Goal: Task Accomplishment & Management: Complete application form

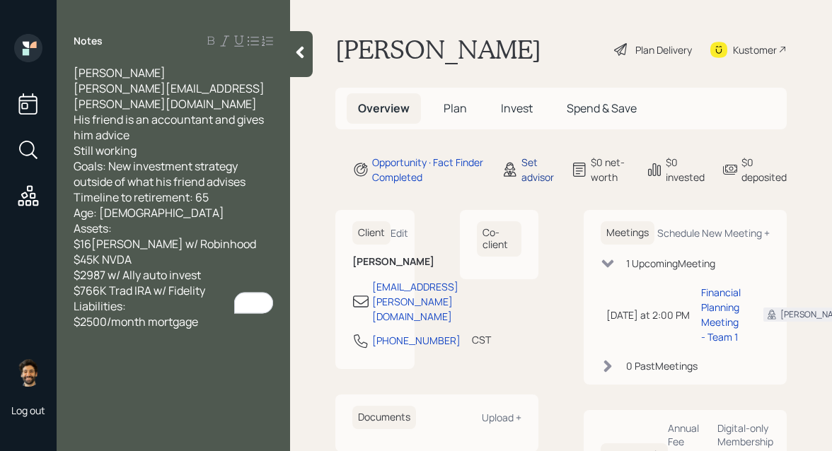
click at [533, 161] on div "Set advisor" at bounding box center [537, 170] width 33 height 30
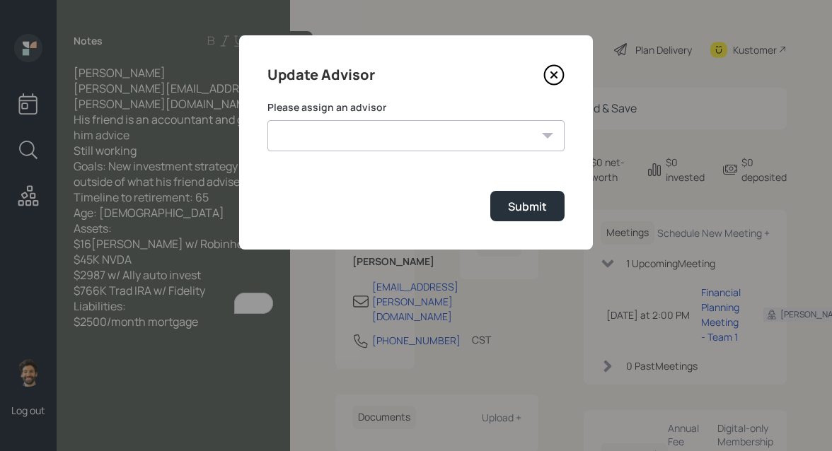
click at [408, 134] on select "Jonah Coleman Tyler End James DiStasi Treva Nostdahl Eric Schwartz Aleksandra S…" at bounding box center [415, 135] width 297 height 31
select select "f14b762f-c7c2-4b89-9227-8fa891345eea"
click at [267, 120] on select "Jonah Coleman Tyler End James DiStasi Treva Nostdahl Eric Schwartz Aleksandra S…" at bounding box center [415, 135] width 297 height 31
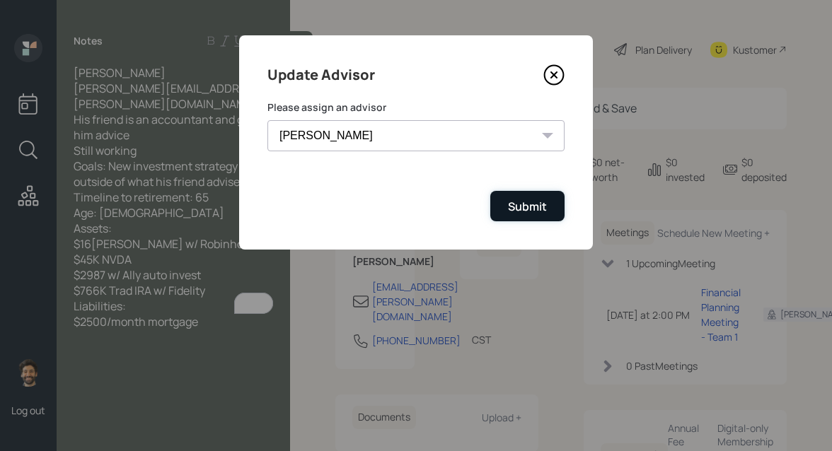
click at [507, 209] on button "Submit" at bounding box center [527, 206] width 74 height 30
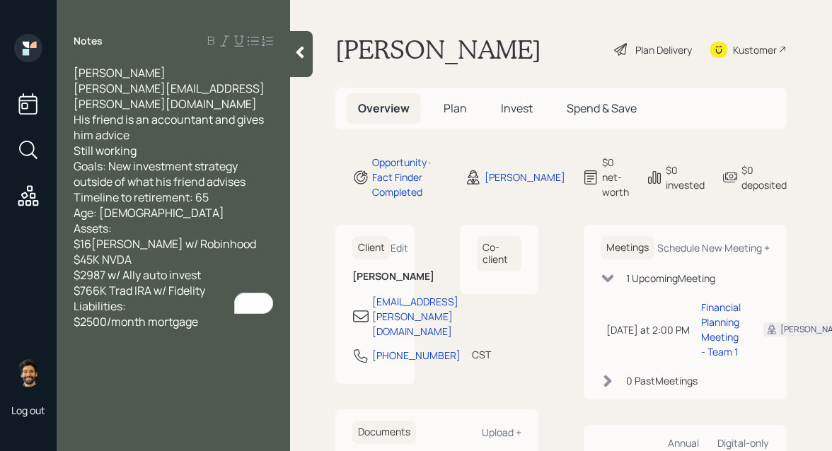
click at [449, 108] on span "Plan" at bounding box center [455, 108] width 23 height 16
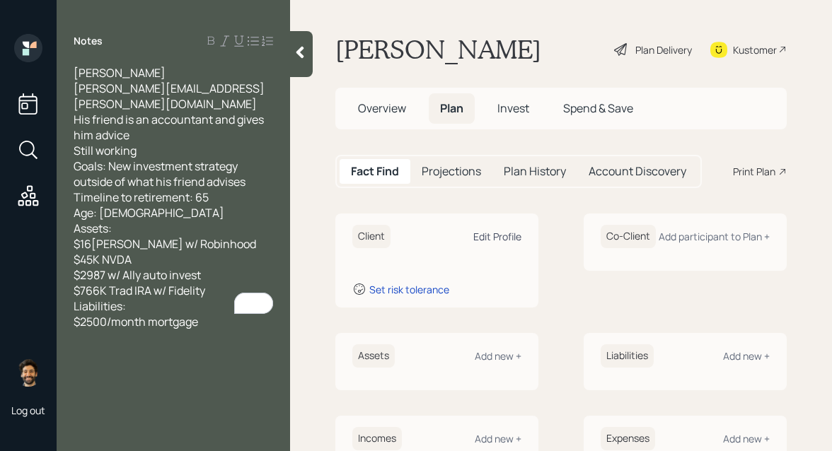
click at [491, 237] on div "Edit Profile" at bounding box center [497, 236] width 48 height 13
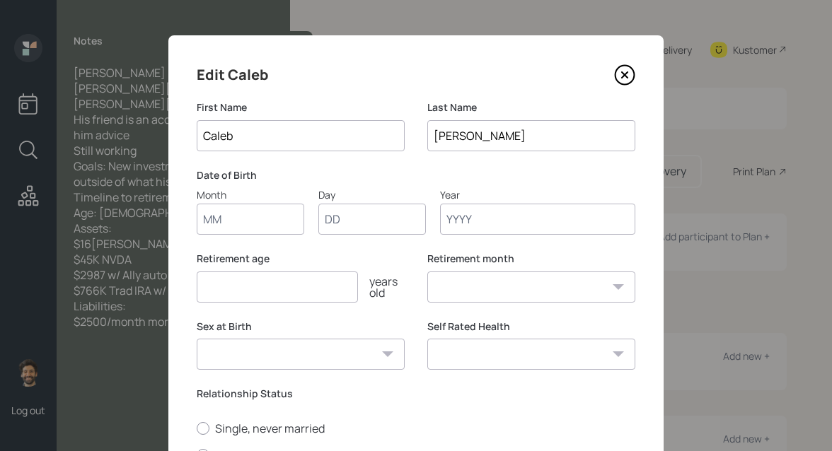
click at [246, 224] on input "Month" at bounding box center [251, 219] width 108 height 31
type input "01"
type input "9"
type input "1950"
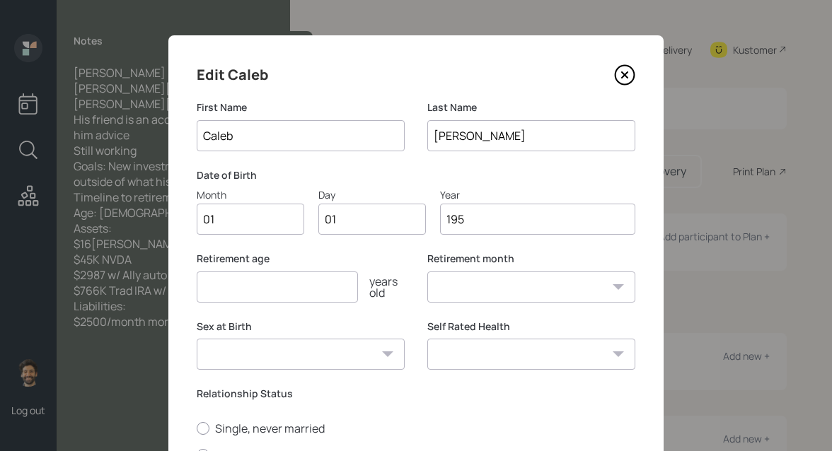
select select "1"
type input "1975"
click at [224, 282] on input "number" at bounding box center [277, 287] width 161 height 31
type input "65"
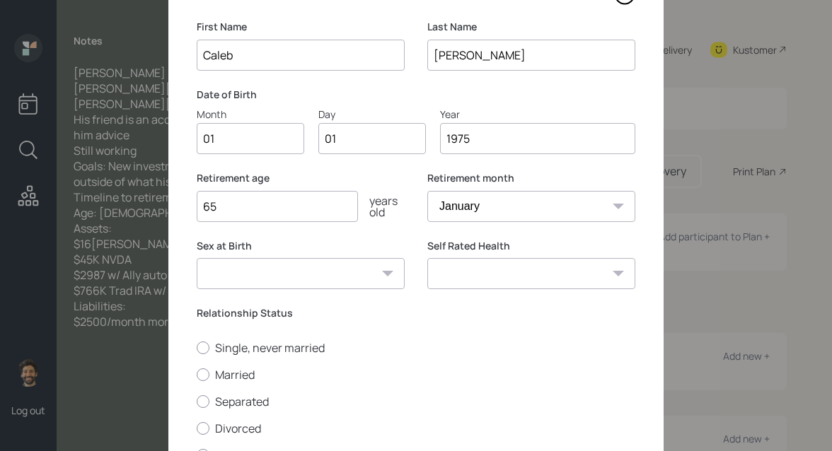
scroll to position [204, 0]
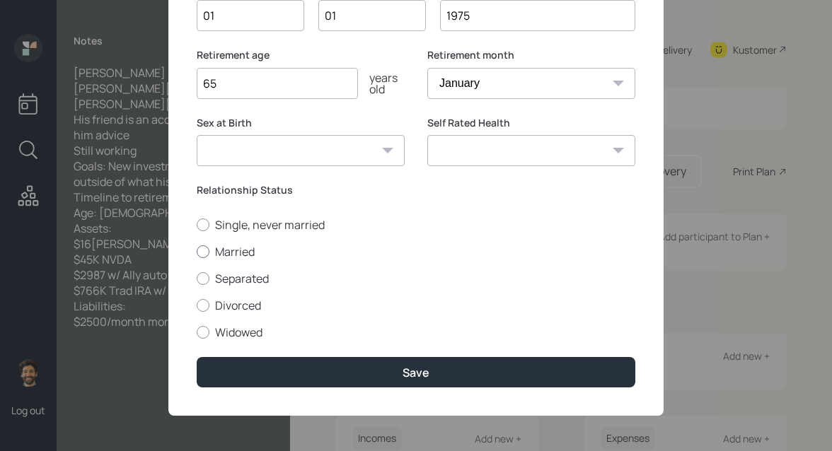
click at [223, 256] on label "Married" at bounding box center [416, 252] width 439 height 16
click at [197, 252] on input "Married" at bounding box center [196, 251] width 1 height 1
radio input "true"
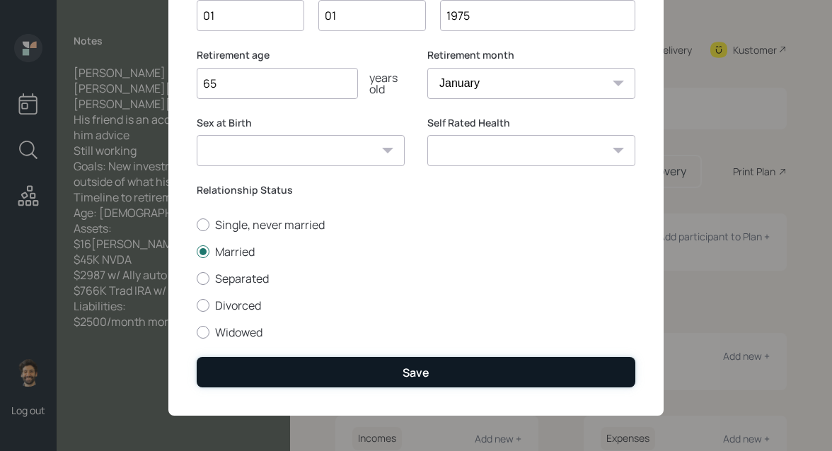
click at [236, 364] on button "Save" at bounding box center [416, 372] width 439 height 30
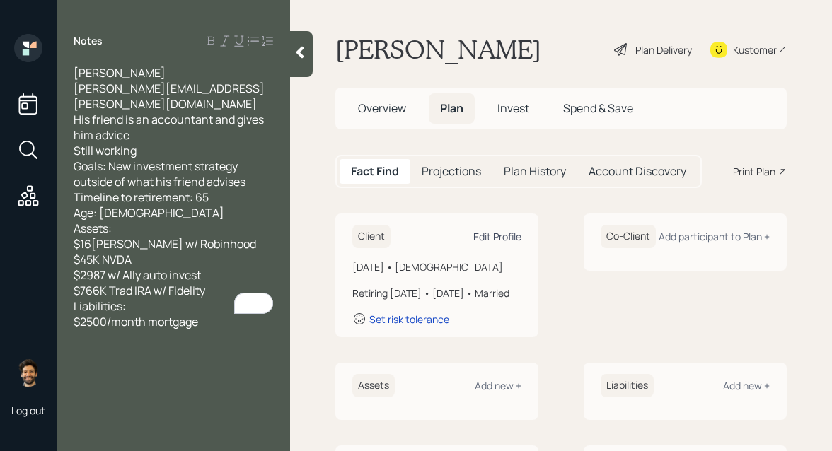
click at [496, 233] on div "Edit Profile" at bounding box center [497, 236] width 48 height 13
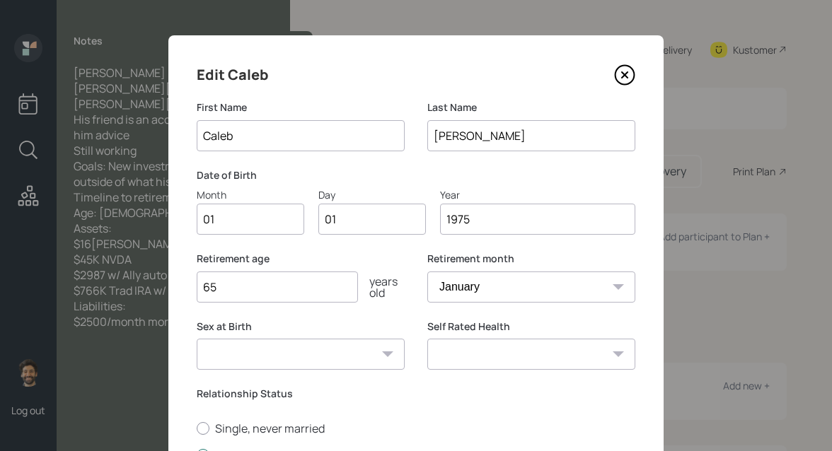
click at [491, 227] on input "1975" at bounding box center [537, 219] width 195 height 31
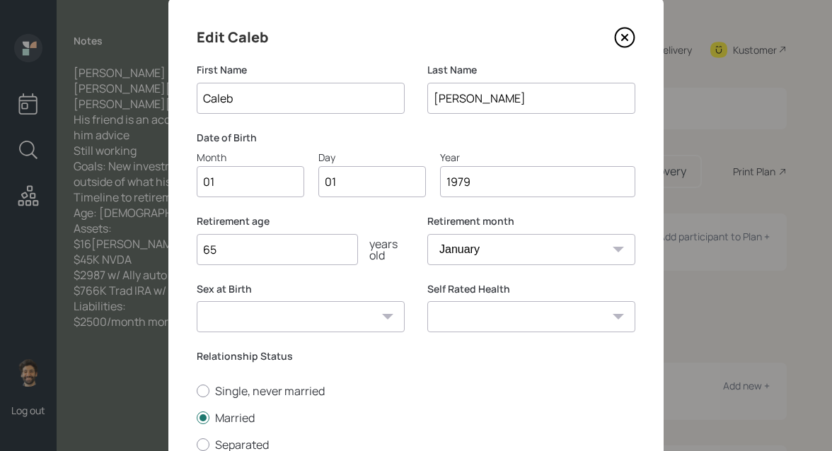
scroll to position [104, 0]
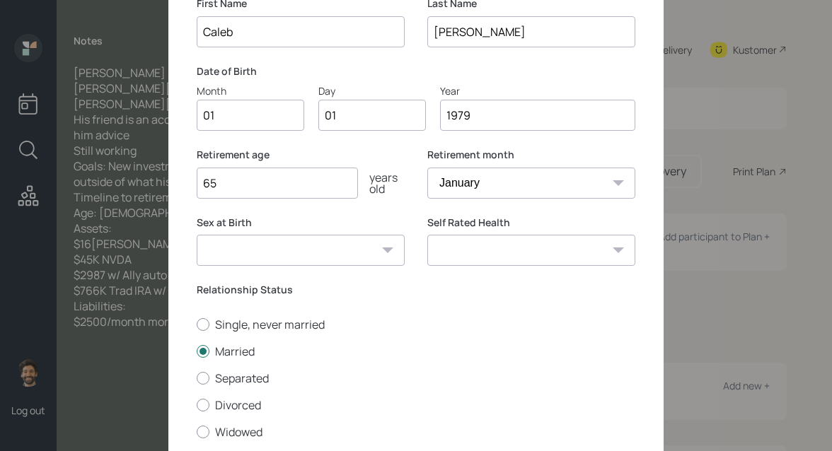
type input "1979"
click at [245, 315] on div "Relationship Status Single, never married Married Separated Divorced Widowed" at bounding box center [416, 361] width 439 height 157
click at [241, 328] on label "Single, never married" at bounding box center [416, 325] width 439 height 16
click at [197, 325] on input "Single, never married" at bounding box center [196, 324] width 1 height 1
radio input "true"
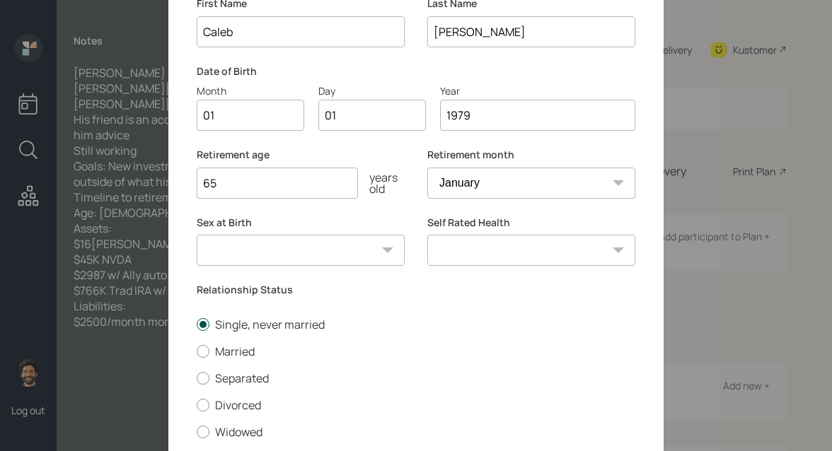
scroll to position [204, 0]
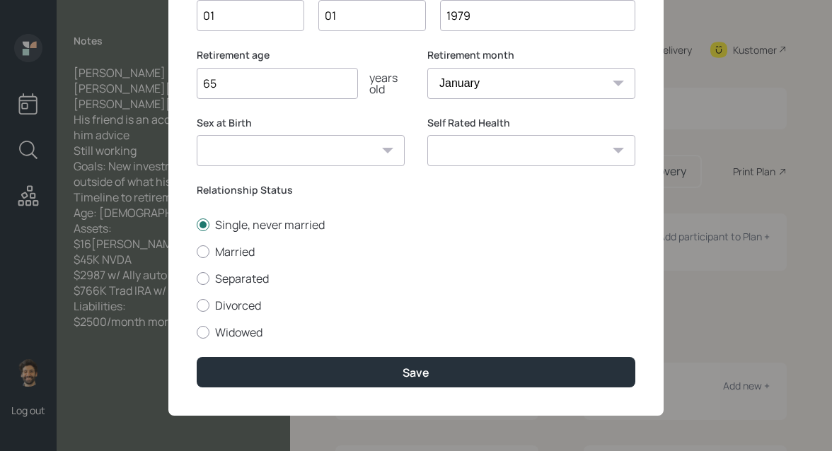
click at [253, 355] on div "Edit Caleb First Name Caleb Last Name Pennington Date of Birth Month 01 Day 01 …" at bounding box center [415, 124] width 495 height 584
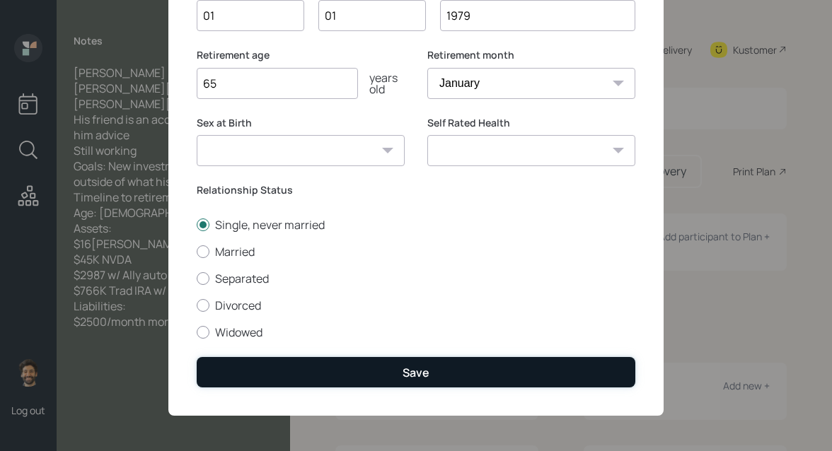
click at [258, 364] on button "Save" at bounding box center [416, 372] width 439 height 30
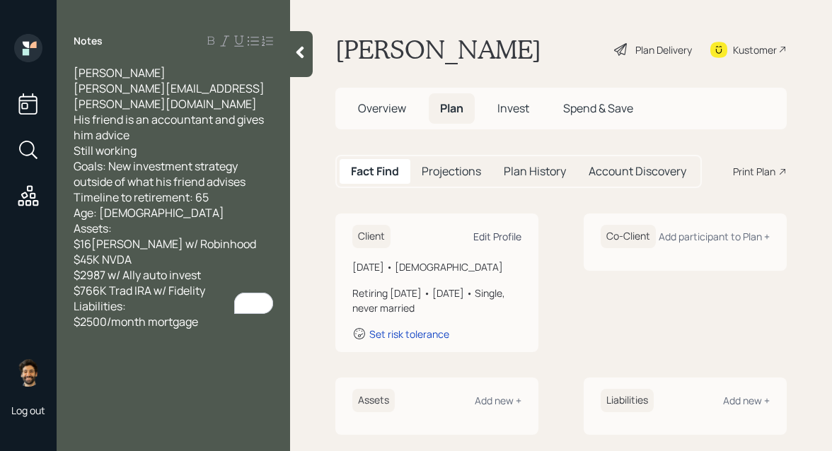
click at [519, 233] on div "Edit Profile" at bounding box center [497, 236] width 48 height 13
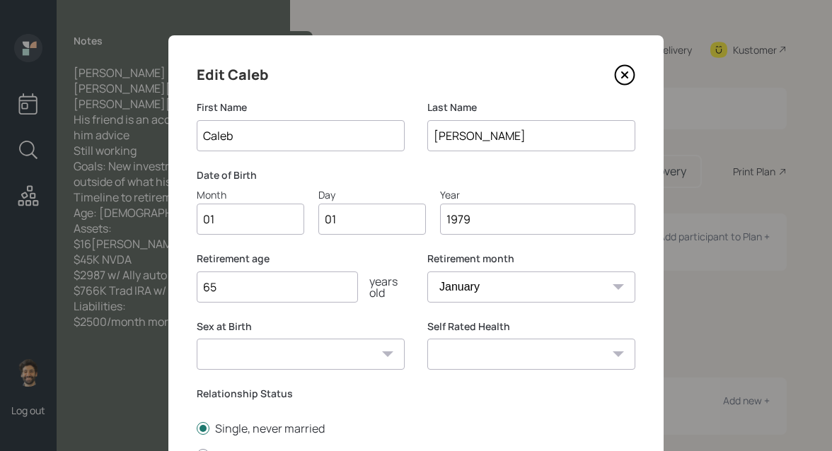
click at [519, 225] on input "1979" at bounding box center [537, 219] width 195 height 31
type input "1981"
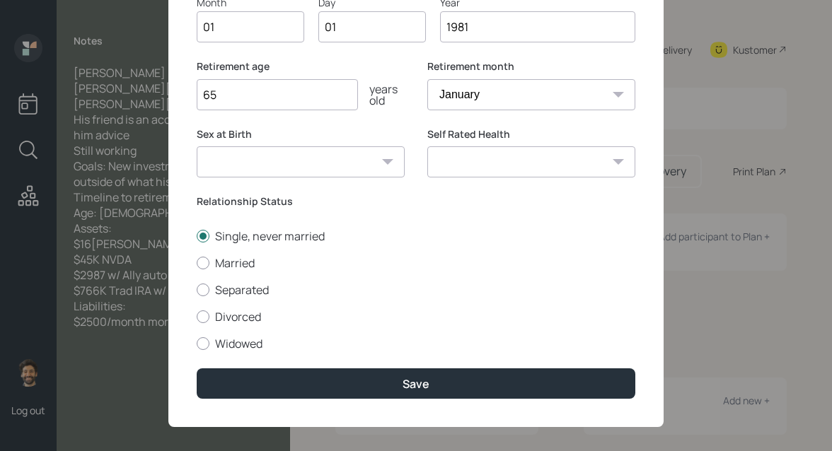
scroll to position [204, 0]
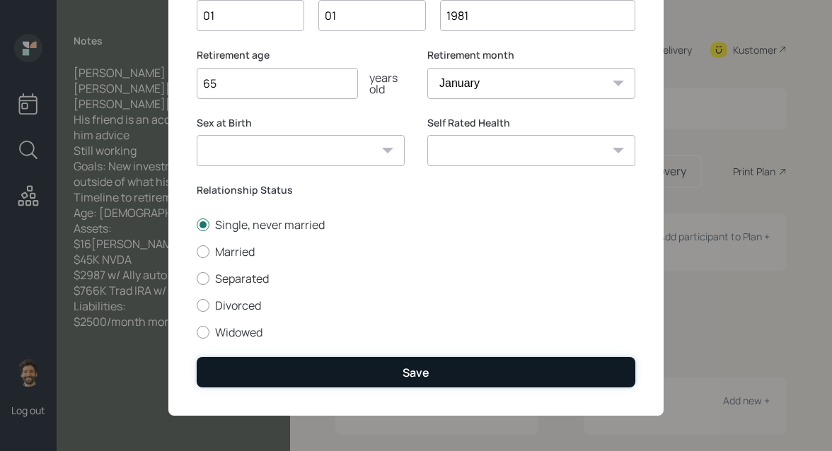
click at [278, 371] on button "Save" at bounding box center [416, 372] width 439 height 30
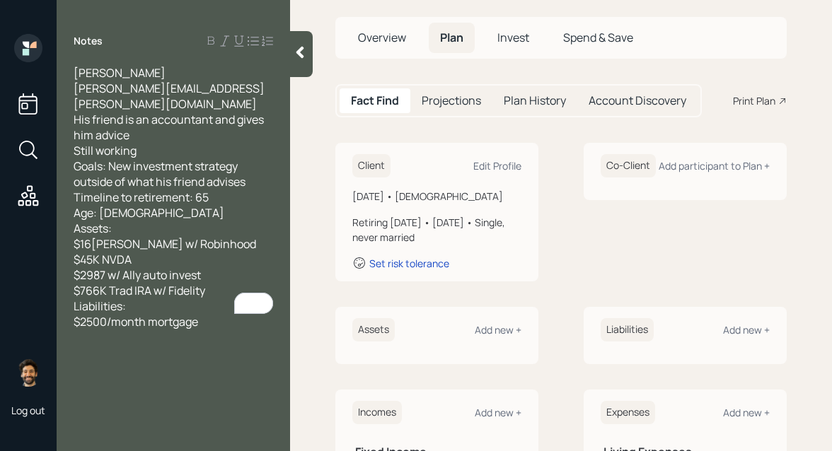
scroll to position [77, 0]
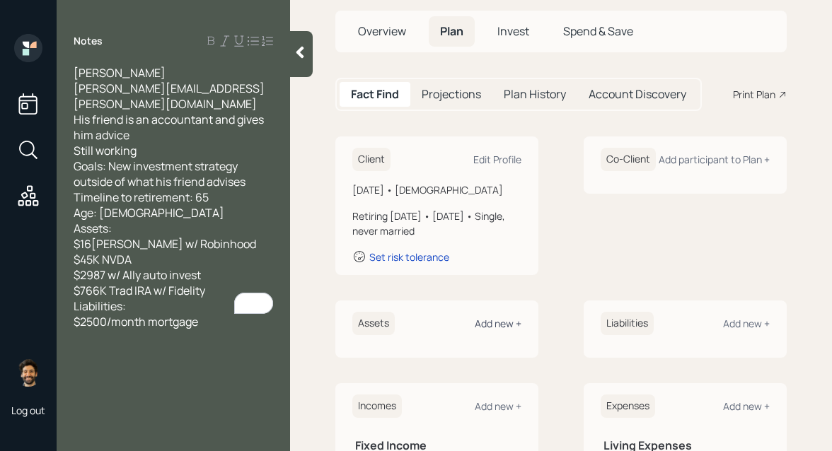
click at [488, 319] on div "Add new +" at bounding box center [498, 323] width 47 height 13
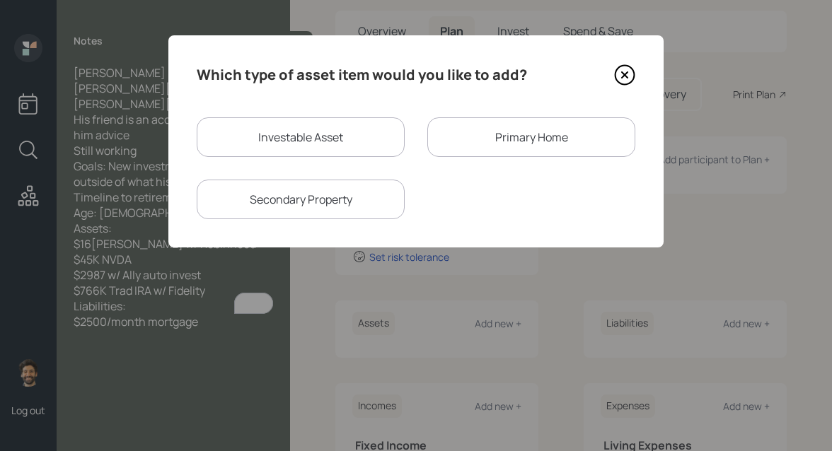
click at [310, 133] on div "Investable Asset" at bounding box center [301, 137] width 208 height 40
select select "taxable"
select select "balanced"
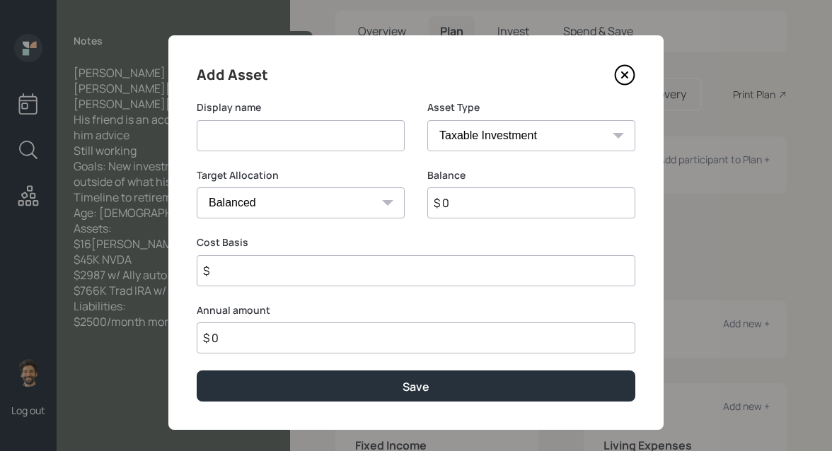
click at [257, 142] on input at bounding box center [301, 135] width 208 height 31
type input "[PERSON_NAME]"
click at [471, 196] on input "$ 0" at bounding box center [531, 202] width 208 height 31
type input "$ 16,000"
click at [474, 133] on select "SEP IRA IRA Roth IRA 401(k) Roth 401(k) 403(b) Roth 403(b) 457(b) Roth 457(b) H…" at bounding box center [531, 135] width 208 height 31
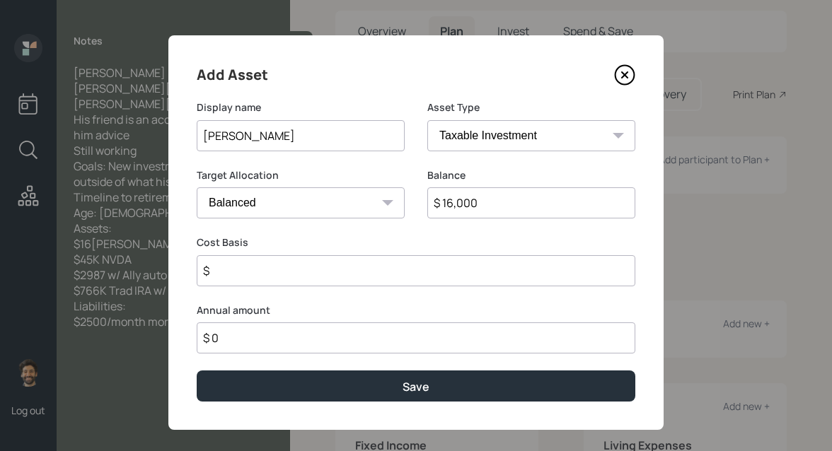
select select "roth_ira"
click at [427, 120] on select "SEP IRA IRA Roth IRA 401(k) Roth 401(k) 403(b) Roth 403(b) 457(b) Roth 457(b) H…" at bounding box center [531, 135] width 208 height 31
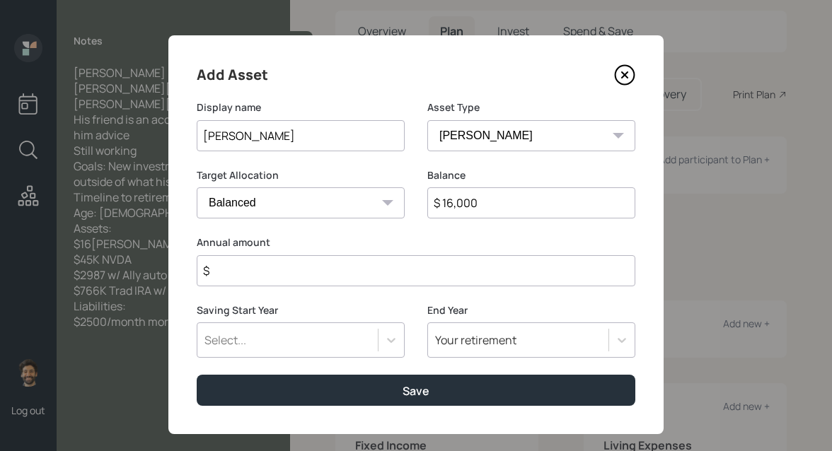
click at [250, 273] on input "$" at bounding box center [416, 270] width 439 height 31
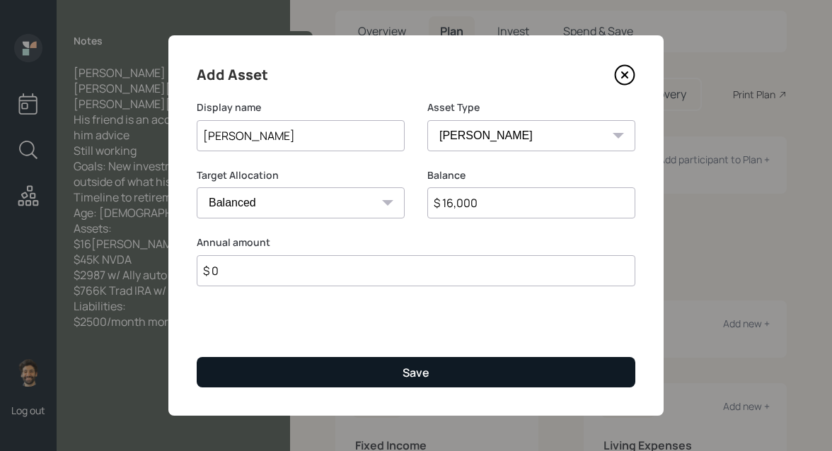
type input "$ 0"
click at [255, 378] on button "Save" at bounding box center [416, 372] width 439 height 30
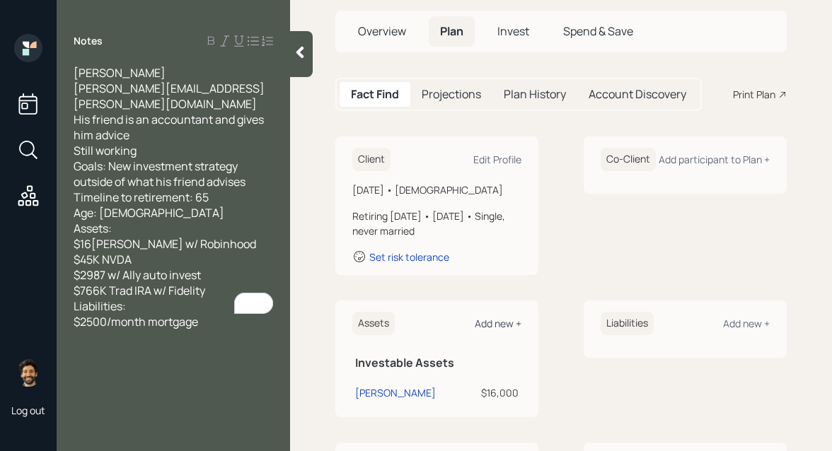
click at [507, 320] on div "Add new +" at bounding box center [498, 323] width 47 height 13
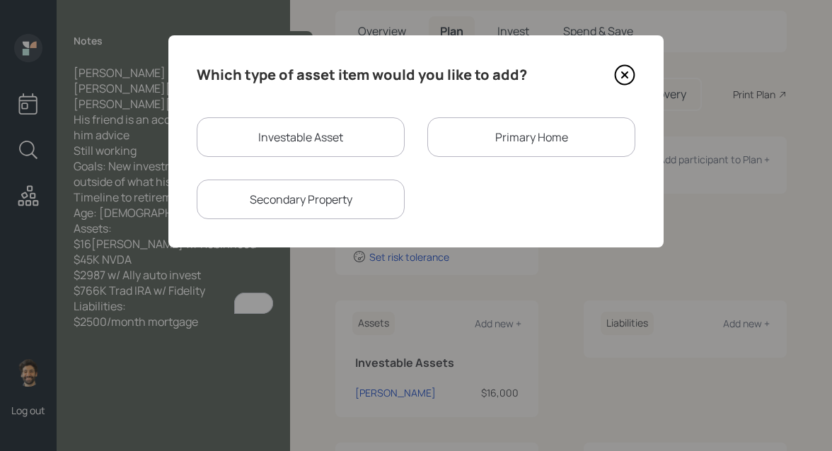
click at [320, 134] on div "Investable Asset" at bounding box center [301, 137] width 208 height 40
select select "taxable"
select select "balanced"
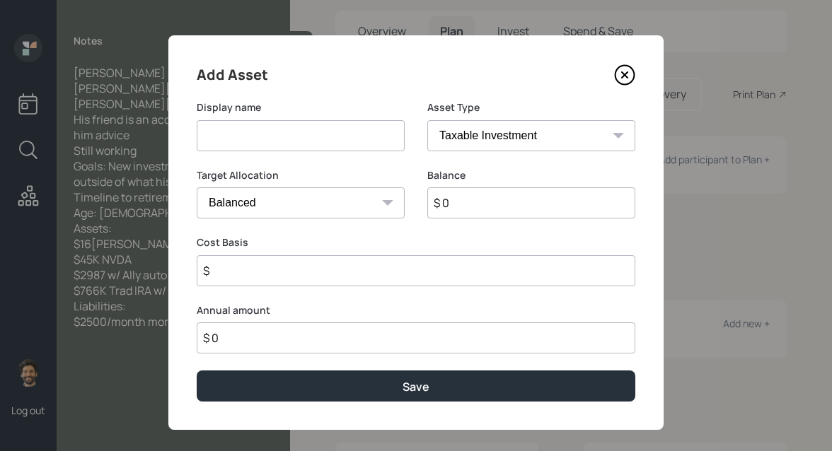
click at [285, 142] on input at bounding box center [301, 135] width 208 height 31
type input "NVDA"
click at [454, 201] on input "$ 0" at bounding box center [531, 202] width 208 height 31
type input "$ 45,000"
click at [451, 141] on select "SEP IRA IRA Roth IRA 401(k) Roth 401(k) 403(b) Roth 403(b) 457(b) Roth 457(b) H…" at bounding box center [531, 135] width 208 height 31
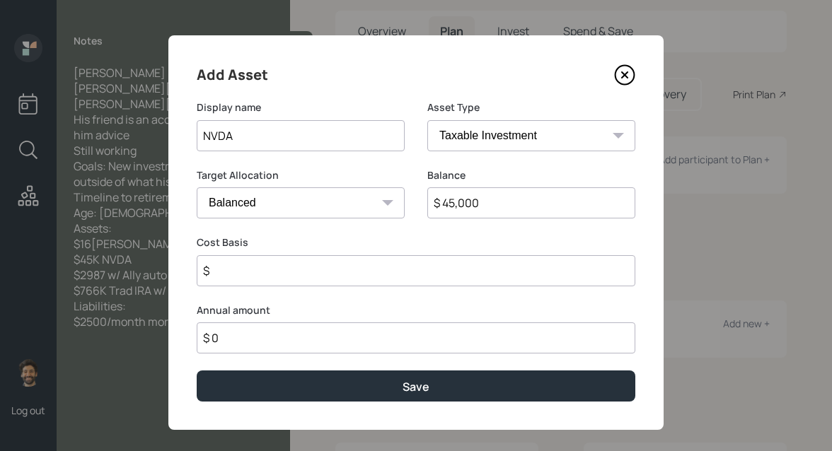
click at [427, 120] on select "SEP IRA IRA Roth IRA 401(k) Roth 401(k) 403(b) Roth 403(b) 457(b) Roth 457(b) H…" at bounding box center [531, 135] width 208 height 31
click at [258, 264] on input "$" at bounding box center [416, 270] width 439 height 31
click at [242, 264] on input "$ 40,000" at bounding box center [416, 270] width 439 height 31
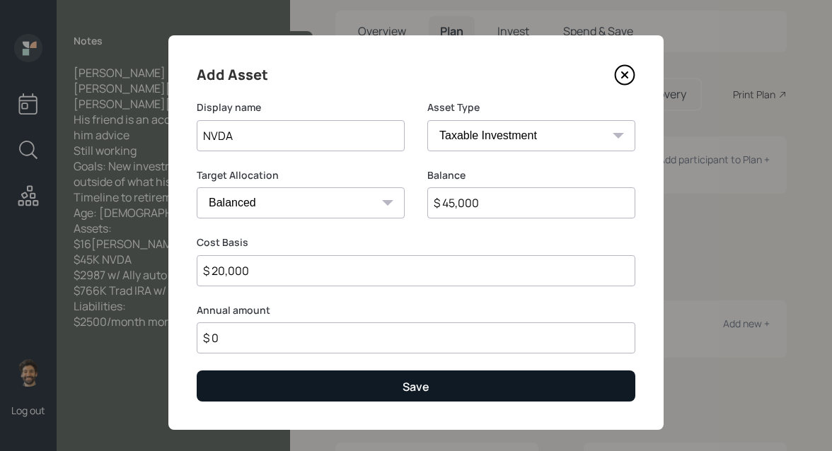
type input "$ 20,000"
click at [257, 387] on button "Save" at bounding box center [416, 386] width 439 height 30
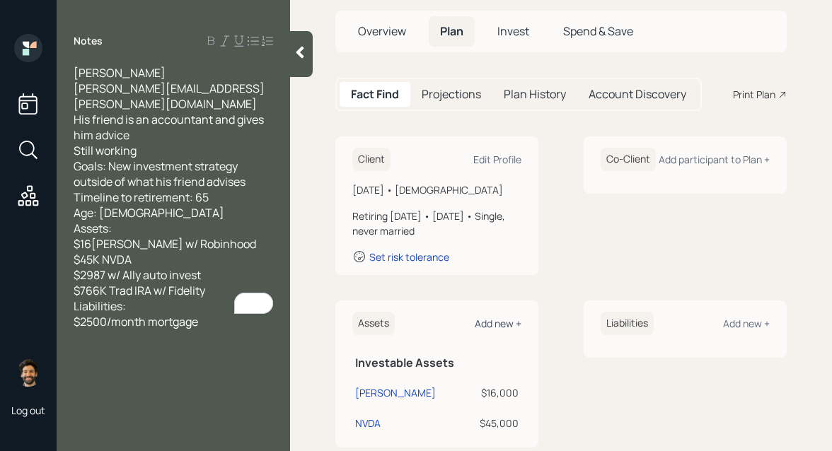
click at [489, 327] on div "Add new +" at bounding box center [498, 323] width 47 height 13
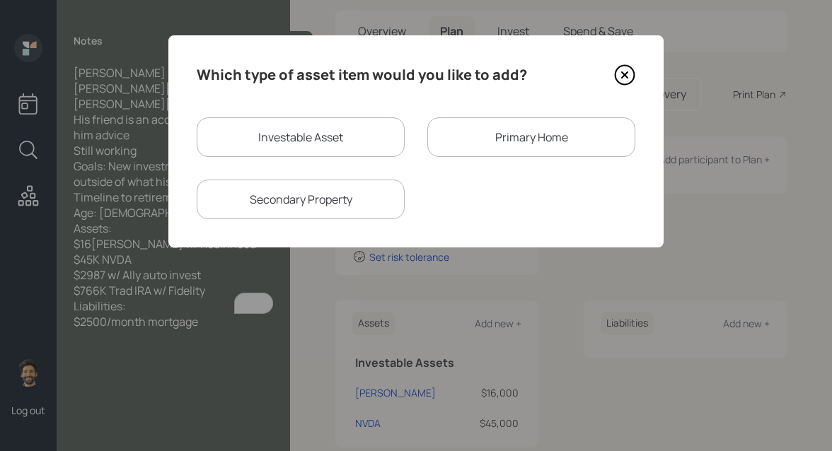
click at [311, 137] on div "Investable Asset" at bounding box center [301, 137] width 208 height 40
select select "taxable"
select select "balanced"
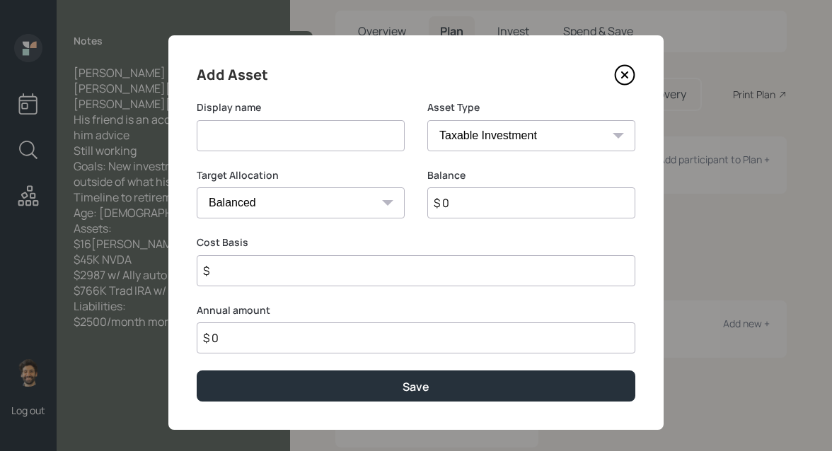
click at [256, 141] on input at bounding box center [301, 135] width 208 height 31
type input "Trad IRA"
click at [488, 199] on input "$ 0" at bounding box center [531, 202] width 208 height 31
type input "$ 766,000"
click at [478, 133] on select "SEP IRA IRA Roth IRA 401(k) Roth 401(k) 403(b) Roth 403(b) 457(b) Roth 457(b) H…" at bounding box center [531, 135] width 208 height 31
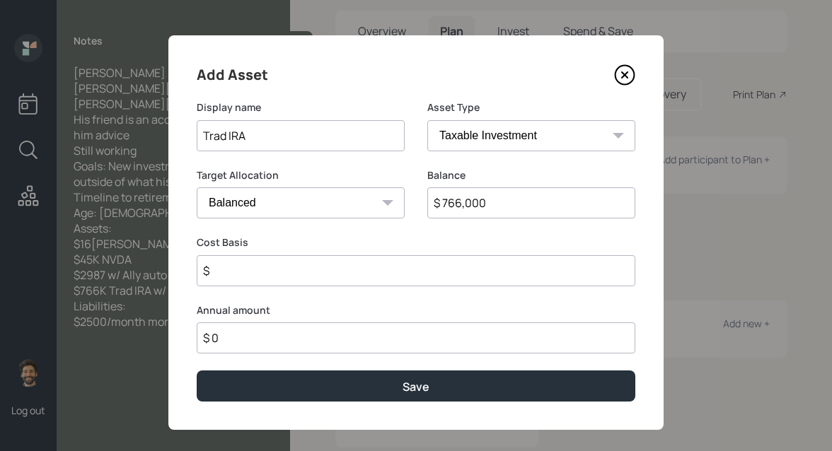
select select "ira"
click at [427, 120] on select "SEP IRA IRA Roth IRA 401(k) Roth 401(k) 403(b) Roth 403(b) 457(b) Roth 457(b) H…" at bounding box center [531, 135] width 208 height 31
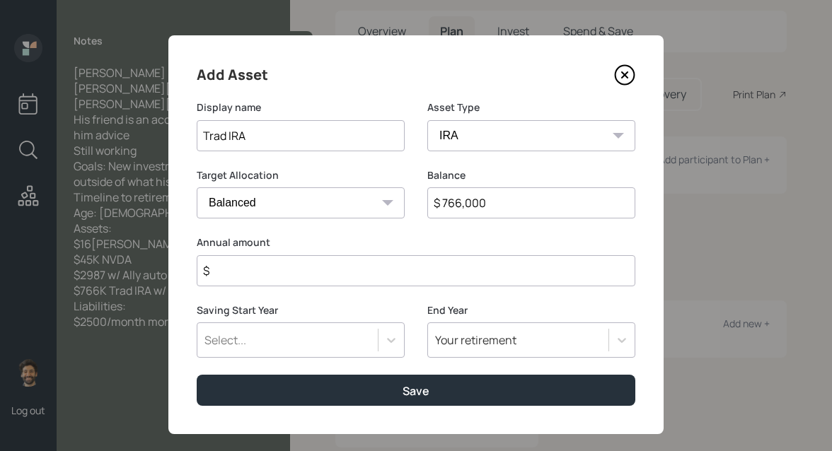
click at [243, 267] on input "$" at bounding box center [416, 270] width 439 height 31
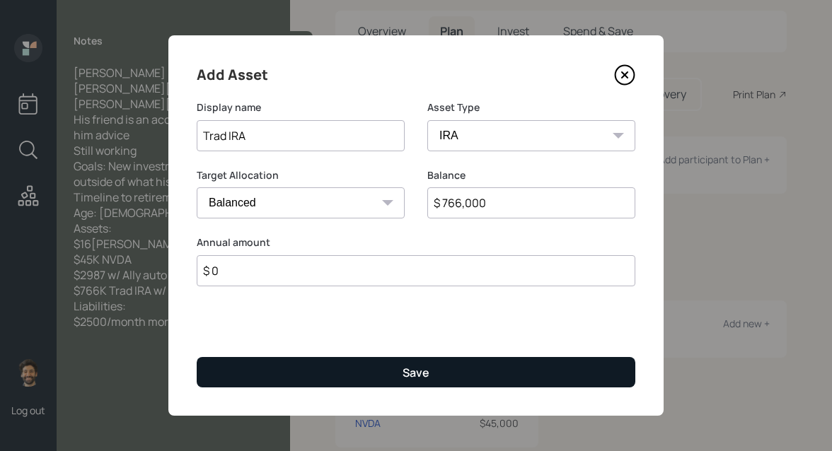
type input "$ 0"
click at [230, 367] on button "Save" at bounding box center [416, 372] width 439 height 30
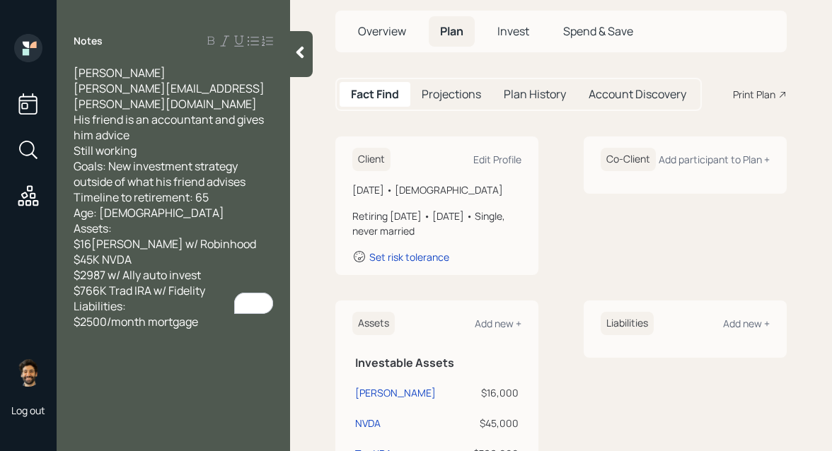
scroll to position [97, 0]
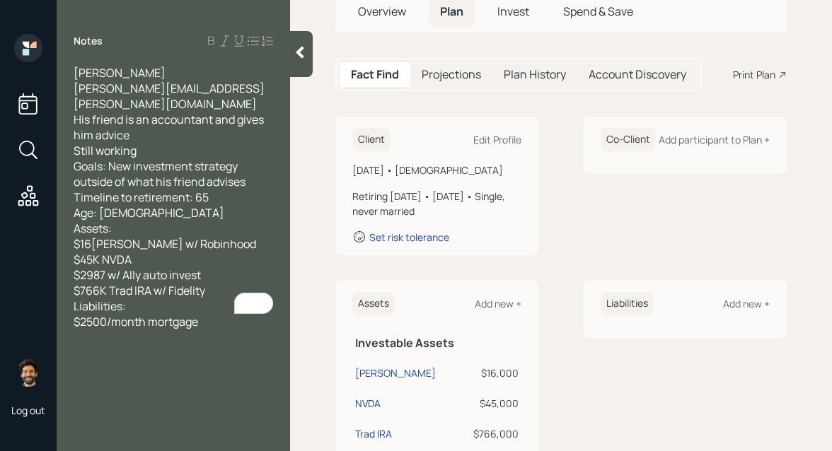
click at [167, 247] on div "Caleb Pennington caleb.pennington@gmail.com His friend is an accountant and giv…" at bounding box center [173, 197] width 199 height 265
click at [429, 243] on div "Set risk tolerance" at bounding box center [409, 237] width 80 height 13
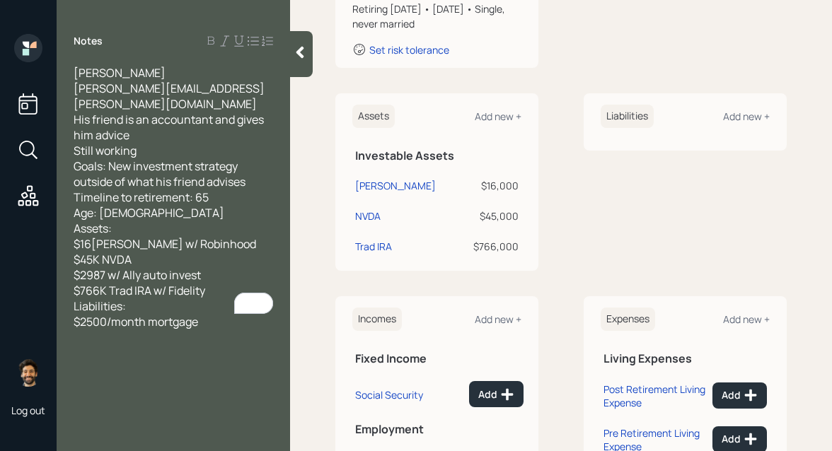
scroll to position [277, 0]
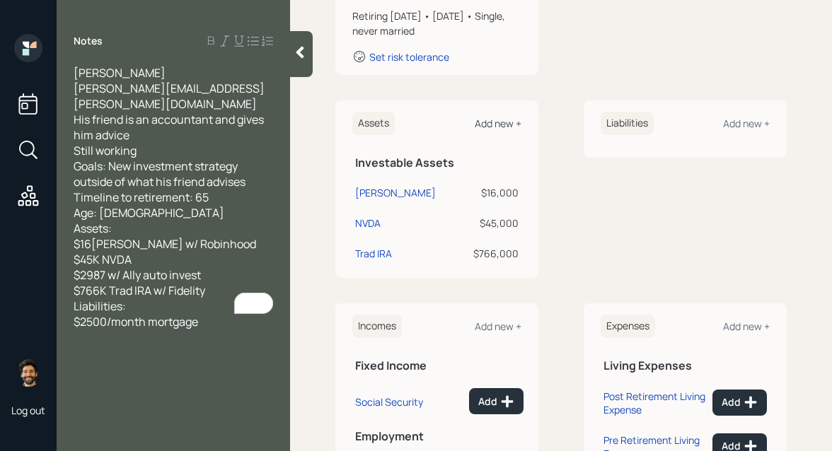
click at [495, 120] on div "Add new +" at bounding box center [498, 123] width 47 height 13
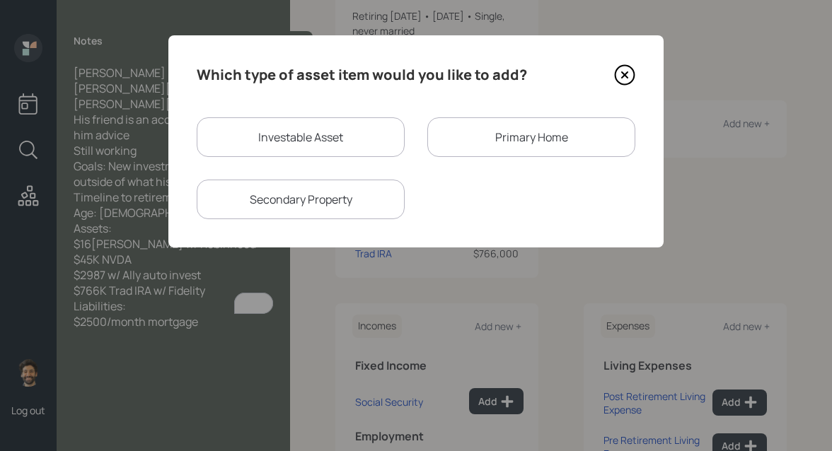
click at [487, 139] on div "Primary Home" at bounding box center [531, 137] width 208 height 40
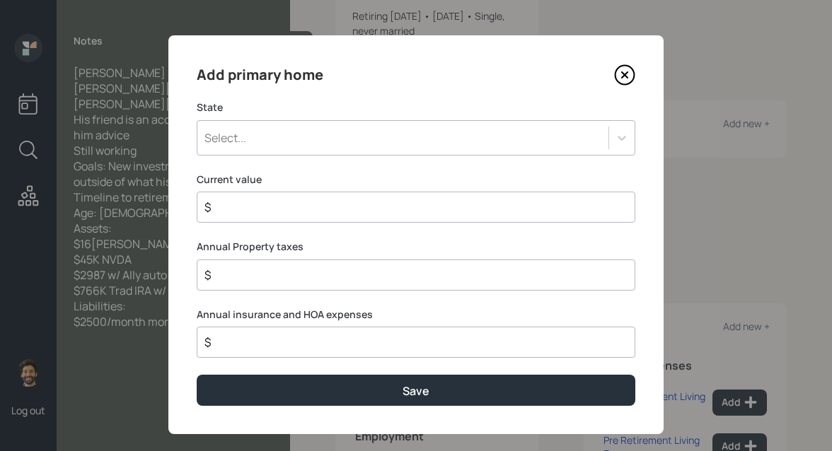
click at [279, 139] on div "Select..." at bounding box center [402, 138] width 411 height 24
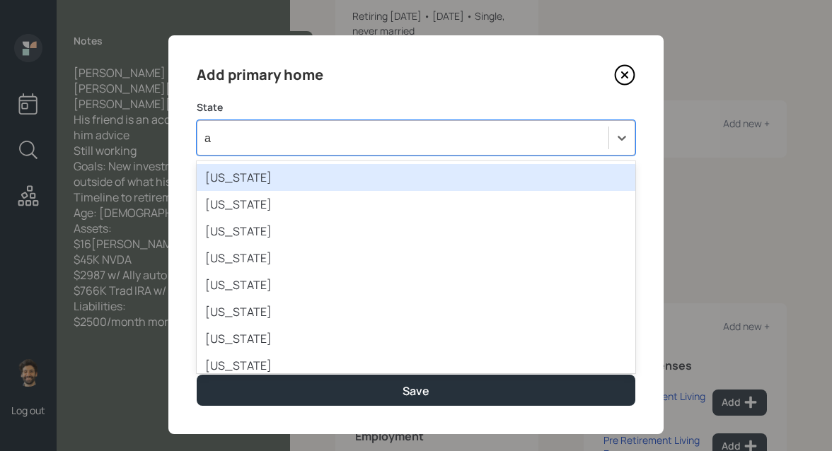
type input "ar"
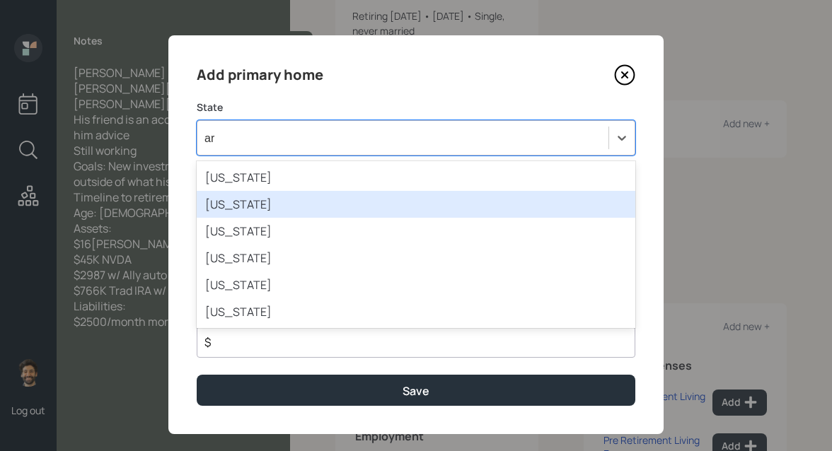
click at [229, 204] on div "Arkansas" at bounding box center [416, 204] width 439 height 27
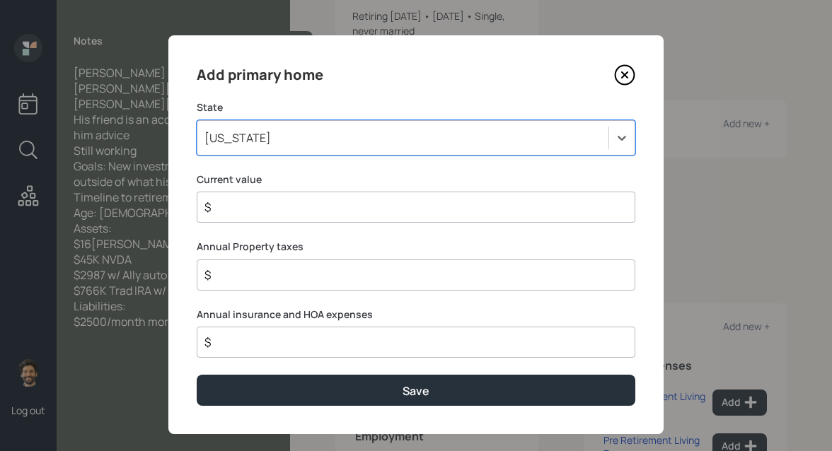
click at [245, 212] on input "$" at bounding box center [410, 207] width 415 height 17
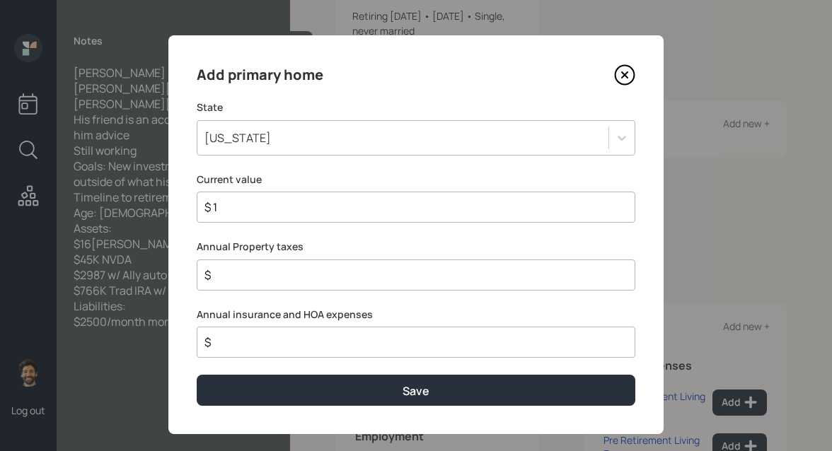
type input "$ 1"
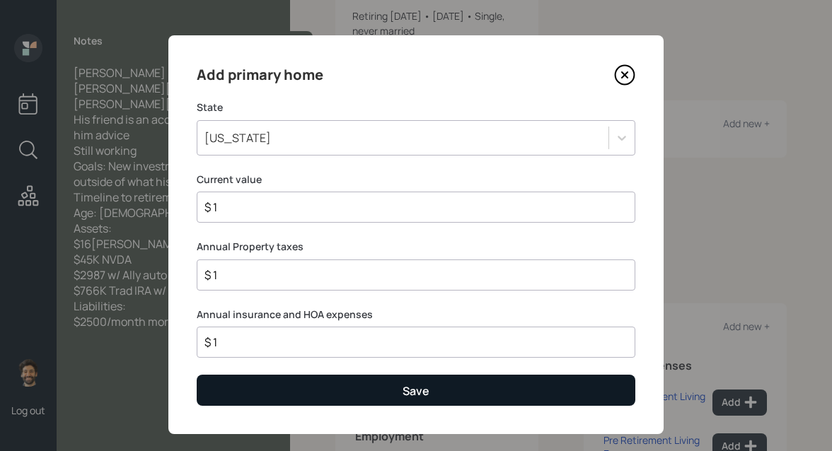
type input "$ 1"
click at [241, 396] on button "Save" at bounding box center [416, 390] width 439 height 30
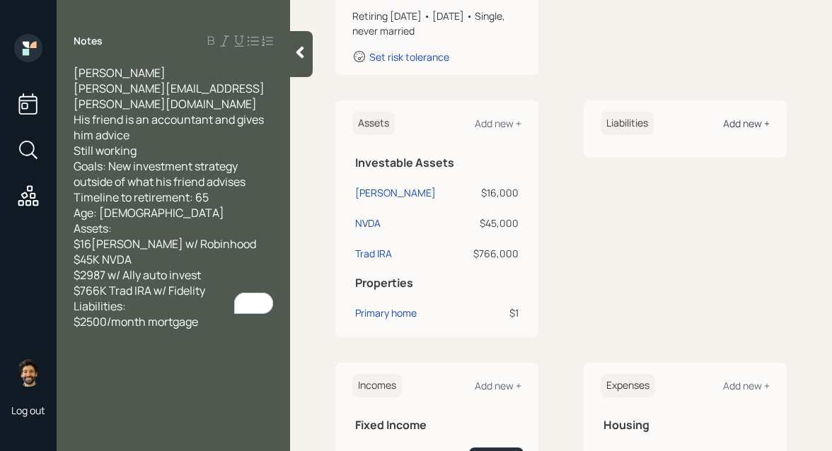
click at [747, 124] on div "Add new +" at bounding box center [746, 123] width 47 height 13
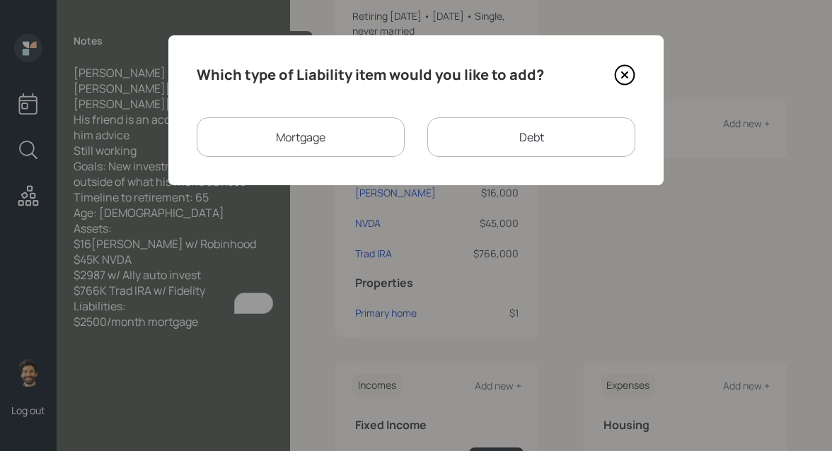
click at [367, 135] on div "Mortgage" at bounding box center [301, 137] width 208 height 40
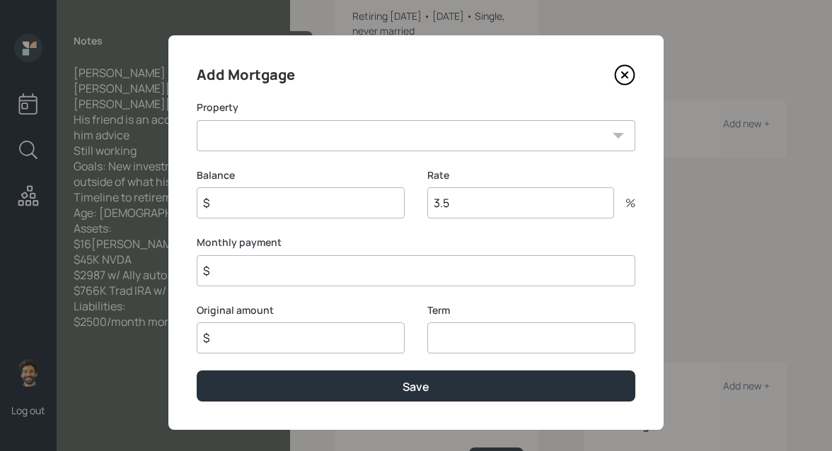
click at [275, 141] on select "AR Primary home" at bounding box center [416, 135] width 439 height 31
select select "5425fd39-2bcd-402d-aec4-ae4b04b8de57"
click at [197, 120] on select "AR Primary home" at bounding box center [416, 135] width 439 height 31
click at [256, 206] on input "$" at bounding box center [301, 202] width 208 height 31
type input "$ 1"
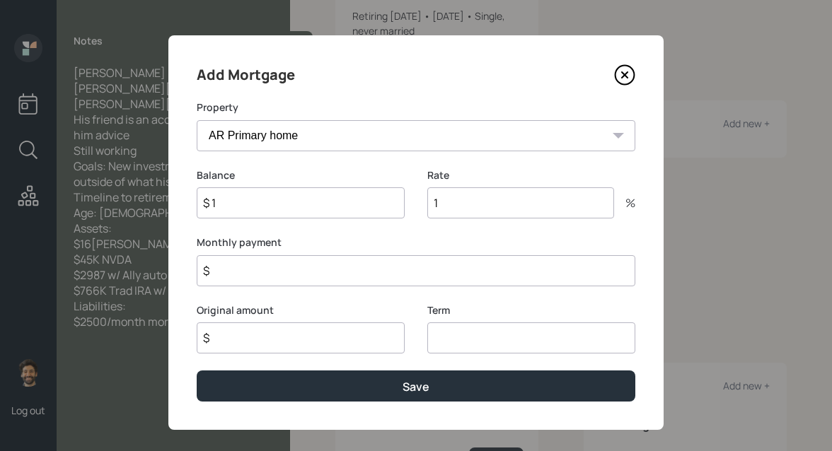
type input "1"
type input "$ 2,500"
type input "$ 1"
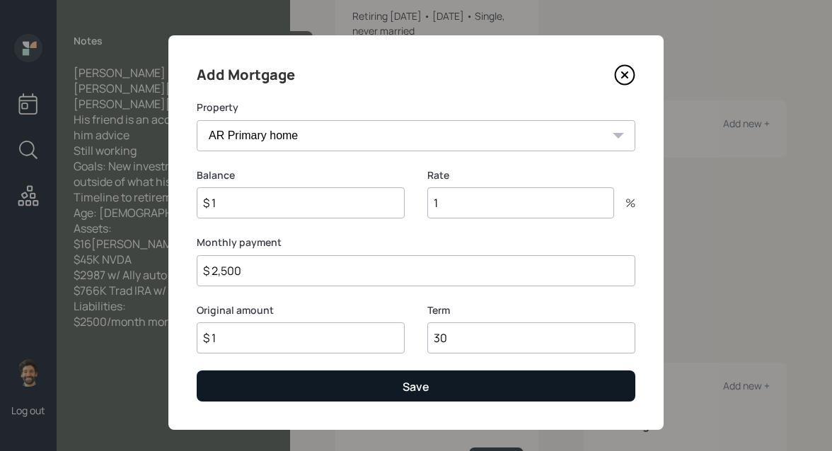
type input "30"
click at [234, 385] on button "Save" at bounding box center [416, 386] width 439 height 30
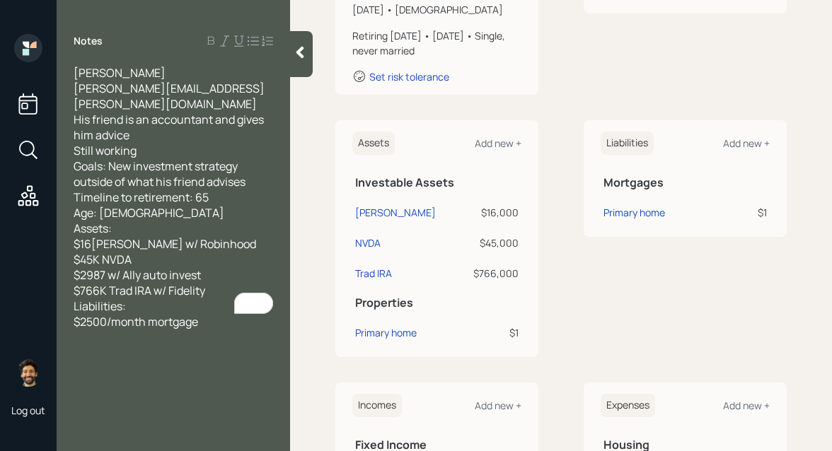
scroll to position [254, 0]
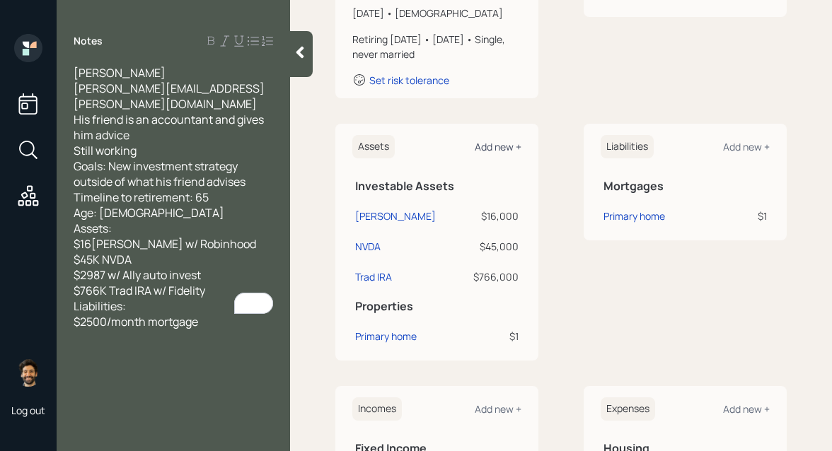
click at [503, 148] on div "Add new +" at bounding box center [498, 146] width 47 height 13
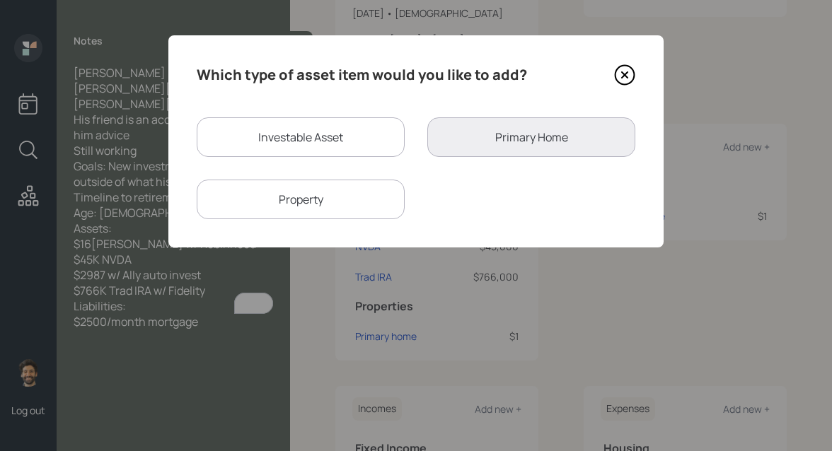
click at [284, 149] on div "Investable Asset" at bounding box center [301, 137] width 208 height 40
select select "taxable"
select select "balanced"
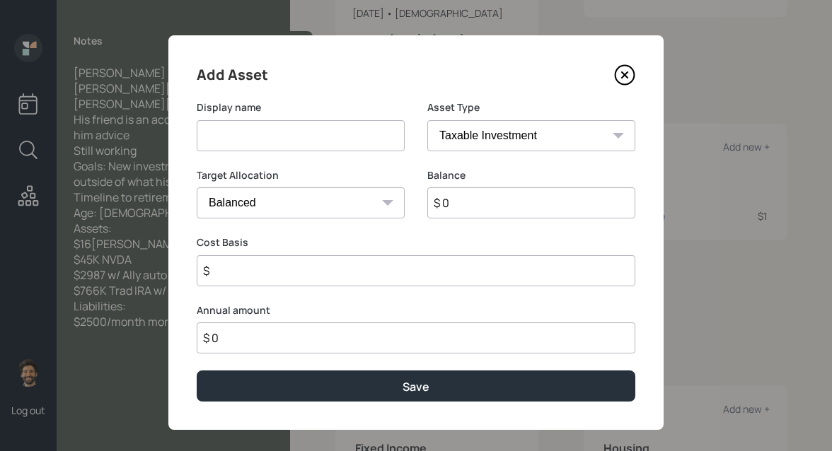
click at [250, 145] on input at bounding box center [301, 135] width 208 height 31
type input "Ally Invest"
click at [475, 195] on input "$ 0" at bounding box center [531, 202] width 208 height 31
type input "$ 2,987"
click at [530, 144] on select "SEP IRA IRA Roth IRA 401(k) Roth 401(k) 403(b) Roth 403(b) 457(b) Roth 457(b) H…" at bounding box center [531, 135] width 208 height 31
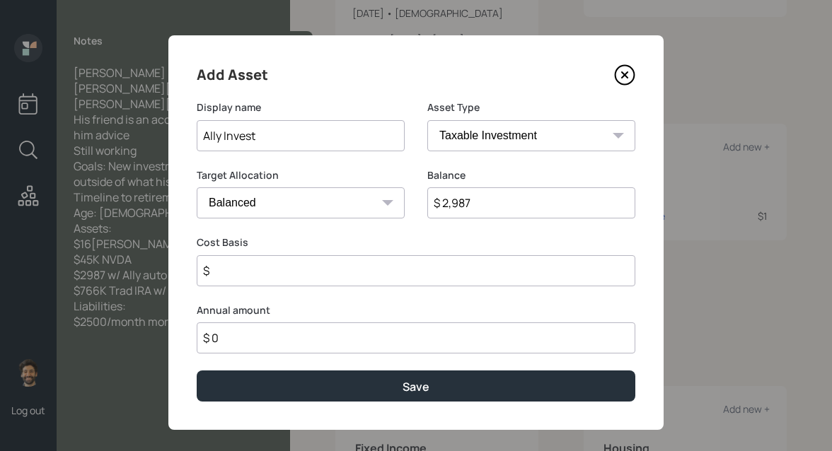
click at [427, 120] on select "SEP IRA IRA Roth IRA 401(k) Roth 401(k) 403(b) Roth 403(b) 457(b) Roth 457(b) H…" at bounding box center [531, 135] width 208 height 31
click at [258, 264] on input "$" at bounding box center [416, 270] width 439 height 31
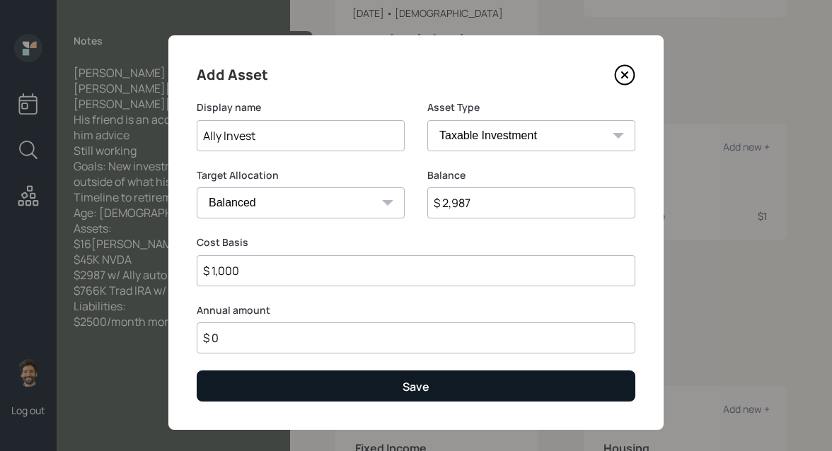
type input "$ 1,000"
click at [221, 398] on button "Save" at bounding box center [416, 386] width 439 height 30
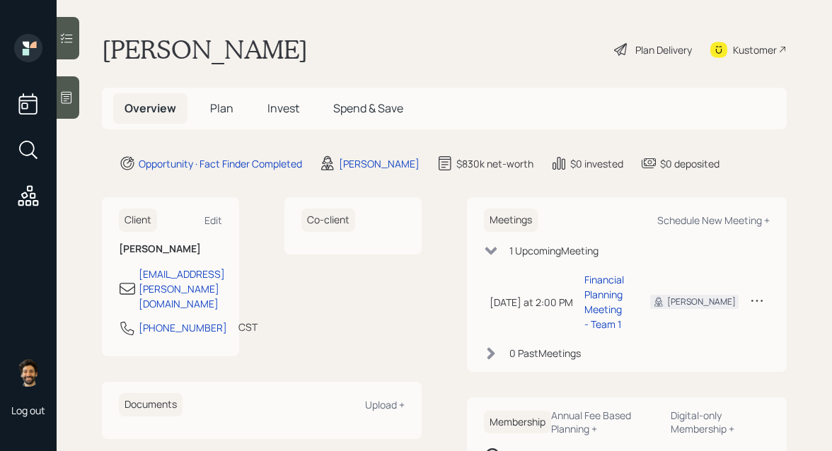
click at [219, 102] on span "Plan" at bounding box center [221, 108] width 23 height 16
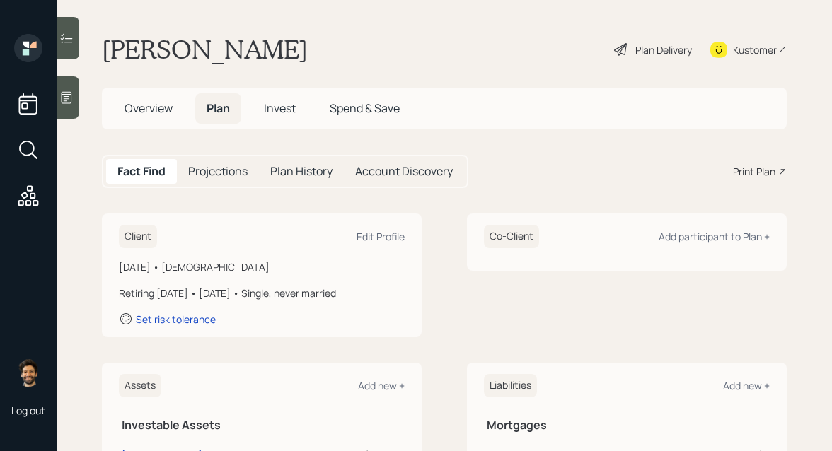
click at [155, 52] on h1 "[PERSON_NAME]" at bounding box center [205, 49] width 206 height 31
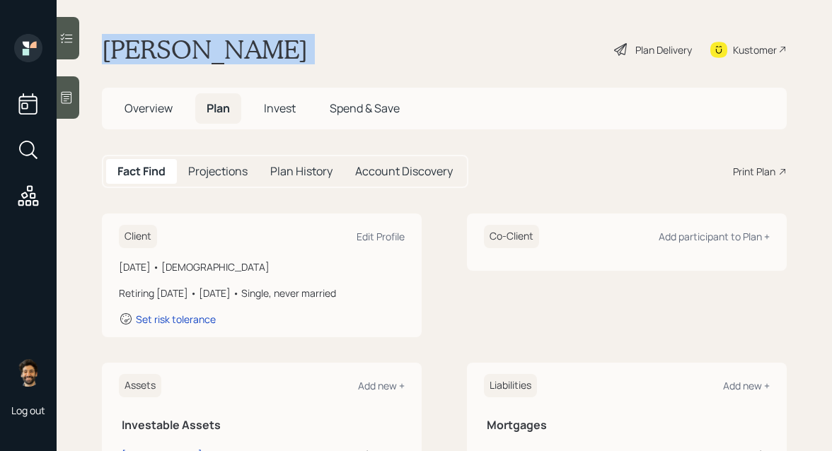
click at [155, 52] on h1 "Caleb Pennington" at bounding box center [205, 49] width 206 height 31
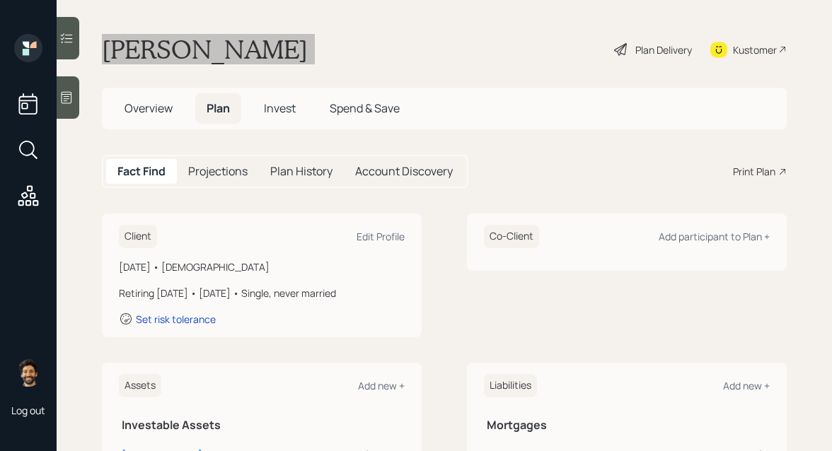
scroll to position [25, 0]
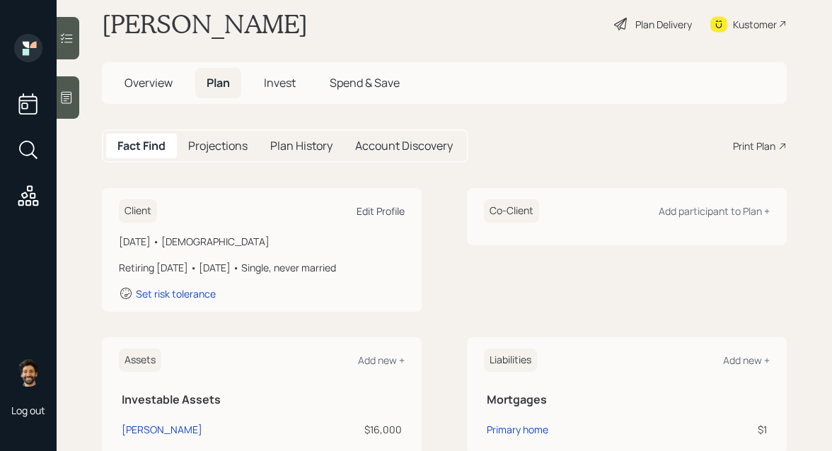
click at [395, 207] on div "Edit Profile" at bounding box center [381, 210] width 48 height 13
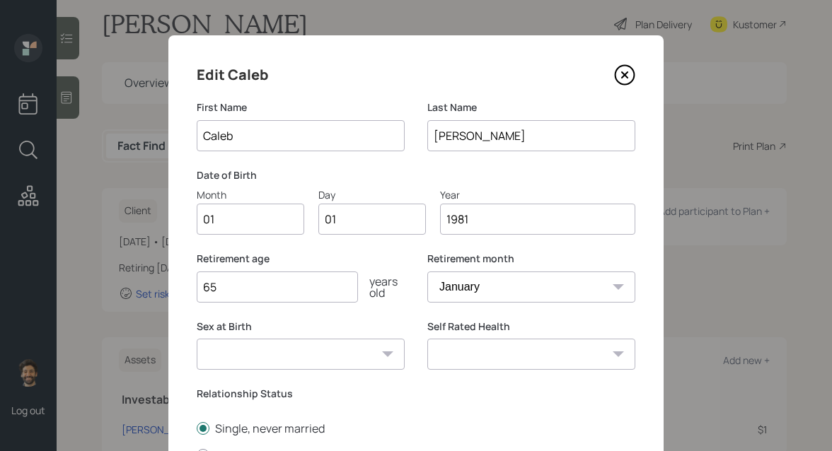
click at [234, 219] on input "01" at bounding box center [251, 219] width 108 height 31
click at [218, 216] on input "01" at bounding box center [251, 219] width 108 height 31
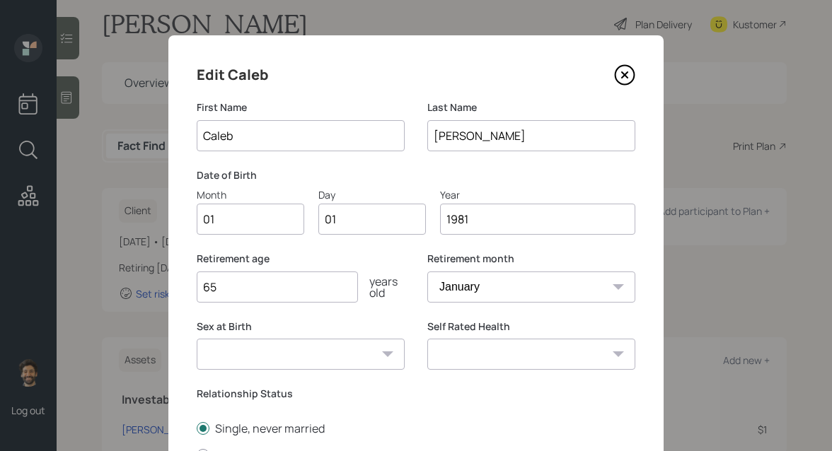
click at [218, 216] on input "01" at bounding box center [251, 219] width 108 height 31
type input "10"
type input "0"
type input "26"
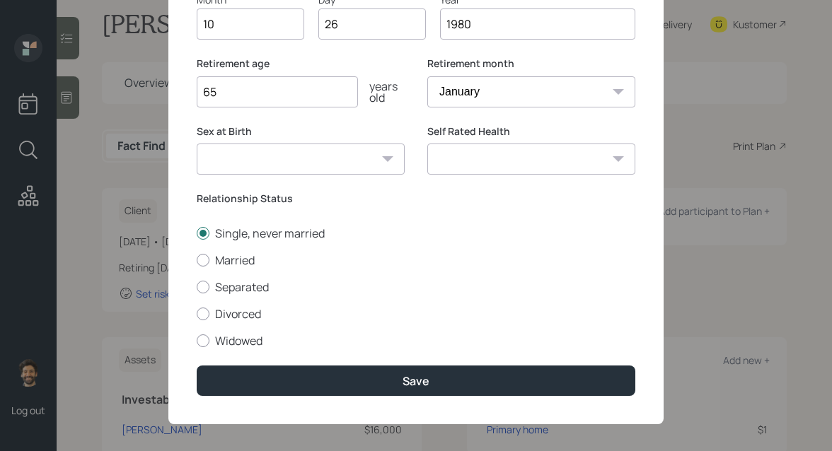
scroll to position [204, 0]
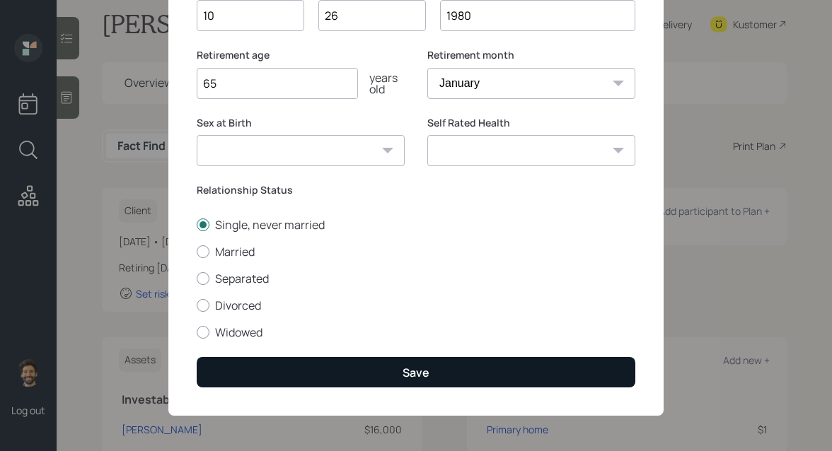
type input "1980"
click at [369, 358] on button "Save" at bounding box center [416, 372] width 439 height 30
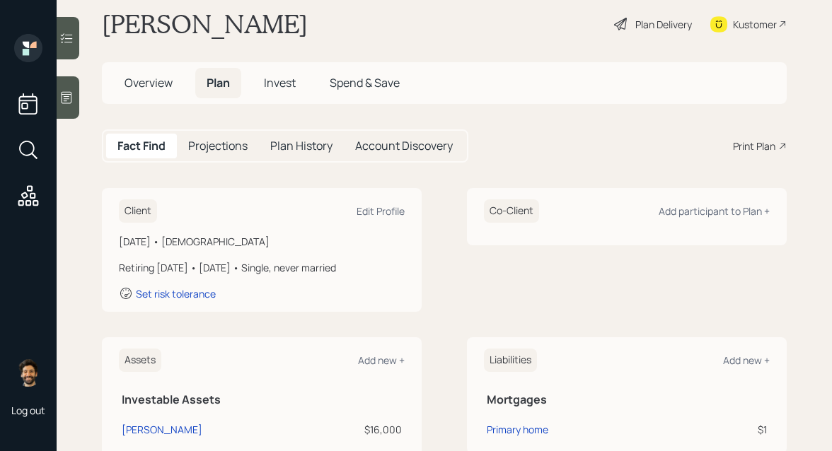
click at [275, 265] on div "Retiring in 20 years • January 2045 • Single, never married" at bounding box center [262, 267] width 286 height 15
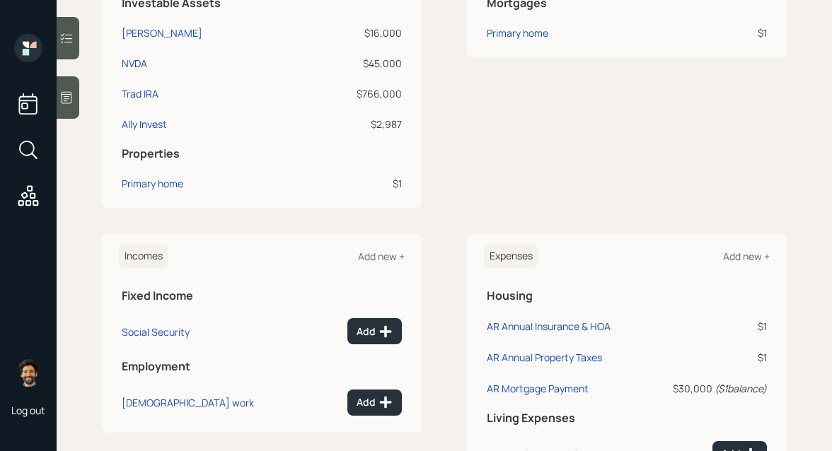
scroll to position [478, 0]
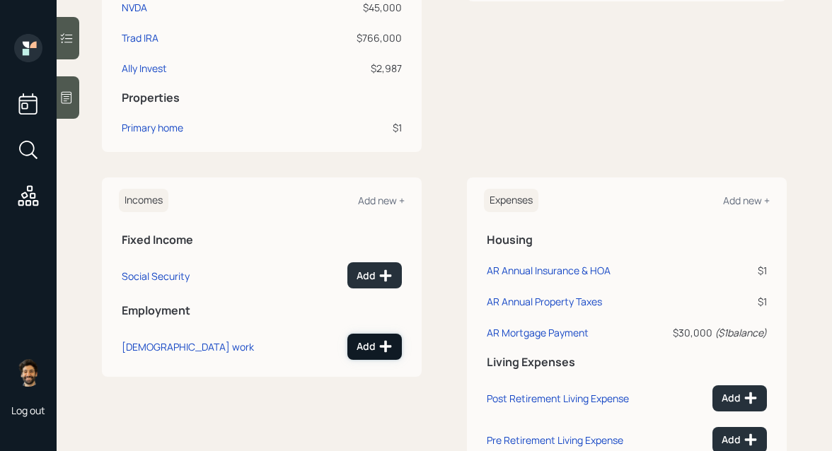
click at [382, 350] on icon at bounding box center [385, 347] width 14 height 14
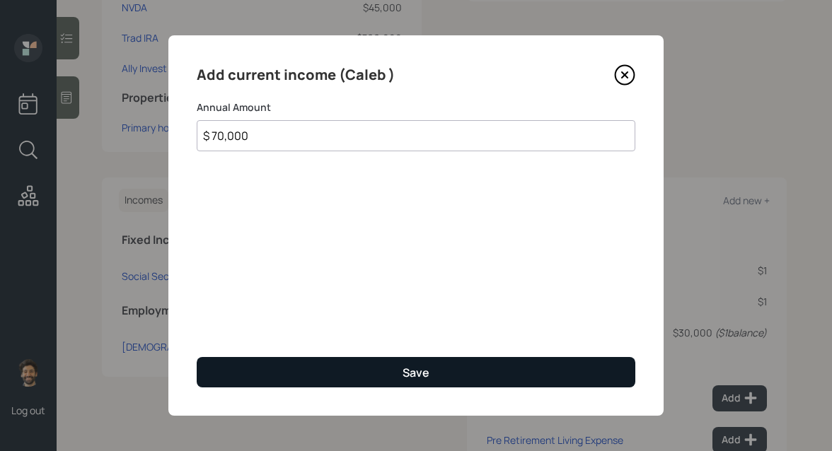
type input "$ 70,000"
click at [250, 363] on button "Save" at bounding box center [416, 372] width 439 height 30
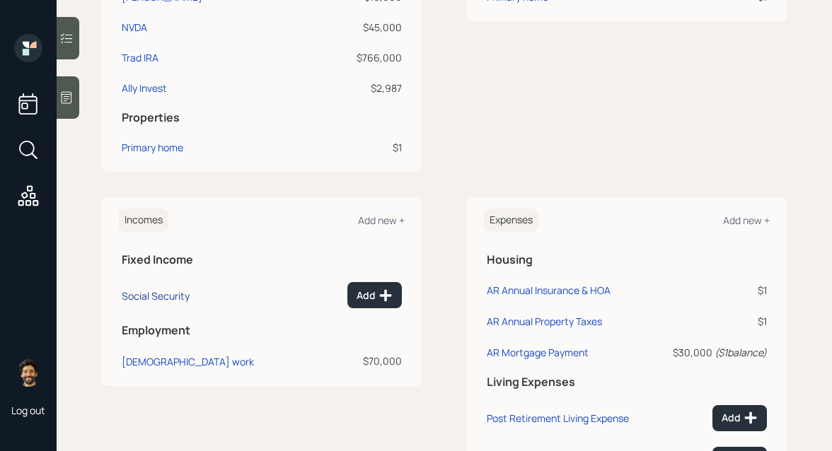
scroll to position [457, 0]
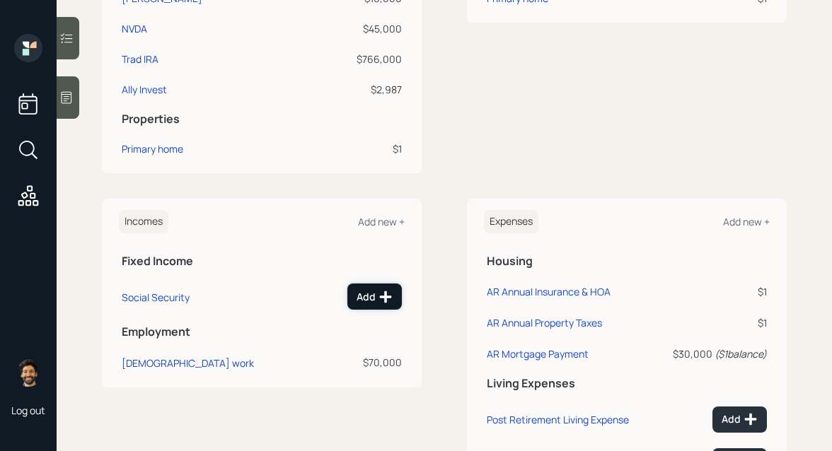
click at [358, 300] on div "Add" at bounding box center [375, 297] width 36 height 14
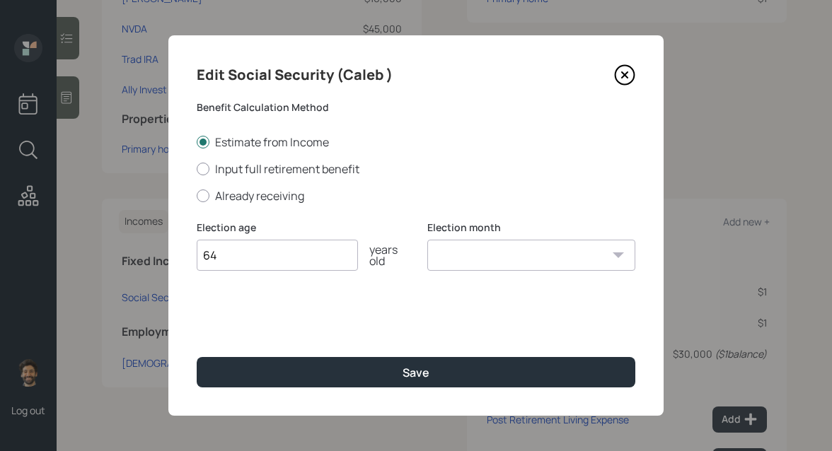
type input "64"
click at [454, 256] on select "January February March April May June July August September October November De…" at bounding box center [531, 255] width 208 height 31
select select "12"
click at [427, 240] on select "January February March April May June July August September October November De…" at bounding box center [531, 255] width 208 height 31
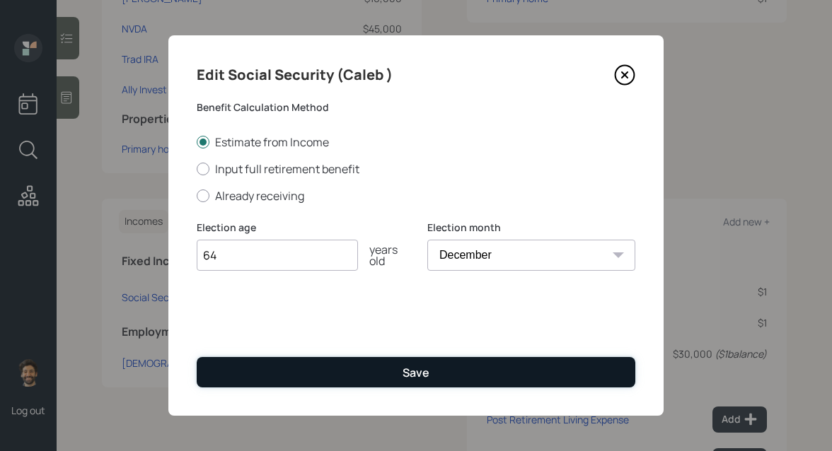
click at [343, 378] on button "Save" at bounding box center [416, 372] width 439 height 30
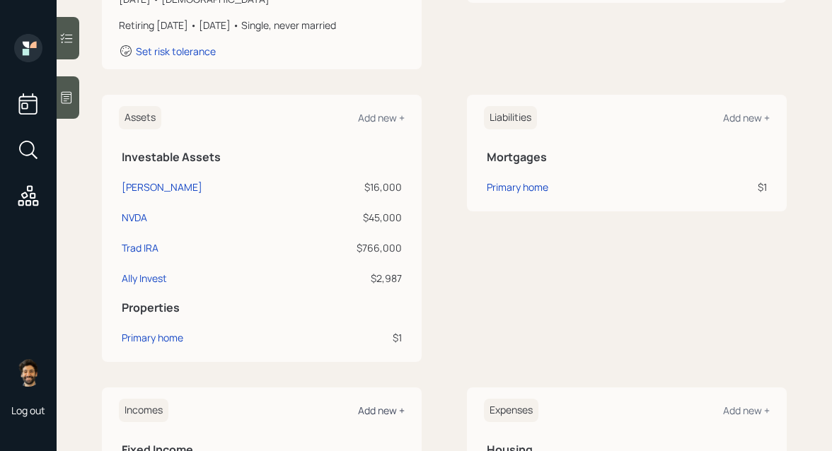
scroll to position [263, 0]
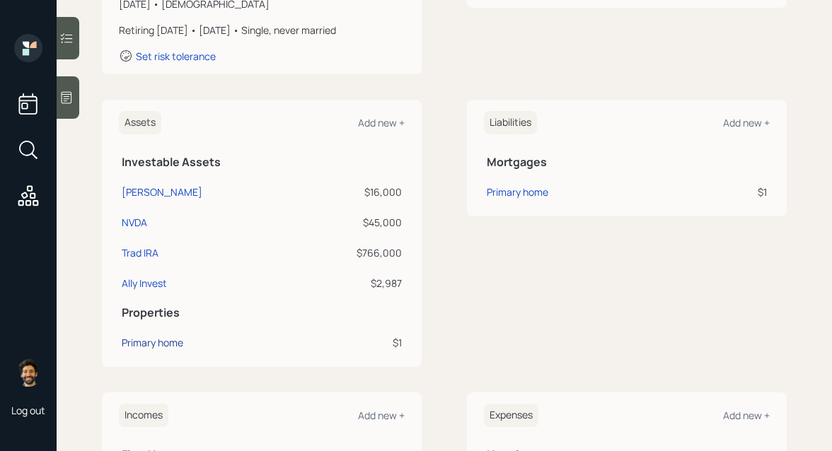
click at [156, 339] on div "Primary home" at bounding box center [153, 342] width 62 height 15
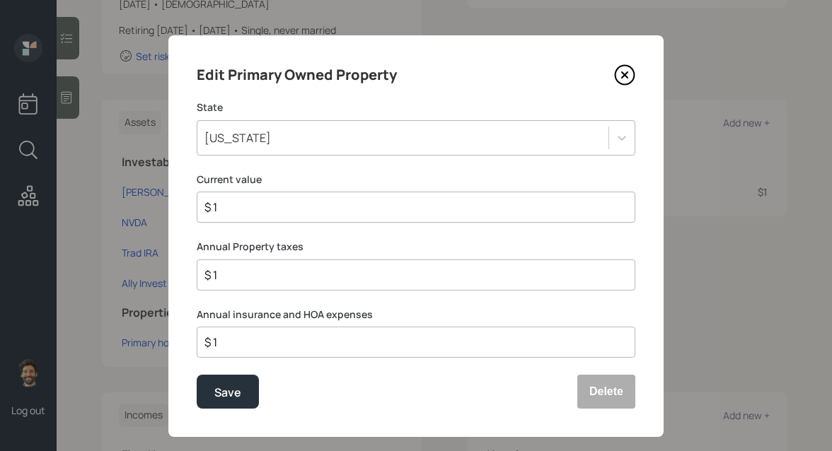
click at [225, 204] on input "$ 1" at bounding box center [410, 207] width 415 height 17
type input "$ 400,000"
click at [222, 384] on div "Save" at bounding box center [227, 392] width 27 height 19
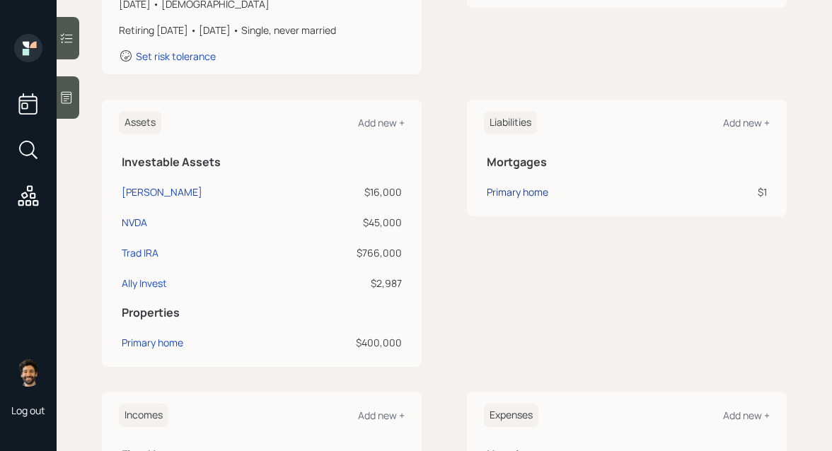
click at [492, 192] on div "Primary home" at bounding box center [518, 192] width 62 height 15
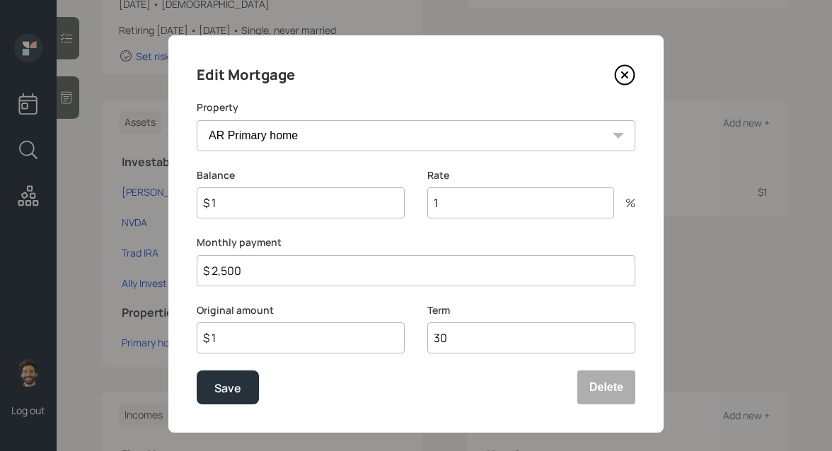
click at [230, 209] on input "$ 1" at bounding box center [301, 202] width 208 height 31
type input "$ 319,000"
click at [258, 334] on input "$ 1" at bounding box center [301, 338] width 208 height 31
type input "$ 319,000"
click at [479, 207] on input "1" at bounding box center [520, 202] width 187 height 31
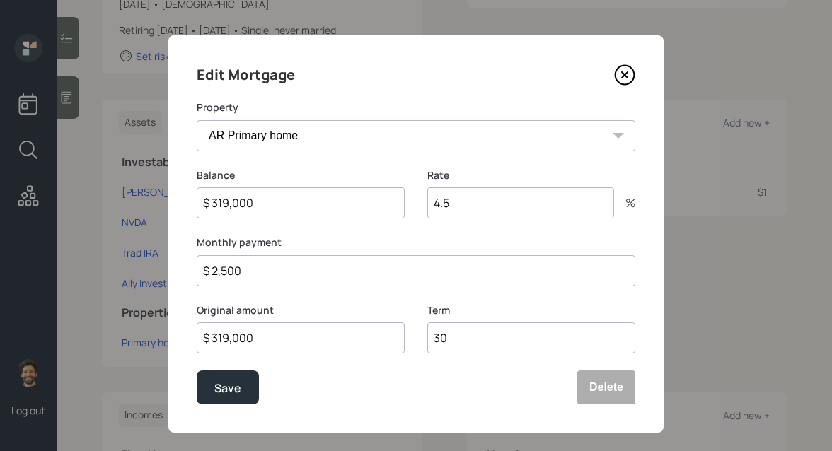
type input "4.5"
drag, startPoint x: 260, startPoint y: 260, endPoint x: 169, endPoint y: 260, distance: 90.6
click at [169, 260] on div "Edit Mortgage Property AR Primary home Balance $ 319,000 Rate 4.5 % Monthly pay…" at bounding box center [415, 234] width 495 height 398
click at [226, 389] on div "Save" at bounding box center [227, 388] width 27 height 19
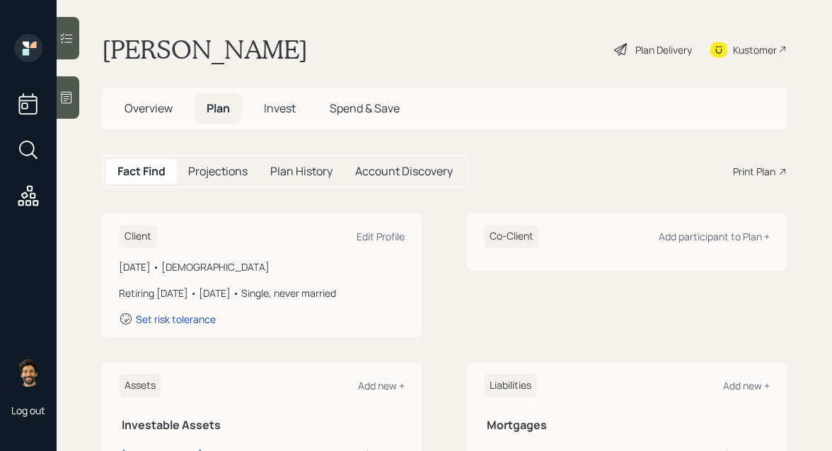
click at [214, 165] on h5 "Projections" at bounding box center [217, 171] width 59 height 13
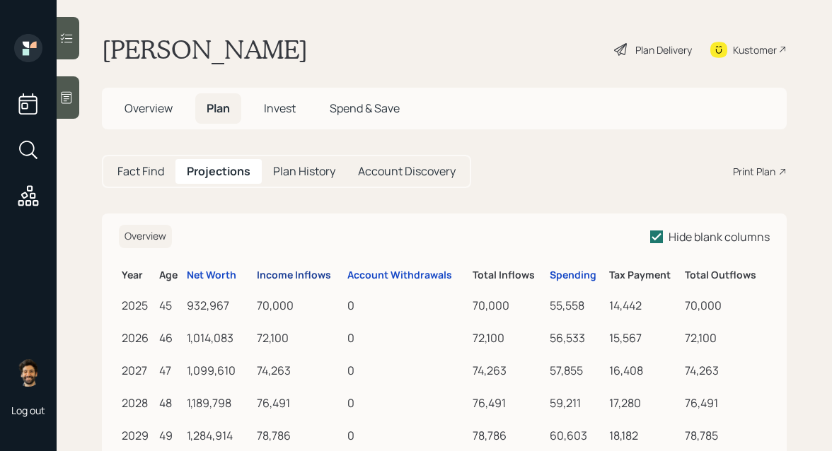
click at [288, 276] on div "Income Inflows" at bounding box center [294, 276] width 74 height 12
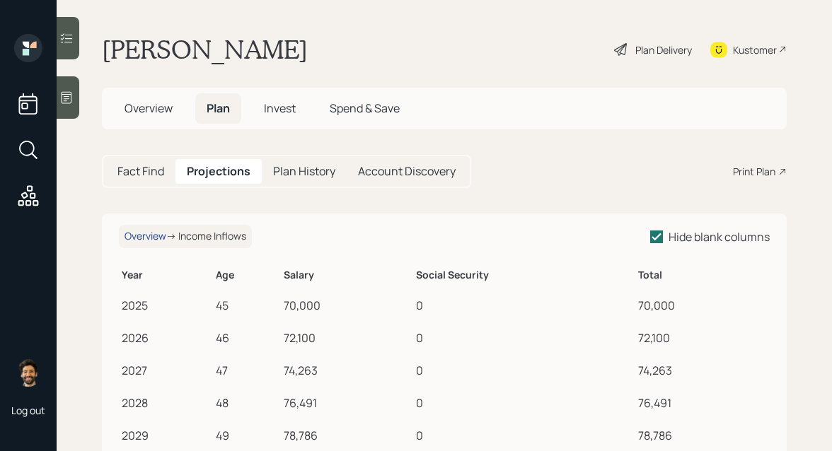
click at [146, 241] on div "Overview" at bounding box center [146, 237] width 42 height 12
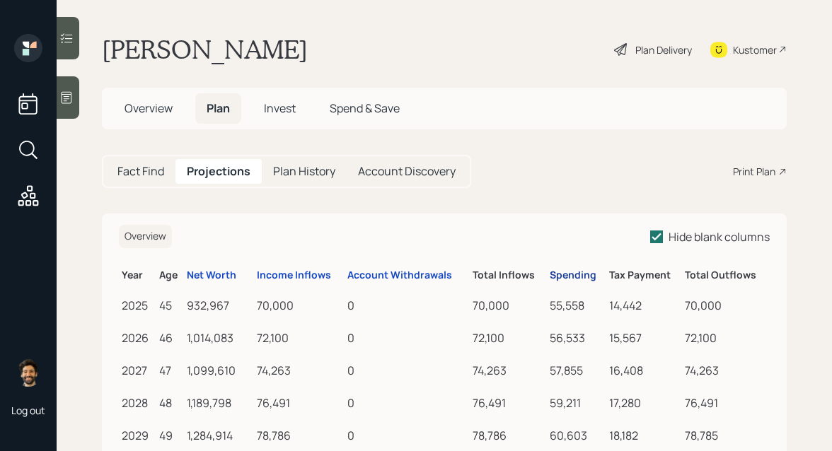
click at [577, 272] on div "Spending" at bounding box center [573, 276] width 47 height 12
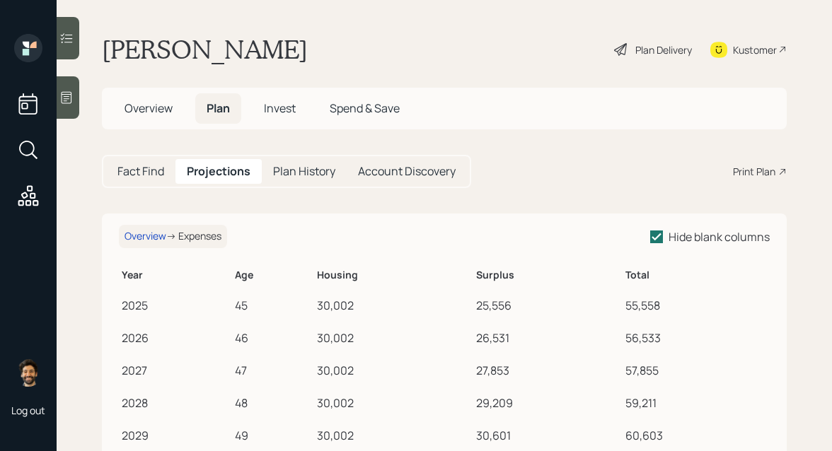
click at [146, 165] on h5 "Fact Find" at bounding box center [140, 171] width 47 height 13
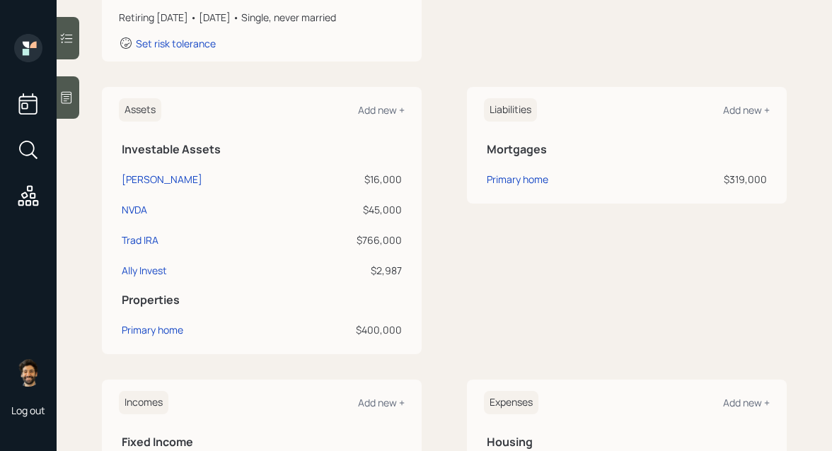
scroll to position [265, 0]
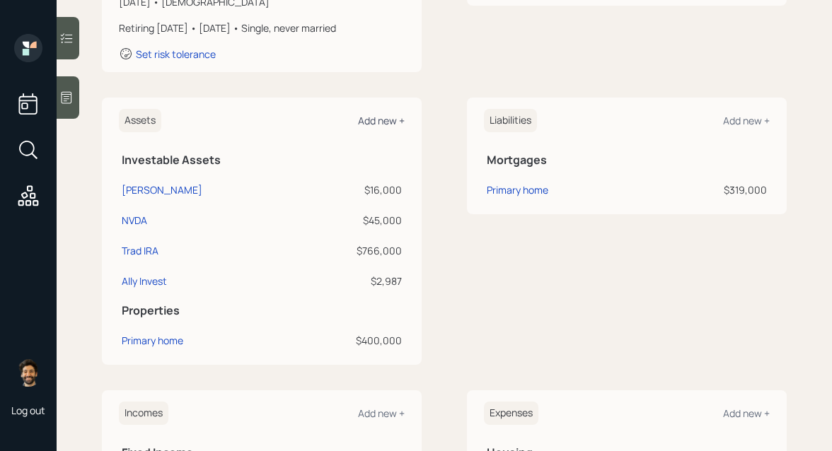
click at [372, 119] on div "Add new +" at bounding box center [381, 120] width 47 height 13
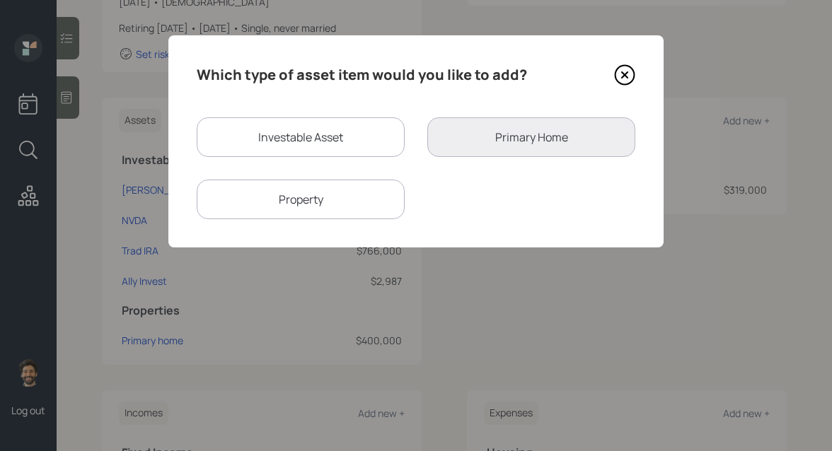
click at [325, 199] on div "Property" at bounding box center [301, 200] width 208 height 40
select select "rental_property"
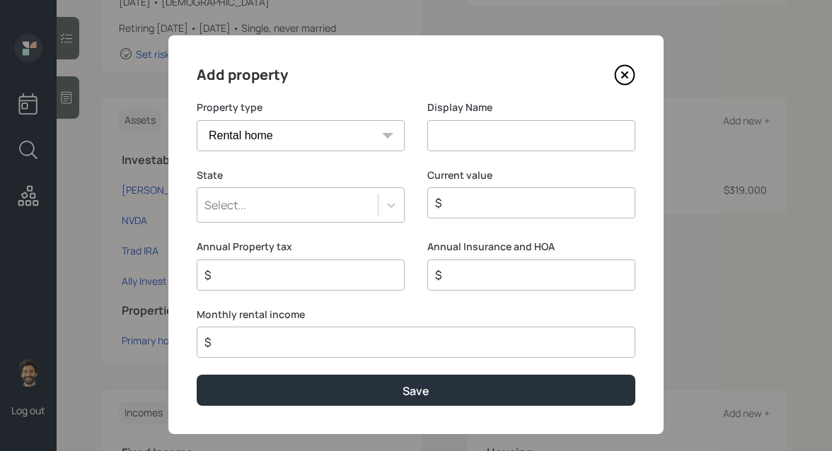
click at [446, 146] on input at bounding box center [531, 135] width 208 height 31
type input "Rental"
click at [305, 208] on div "Select..." at bounding box center [287, 205] width 180 height 24
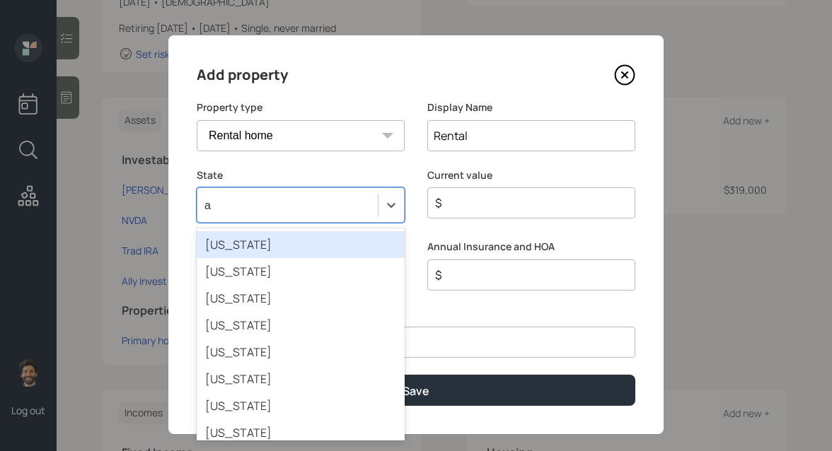
type input "ar"
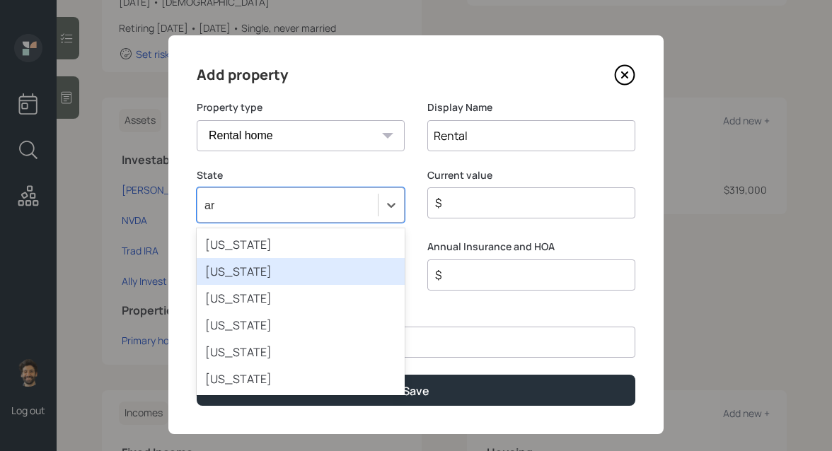
click at [262, 272] on div "Arkansas" at bounding box center [301, 271] width 208 height 27
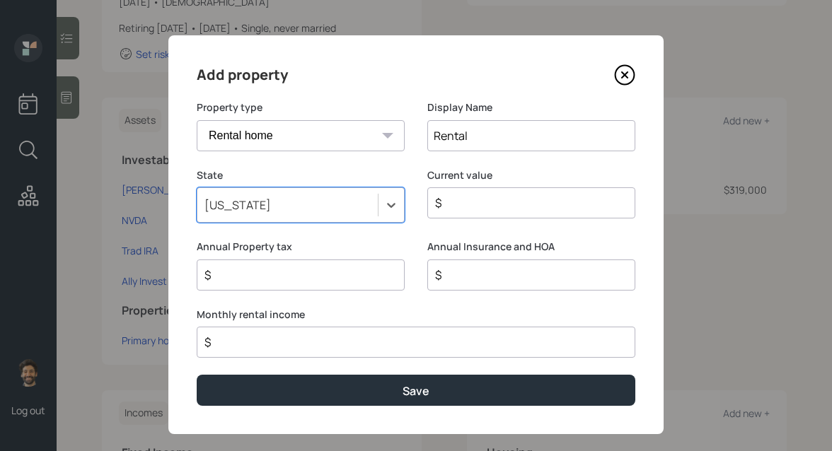
click at [465, 204] on input "$" at bounding box center [526, 203] width 184 height 17
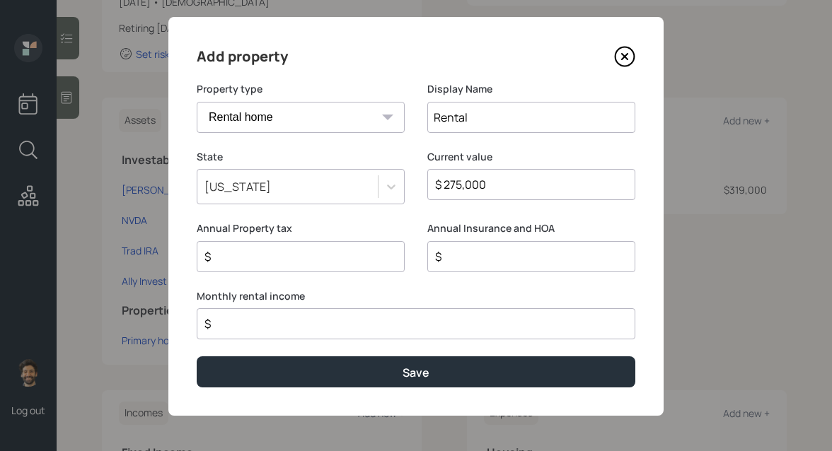
type input "$ 275,000"
click at [292, 262] on input "$" at bounding box center [295, 256] width 184 height 17
type input "$ 500"
type input "$ 0"
click at [256, 330] on input "$" at bounding box center [410, 324] width 415 height 17
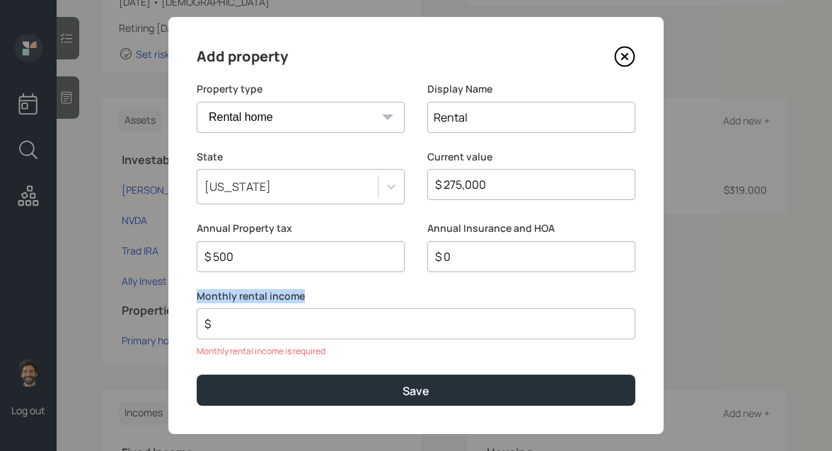
drag, startPoint x: 199, startPoint y: 294, endPoint x: 313, endPoint y: 301, distance: 114.1
click at [313, 301] on label "Monthly rental income" at bounding box center [416, 296] width 439 height 14
click at [254, 326] on input "$" at bounding box center [410, 324] width 415 height 17
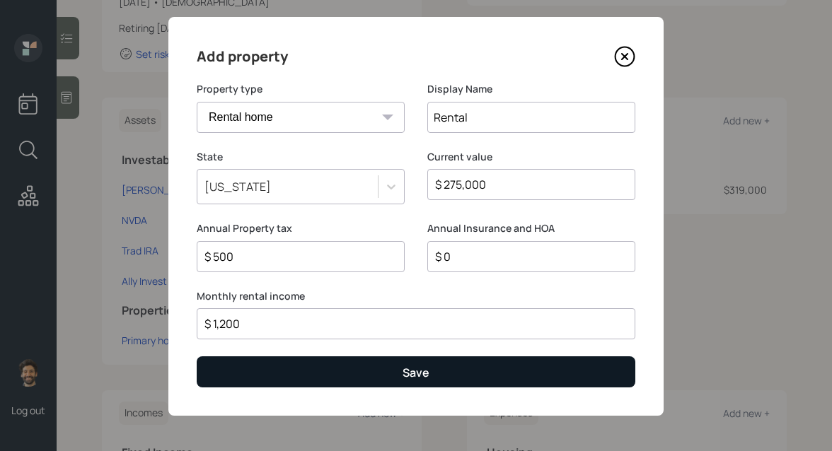
type input "$ 1,200"
click at [241, 385] on button "Save" at bounding box center [416, 372] width 439 height 30
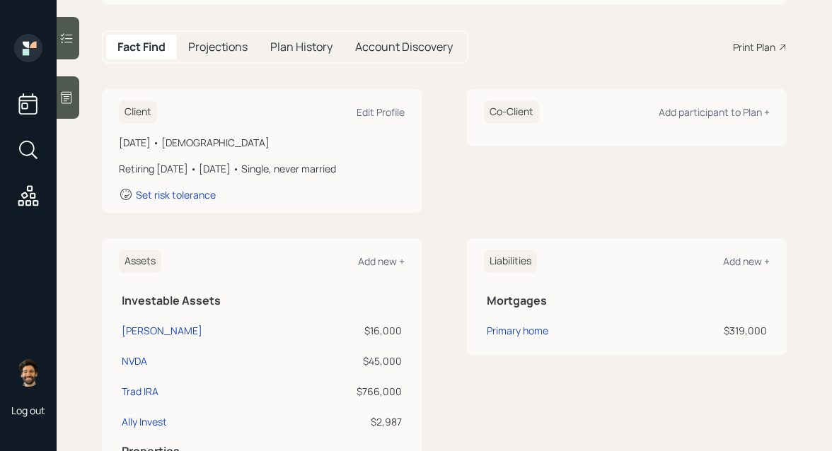
scroll to position [102, 0]
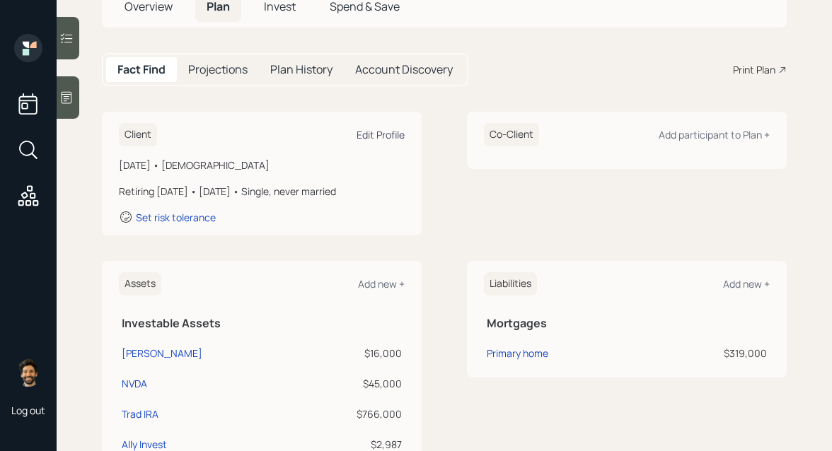
click at [393, 134] on div "Edit Profile" at bounding box center [381, 134] width 48 height 13
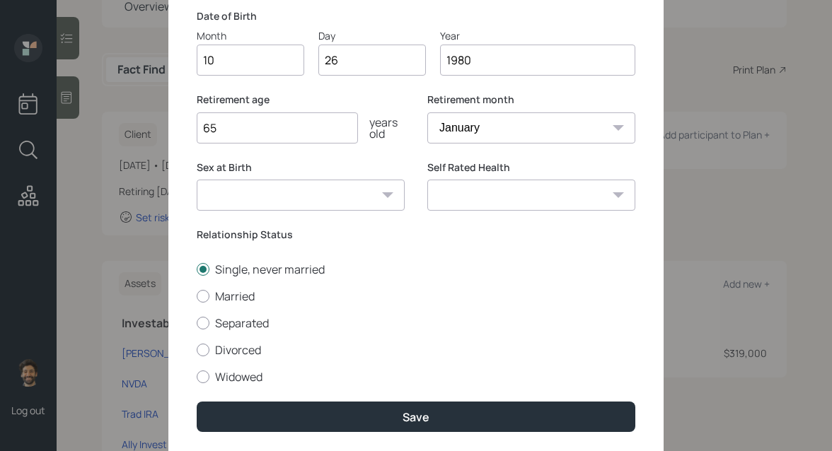
scroll to position [165, 0]
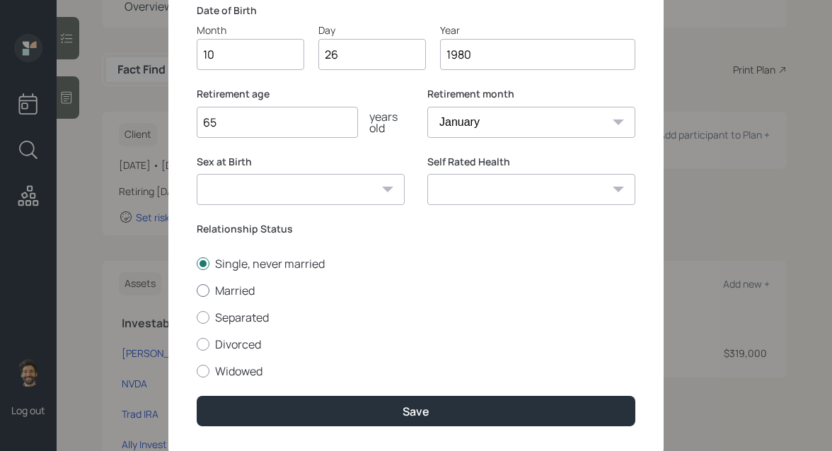
click at [203, 296] on div at bounding box center [203, 290] width 13 height 13
click at [197, 291] on input "Married" at bounding box center [196, 290] width 1 height 1
radio input "true"
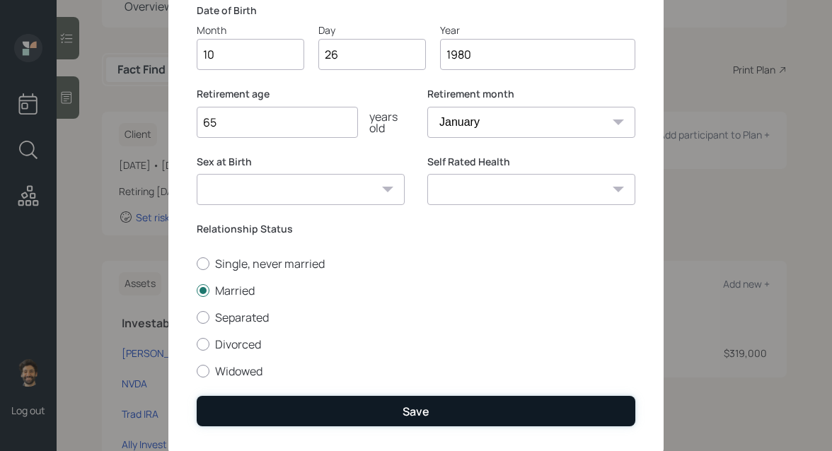
click at [310, 418] on button "Save" at bounding box center [416, 411] width 439 height 30
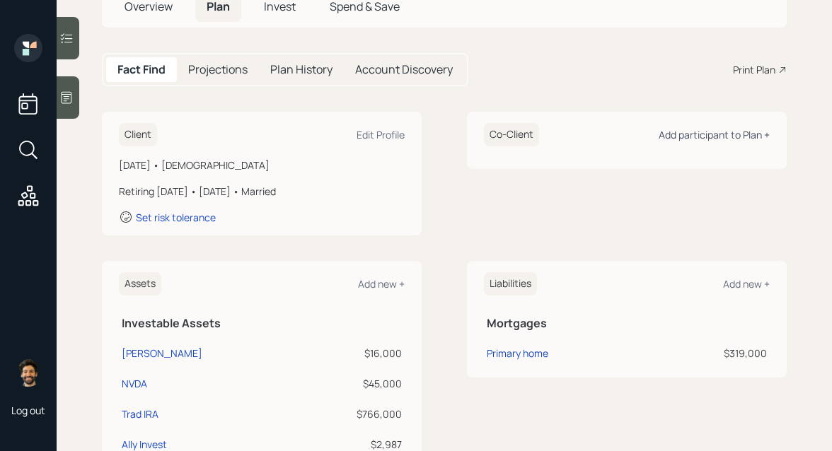
click at [695, 136] on div "Add participant to Plan +" at bounding box center [714, 134] width 111 height 13
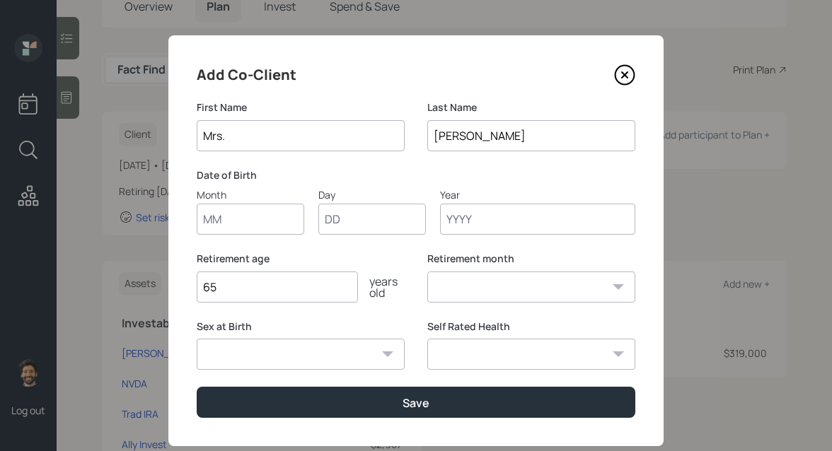
type input "Mrs."
click at [216, 228] on input "Month" at bounding box center [251, 219] width 108 height 31
type input "12"
type input "28"
type input "1983"
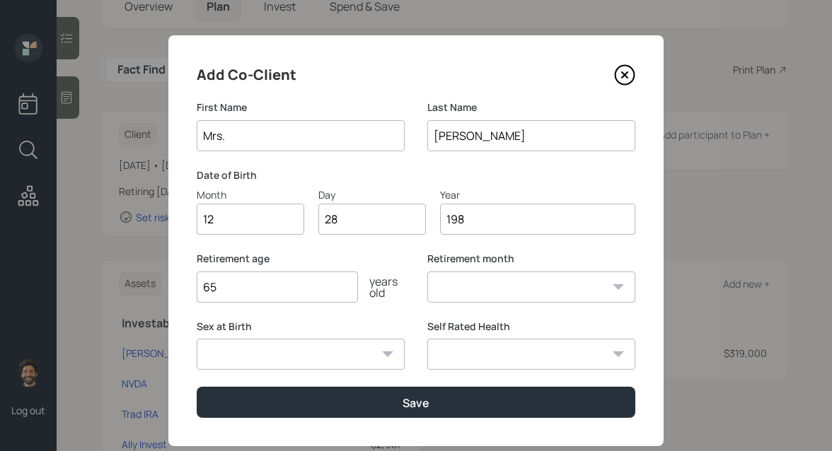
select select "12"
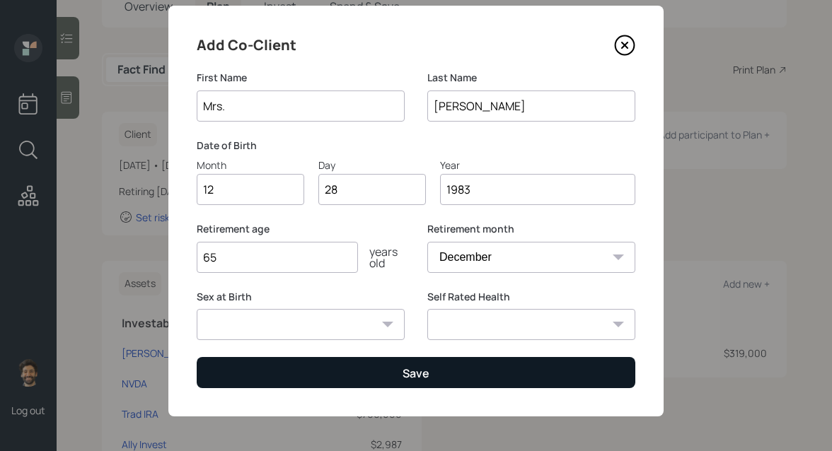
type input "1983"
click at [262, 371] on button "Save" at bounding box center [416, 372] width 439 height 30
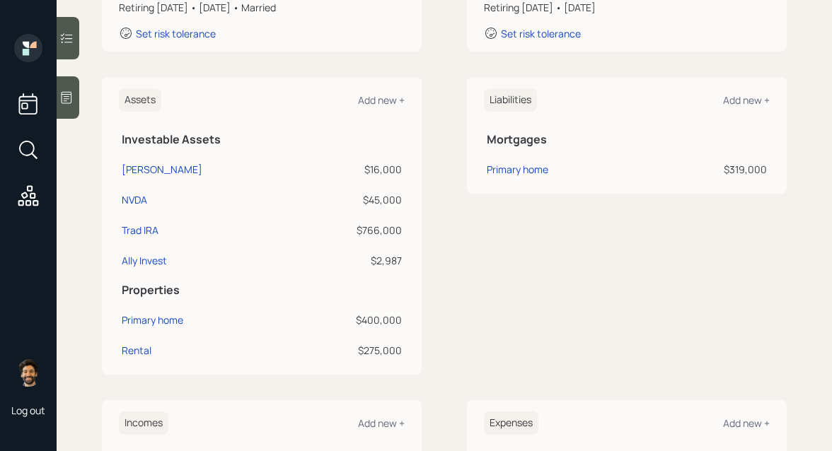
scroll to position [285, 0]
drag, startPoint x: 399, startPoint y: 172, endPoint x: 359, endPoint y: 168, distance: 39.8
click at [359, 168] on div "$16,000" at bounding box center [351, 170] width 101 height 15
drag, startPoint x: 405, startPoint y: 199, endPoint x: 362, endPoint y: 198, distance: 43.2
click at [362, 198] on td "$45,000" at bounding box center [351, 198] width 107 height 30
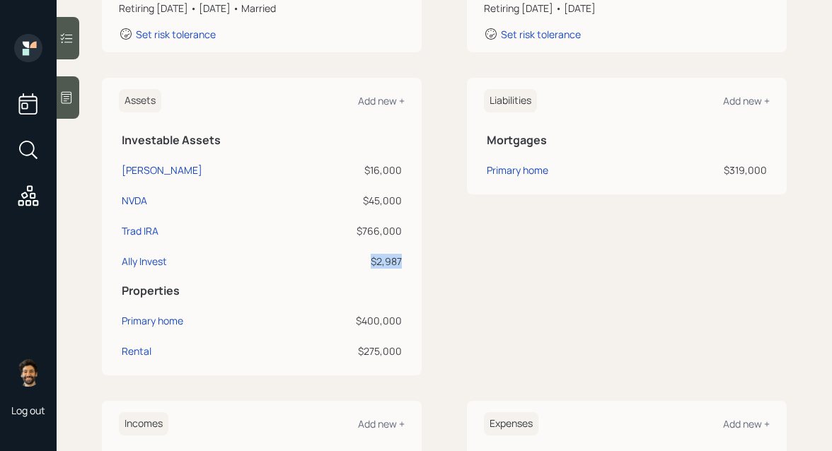
drag, startPoint x: 401, startPoint y: 258, endPoint x: 366, endPoint y: 258, distance: 35.4
click at [366, 258] on div "$2,987" at bounding box center [351, 261] width 101 height 15
drag, startPoint x: 400, startPoint y: 229, endPoint x: 348, endPoint y: 229, distance: 52.4
click at [348, 229] on div "$766,000" at bounding box center [351, 231] width 101 height 15
click at [152, 233] on div "Trad IRA" at bounding box center [140, 231] width 37 height 15
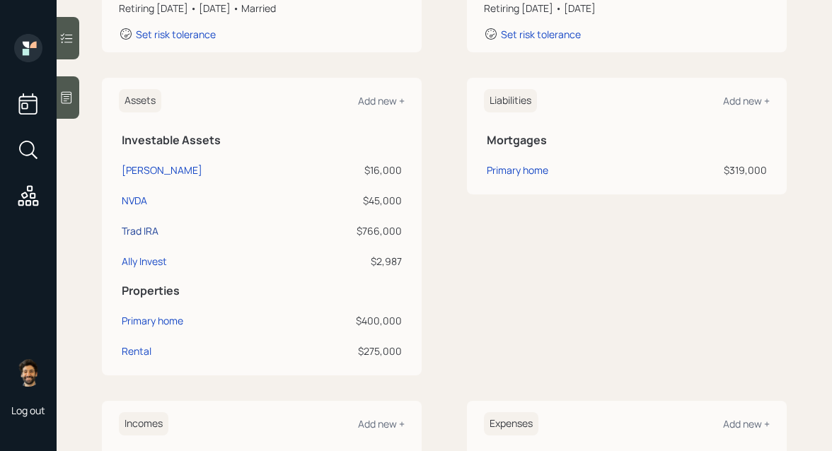
select select "ira"
select select "balanced"
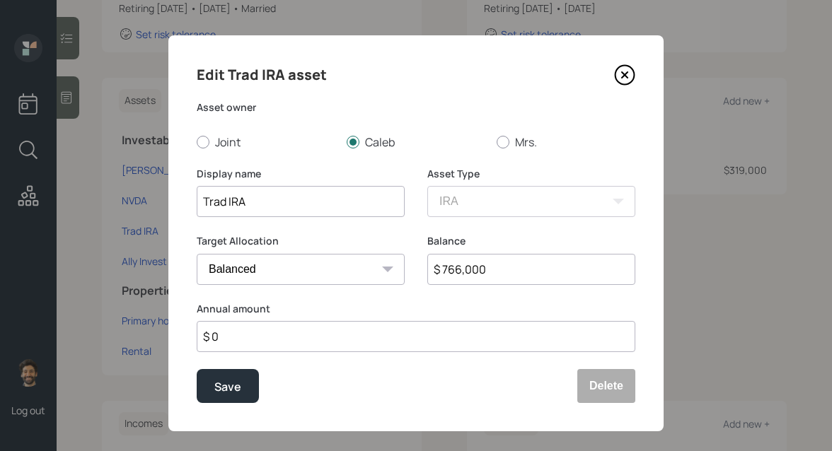
click at [497, 271] on input "$ 766,000" at bounding box center [531, 269] width 208 height 31
type input "$ 766"
click at [235, 388] on div "Save" at bounding box center [227, 387] width 27 height 19
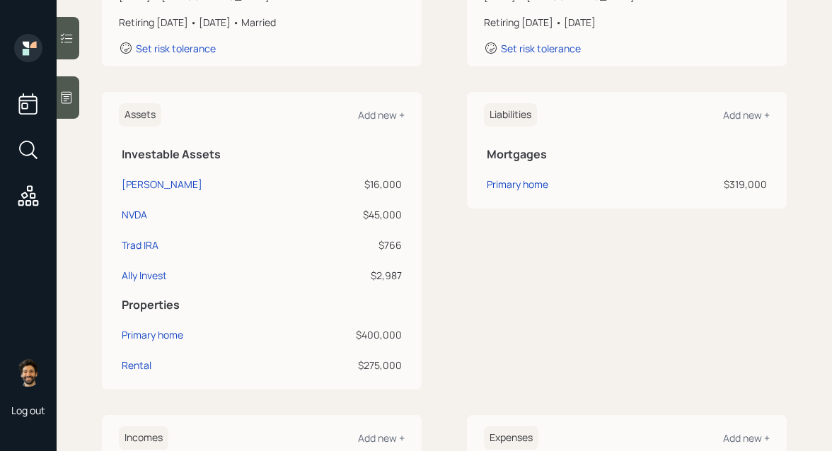
scroll to position [266, 0]
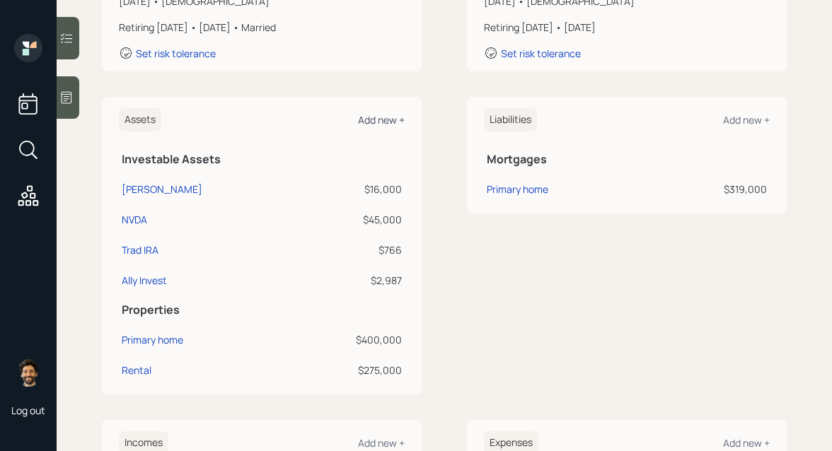
click at [377, 116] on div "Add new +" at bounding box center [381, 119] width 47 height 13
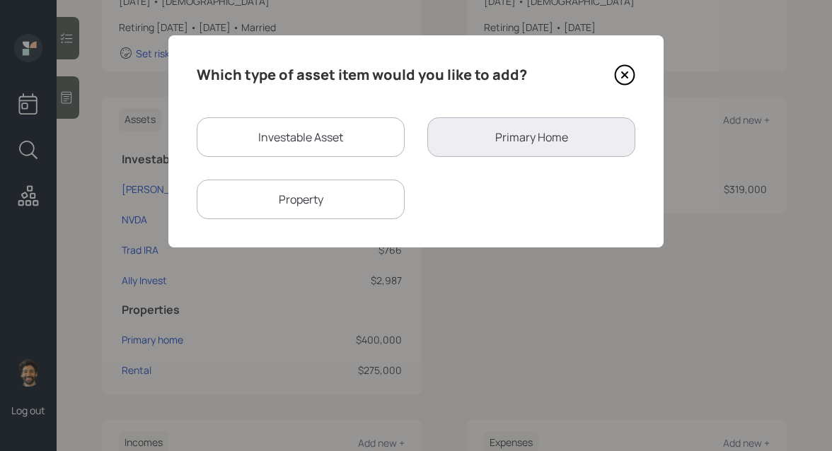
click at [277, 131] on div "Investable Asset" at bounding box center [301, 137] width 208 height 40
select select "taxable"
select select "balanced"
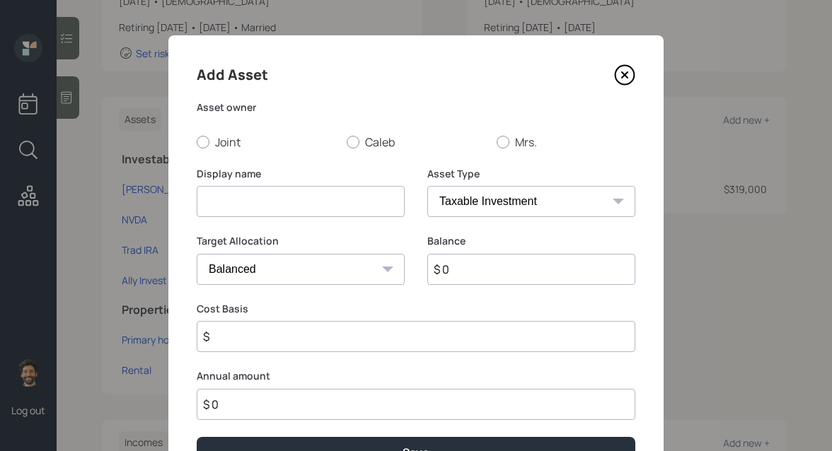
click at [224, 194] on input at bounding box center [301, 201] width 208 height 31
type input "Broadcom"
click at [452, 276] on input "$ 0" at bounding box center [531, 269] width 208 height 31
type input "$ 3,985"
click at [324, 347] on input "$" at bounding box center [416, 336] width 439 height 31
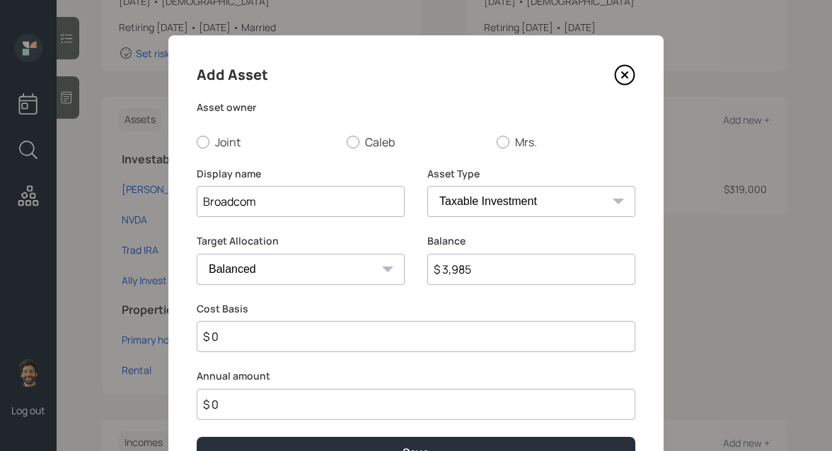
type input "$ 0"
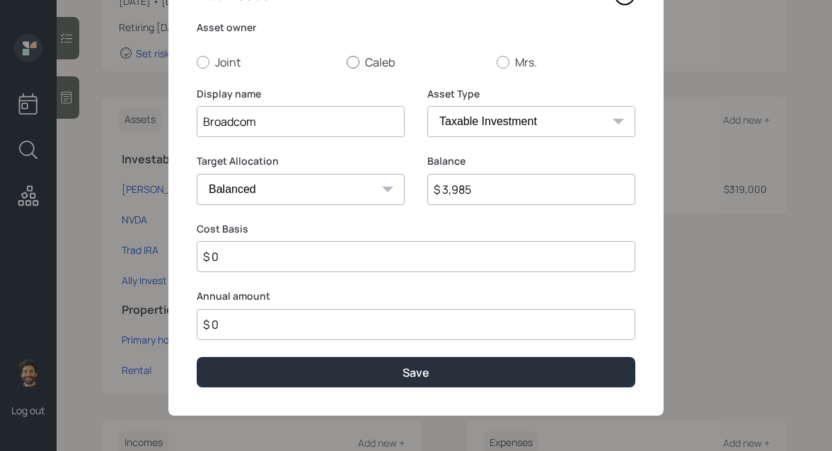
click at [365, 61] on label "Caleb" at bounding box center [416, 62] width 139 height 16
click at [347, 62] on input "Caleb" at bounding box center [346, 62] width 1 height 1
radio input "true"
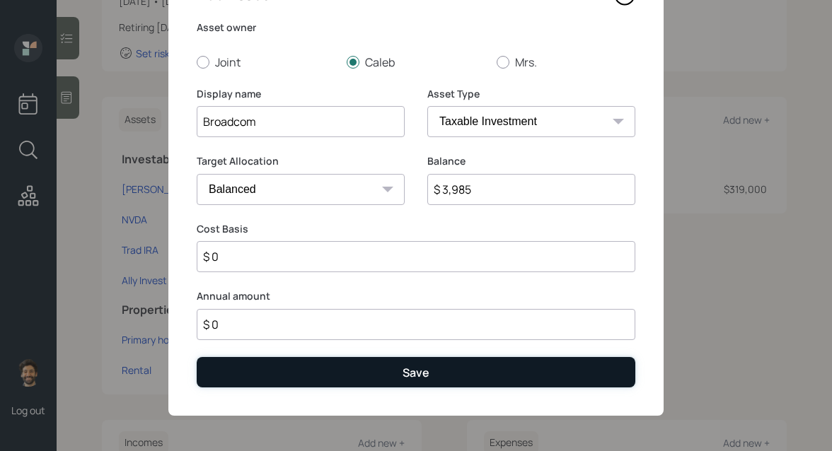
click at [301, 367] on button "Save" at bounding box center [416, 372] width 439 height 30
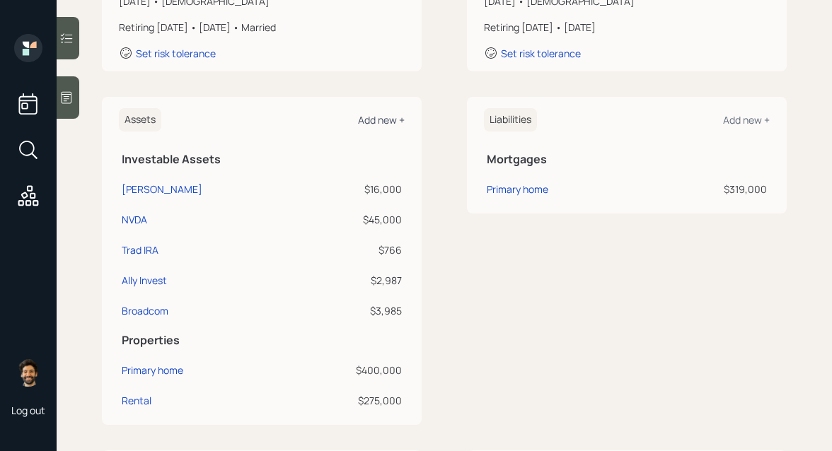
click at [390, 122] on div "Add new +" at bounding box center [381, 119] width 47 height 13
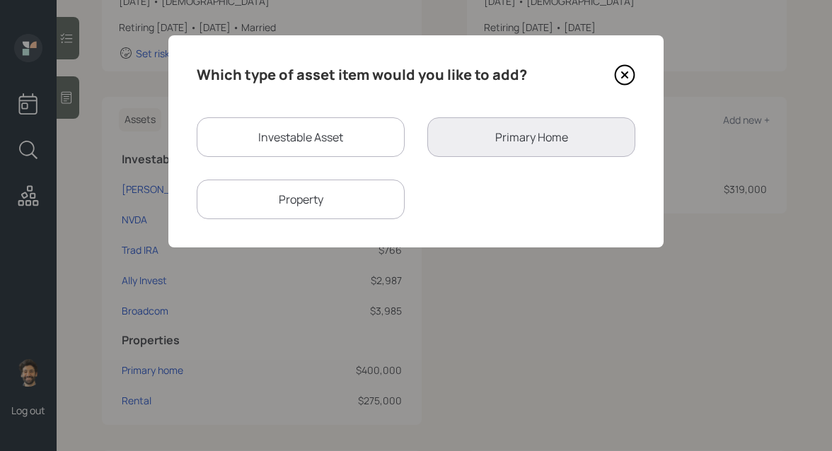
click at [318, 134] on div "Investable Asset" at bounding box center [301, 137] width 208 height 40
select select "taxable"
select select "balanced"
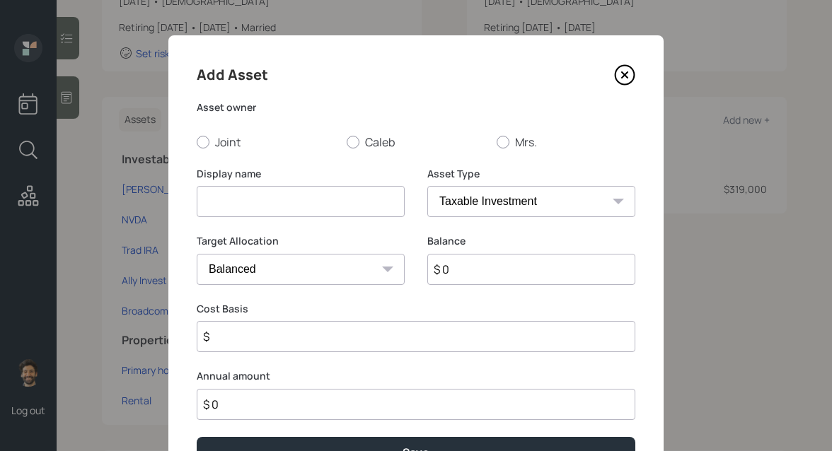
click at [235, 196] on input at bounding box center [301, 201] width 208 height 31
type input "Checking / Savings"
click at [499, 271] on input "$ 0" at bounding box center [531, 269] width 208 height 31
type input "$ 19,000"
click at [484, 214] on select "SEP IRA IRA Roth IRA 401(k) Roth 401(k) 403(b) Roth 403(b) 457(b) Roth 457(b) H…" at bounding box center [531, 201] width 208 height 31
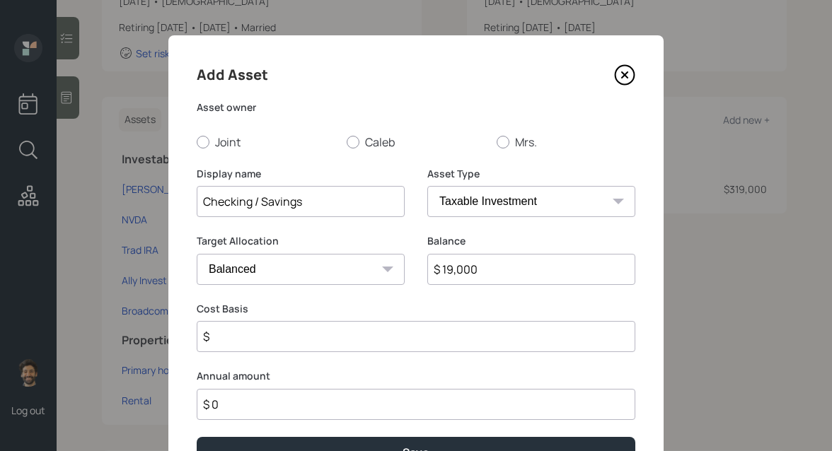
select select "emergency_fund"
click at [427, 186] on select "SEP IRA IRA Roth IRA 401(k) Roth 401(k) 403(b) Roth 403(b) 457(b) Roth 457(b) H…" at bounding box center [531, 201] width 208 height 31
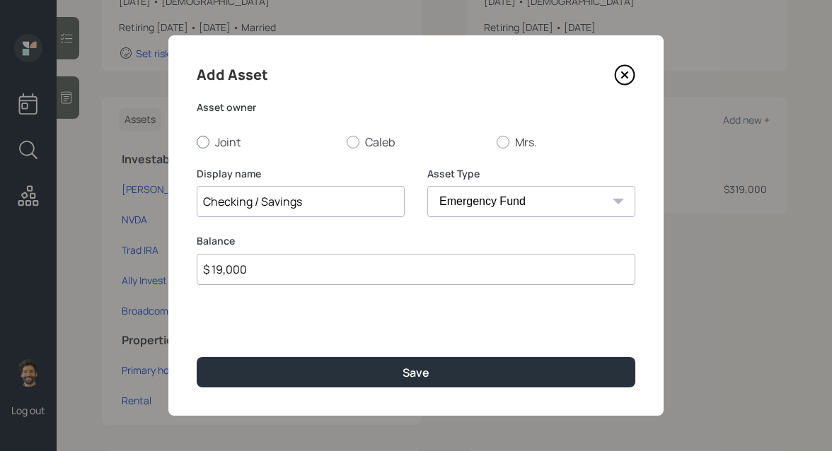
click at [200, 147] on div at bounding box center [203, 142] width 13 height 13
click at [197, 142] on input "Joint" at bounding box center [196, 141] width 1 height 1
radio input "true"
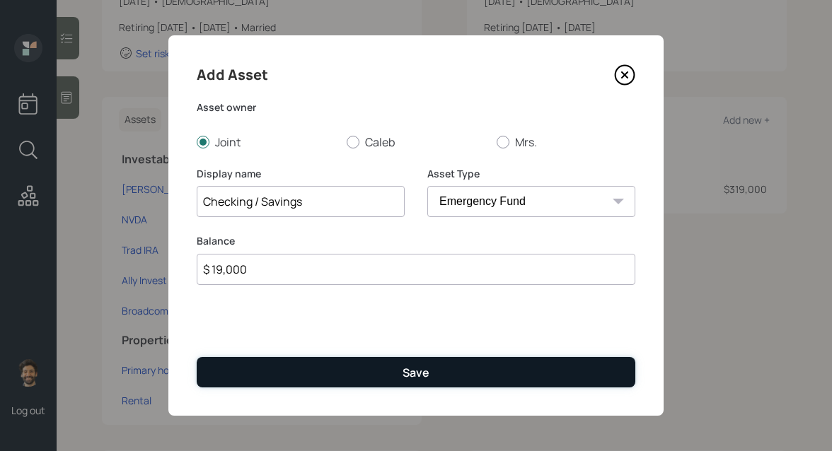
click at [274, 376] on button "Save" at bounding box center [416, 372] width 439 height 30
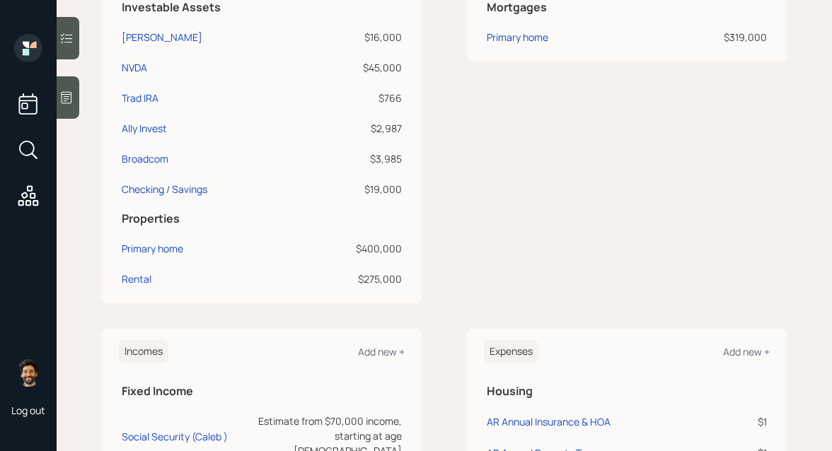
scroll to position [419, 0]
drag, startPoint x: 404, startPoint y: 274, endPoint x: 364, endPoint y: 260, distance: 42.3
click at [364, 260] on tbody "Primary home $400,000 Rental $275,000" at bounding box center [262, 261] width 286 height 61
click at [396, 260] on td "$400,000" at bounding box center [352, 246] width 103 height 30
drag, startPoint x: 402, startPoint y: 279, endPoint x: 354, endPoint y: 248, distance: 57.3
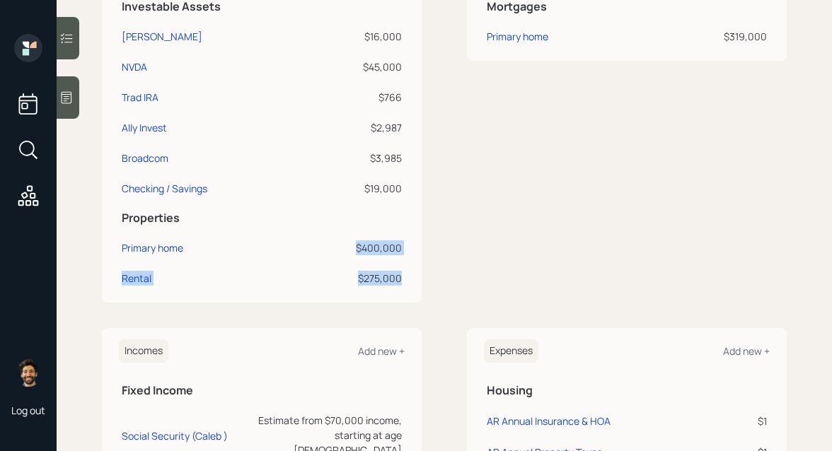
click at [354, 248] on tbody "Primary home $400,000 Rental $275,000" at bounding box center [262, 261] width 286 height 61
click at [354, 248] on div "$400,000" at bounding box center [353, 248] width 98 height 15
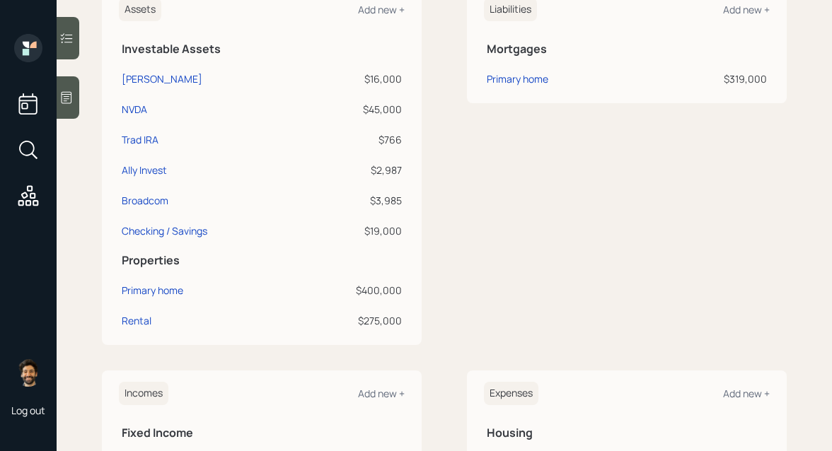
scroll to position [365, 0]
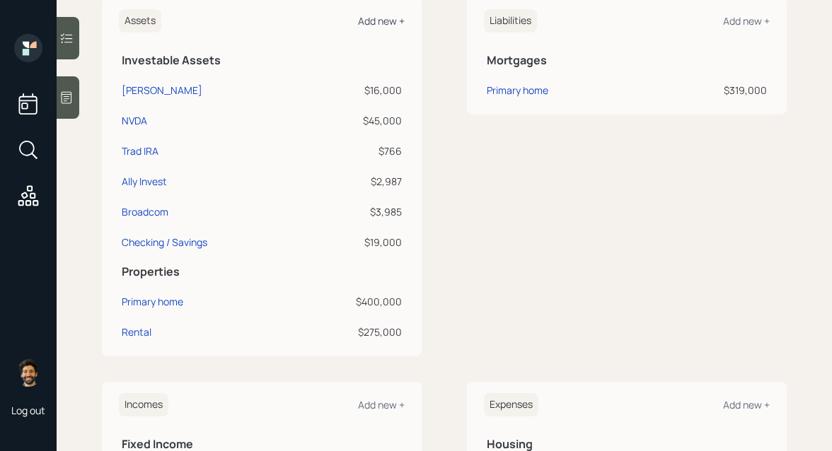
click at [375, 21] on div "Add new +" at bounding box center [381, 20] width 47 height 13
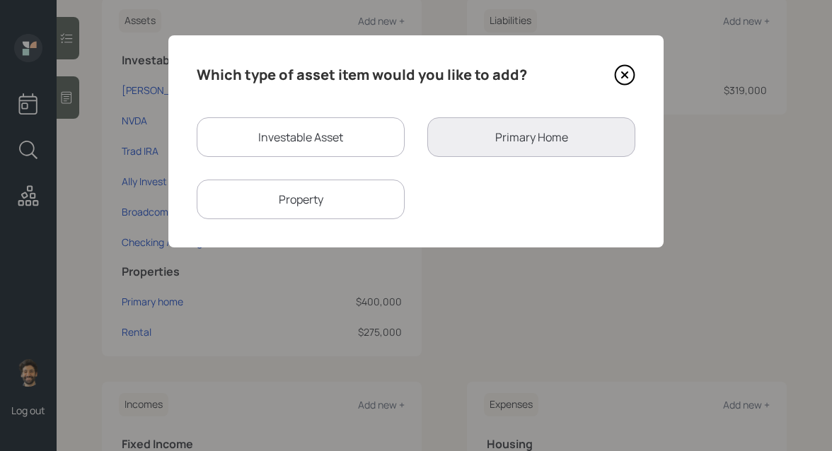
click at [315, 193] on div "Property" at bounding box center [301, 200] width 208 height 40
select select "rental_property"
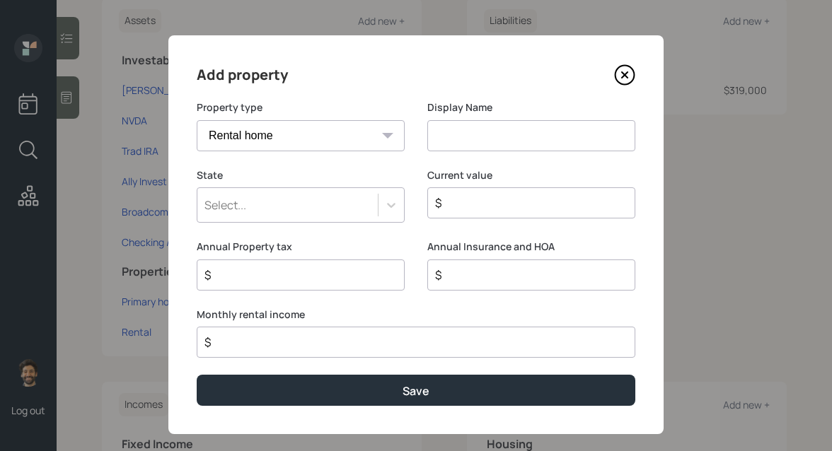
click at [448, 137] on input at bounding box center [531, 135] width 208 height 31
type input "Rental"
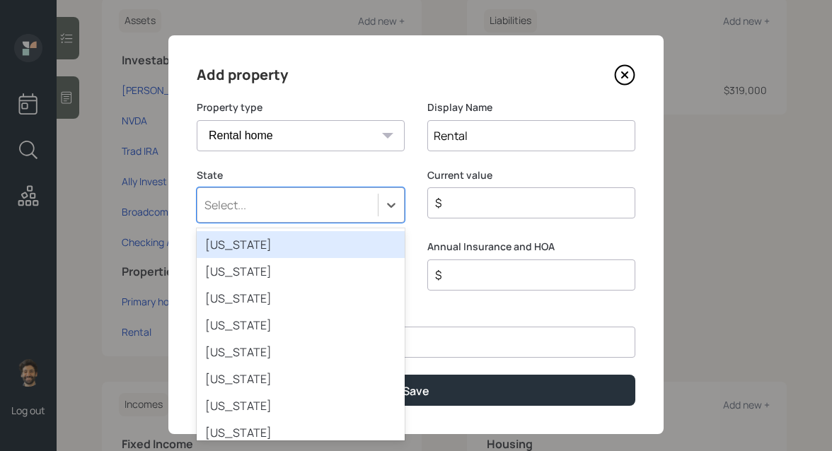
click at [296, 191] on div "Select..." at bounding box center [301, 204] width 208 height 35
type input "ar"
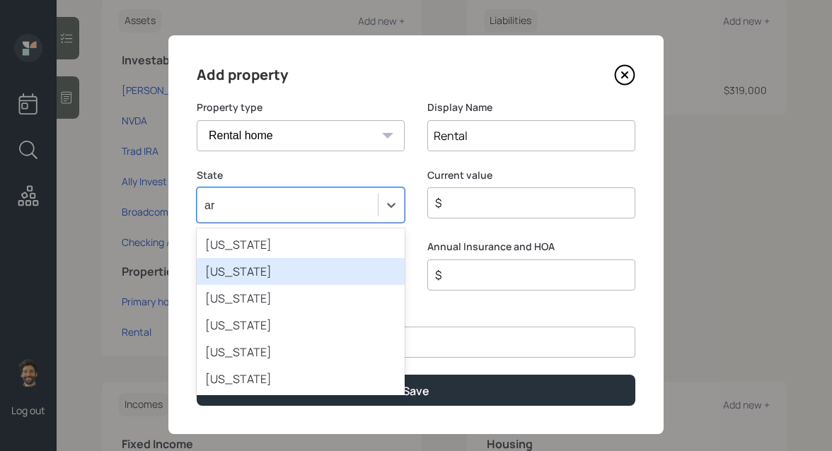
click at [269, 265] on div "Arkansas" at bounding box center [301, 271] width 208 height 27
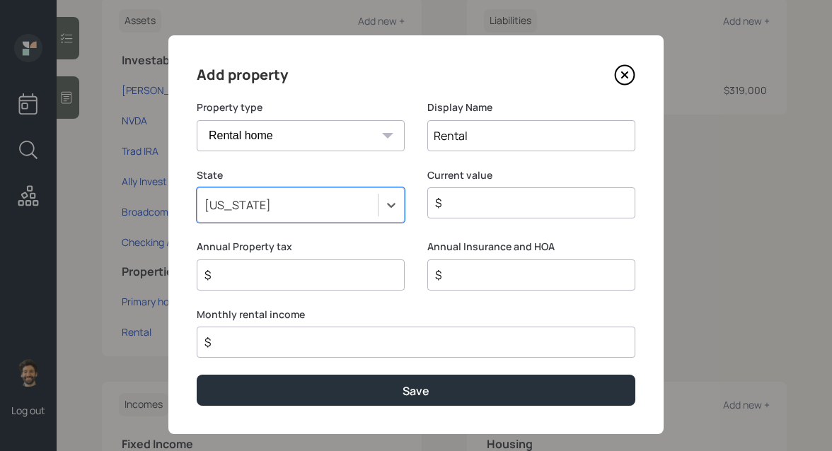
click at [449, 198] on input "$" at bounding box center [526, 203] width 184 height 17
type input "$ 175,000"
type input "$ 1"
click at [286, 287] on div "$ 1" at bounding box center [301, 275] width 208 height 31
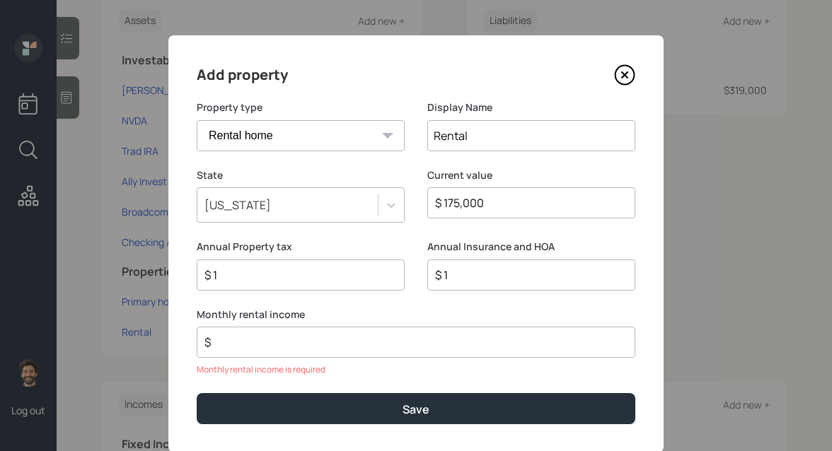
click at [247, 275] on input "$ 1" at bounding box center [295, 275] width 184 height 17
click at [236, 336] on input "$" at bounding box center [410, 342] width 415 height 17
click at [265, 280] on input "$ 1" at bounding box center [295, 275] width 184 height 17
type input "$ 1"
click at [246, 356] on div "$" at bounding box center [416, 342] width 439 height 31
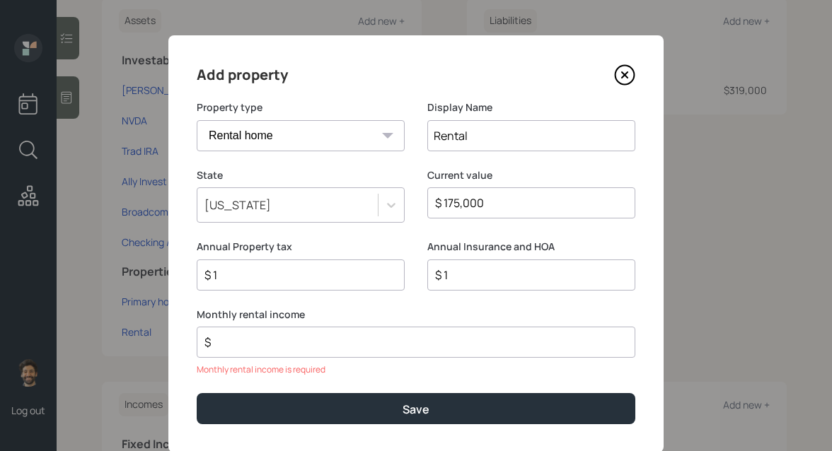
click at [238, 349] on input "$" at bounding box center [410, 342] width 415 height 17
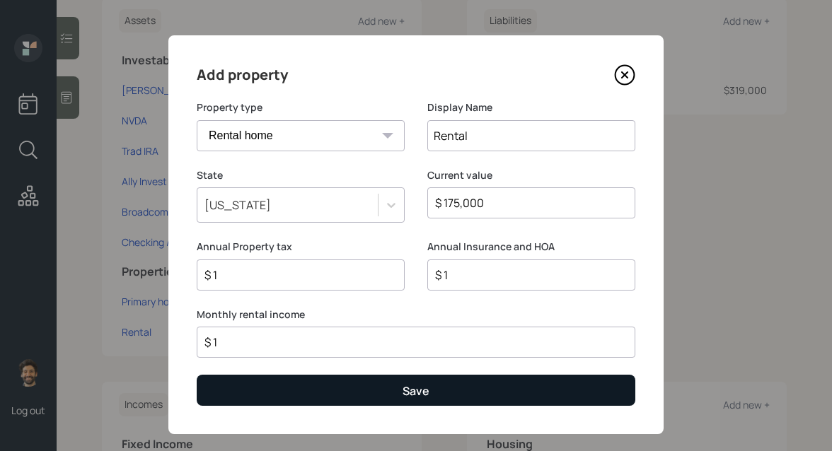
type input "$ 1"
click at [246, 398] on button "Save" at bounding box center [416, 390] width 439 height 30
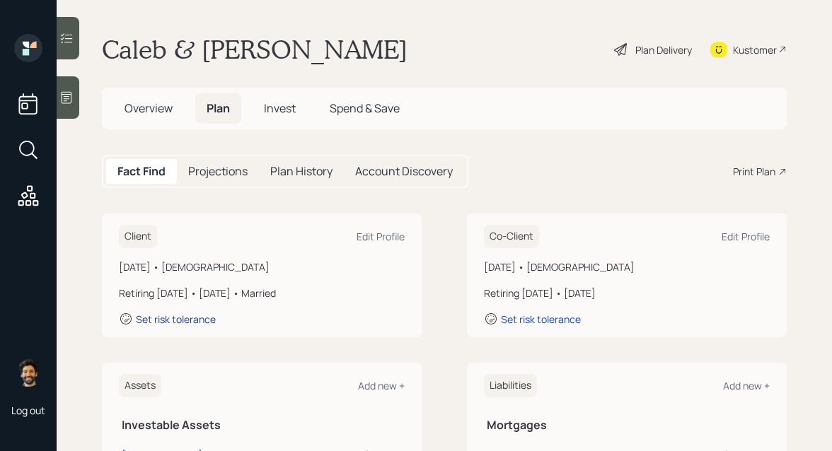
click at [194, 318] on div "Set risk tolerance" at bounding box center [176, 319] width 80 height 13
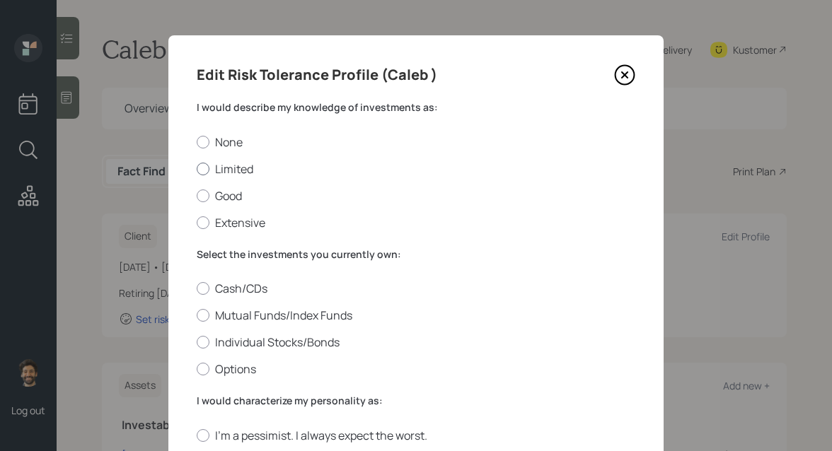
click at [227, 168] on label "Limited" at bounding box center [416, 169] width 439 height 16
click at [197, 168] on input "Limited" at bounding box center [196, 168] width 1 height 1
radio input "true"
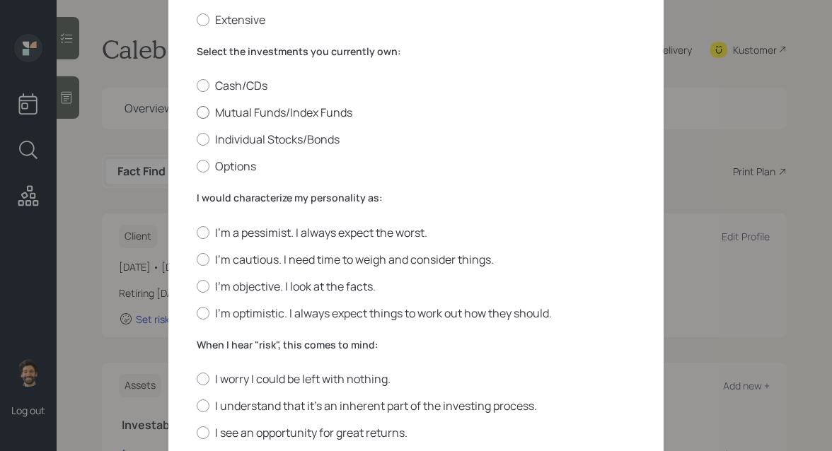
click at [223, 114] on label "Mutual Funds/Index Funds" at bounding box center [416, 113] width 439 height 16
click at [197, 113] on input "Mutual Funds/Index Funds" at bounding box center [196, 112] width 1 height 1
radio input "true"
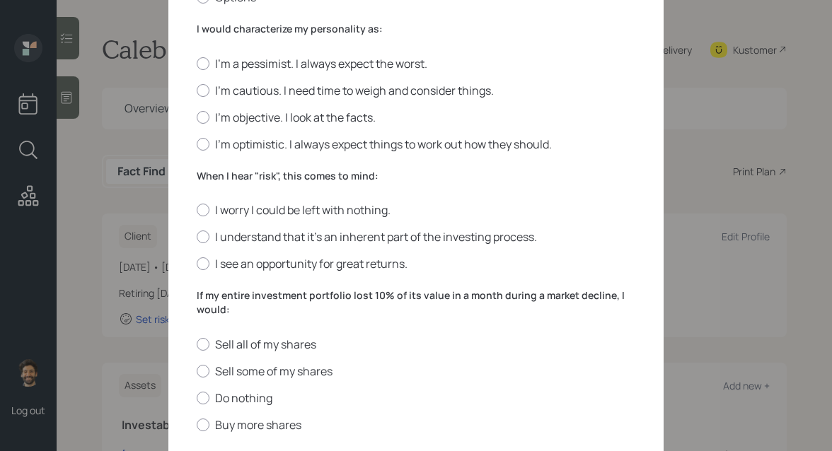
scroll to position [373, 0]
click at [246, 137] on label "I'm optimistic. I always expect things to work out how they should." at bounding box center [416, 144] width 439 height 16
click at [197, 143] on input "I'm optimistic. I always expect things to work out how they should." at bounding box center [196, 143] width 1 height 1
radio input "true"
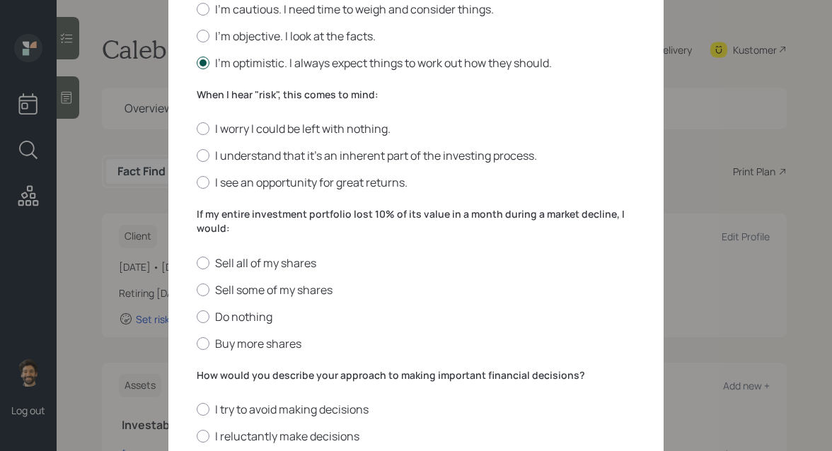
scroll to position [454, 0]
click at [219, 178] on label "I see an opportunity for great returns." at bounding box center [416, 182] width 439 height 16
click at [197, 182] on input "I see an opportunity for great returns." at bounding box center [196, 182] width 1 height 1
radio input "true"
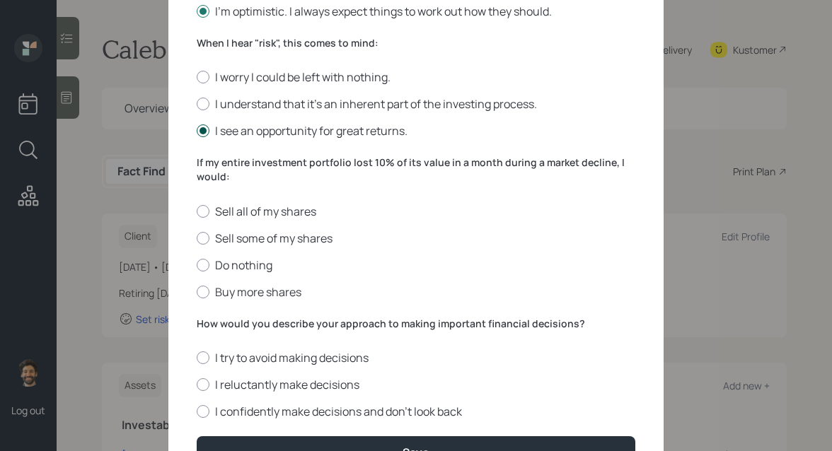
scroll to position [532, 0]
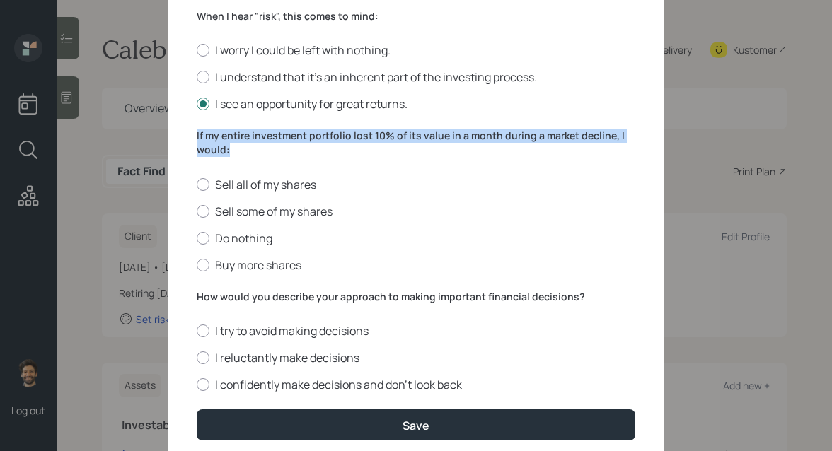
drag, startPoint x: 241, startPoint y: 149, endPoint x: 186, endPoint y: 133, distance: 56.7
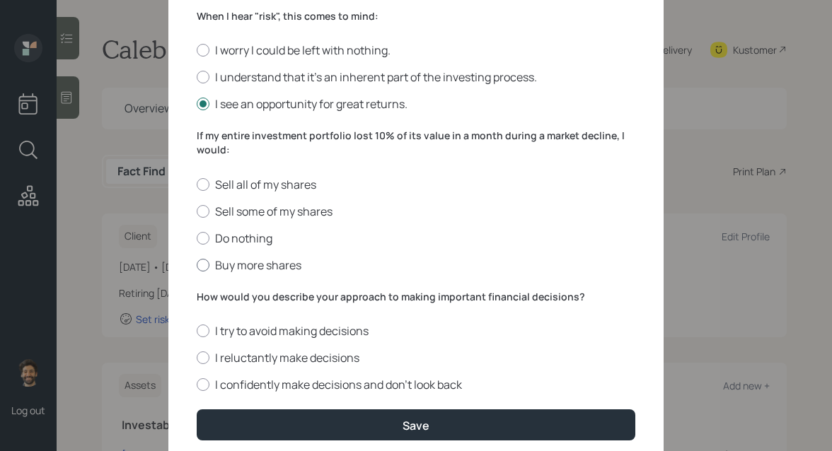
click at [202, 265] on div at bounding box center [203, 265] width 13 height 13
click at [197, 265] on input "Buy more shares" at bounding box center [196, 265] width 1 height 1
radio input "true"
click at [226, 295] on label "How would you describe your approach to making important financial decisions?" at bounding box center [416, 297] width 439 height 14
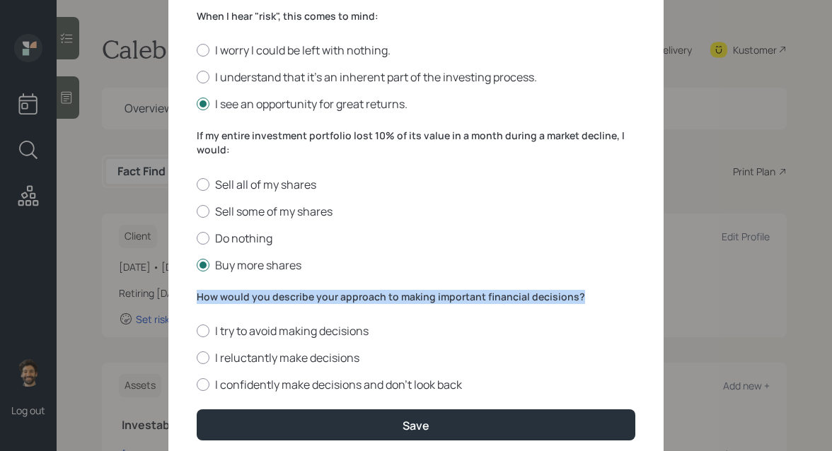
click at [226, 295] on label "How would you describe your approach to making important financial decisions?" at bounding box center [416, 297] width 439 height 14
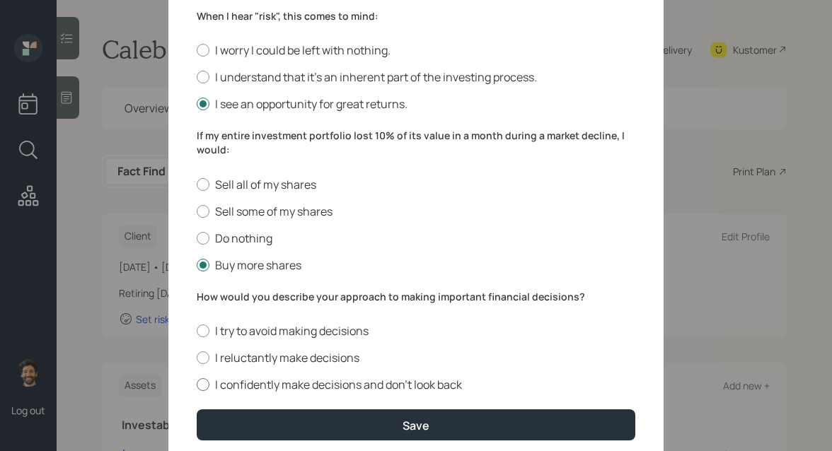
click at [222, 383] on label "I confidently make decisions and don’t look back" at bounding box center [416, 385] width 439 height 16
click at [197, 385] on input "I confidently make decisions and don’t look back" at bounding box center [196, 385] width 1 height 1
radio input "true"
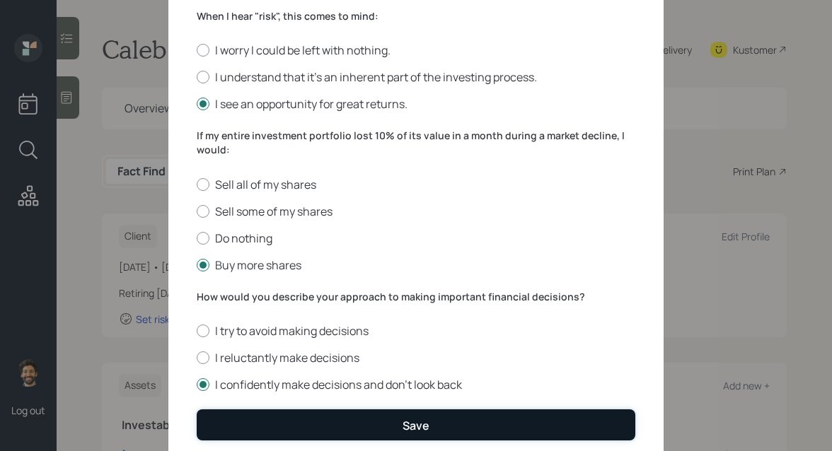
click at [231, 410] on button "Save" at bounding box center [416, 425] width 439 height 30
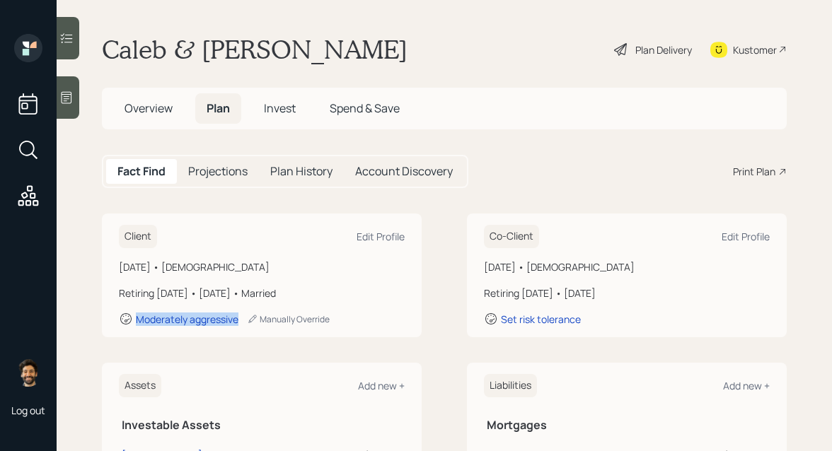
drag, startPoint x: 241, startPoint y: 320, endPoint x: 130, endPoint y: 320, distance: 111.1
click at [130, 320] on div "Moderately aggressive Manually Override" at bounding box center [262, 319] width 286 height 14
click at [283, 106] on span "Invest" at bounding box center [280, 108] width 32 height 16
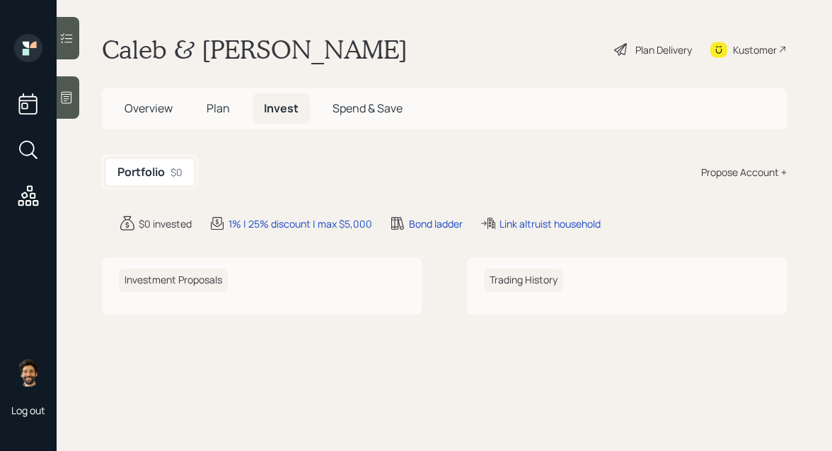
click at [751, 178] on div "Propose Account +" at bounding box center [744, 172] width 86 height 15
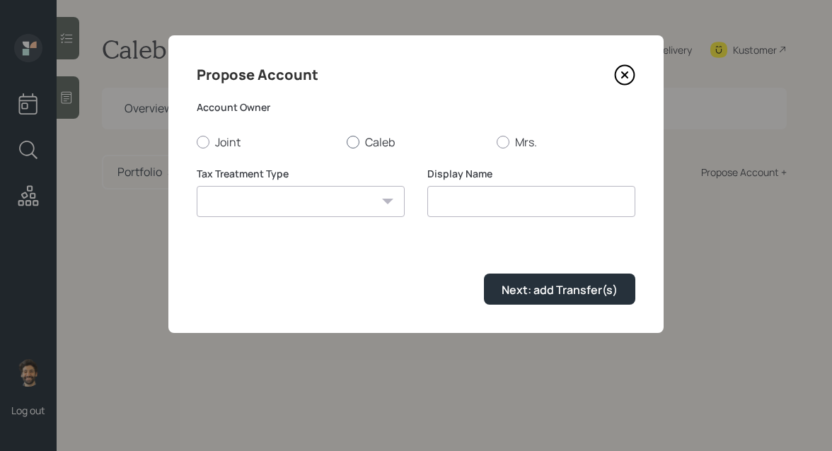
click at [380, 146] on label "Caleb" at bounding box center [416, 142] width 139 height 16
click at [347, 142] on input "Caleb" at bounding box center [346, 141] width 1 height 1
radio input "true"
click at [304, 202] on select "Roth Taxable Traditional" at bounding box center [301, 201] width 208 height 31
select select "traditional"
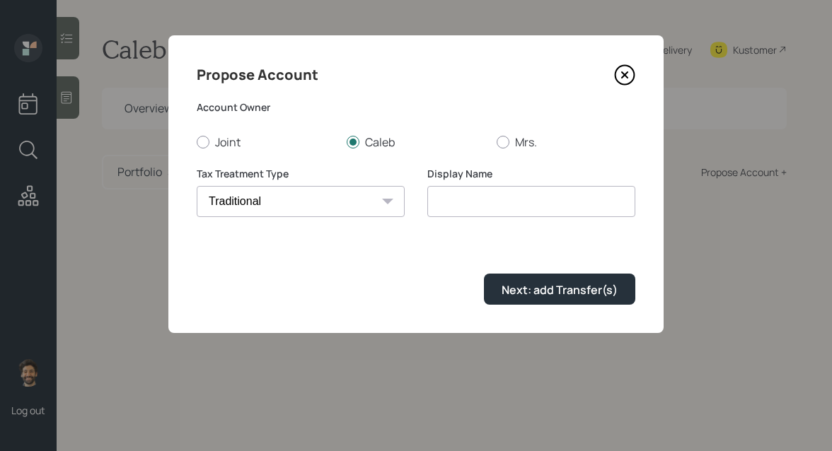
click at [197, 186] on select "Roth Taxable Traditional" at bounding box center [301, 201] width 208 height 31
type input "Traditional"
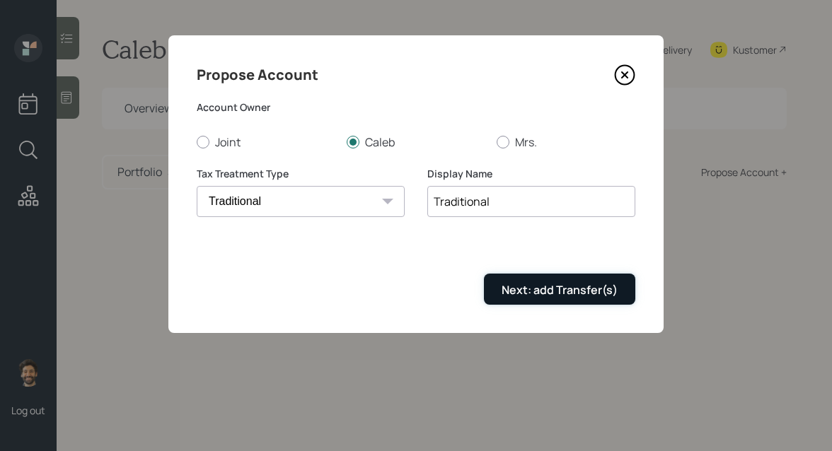
click at [543, 282] on div "Next: add Transfer(s)" at bounding box center [560, 290] width 116 height 16
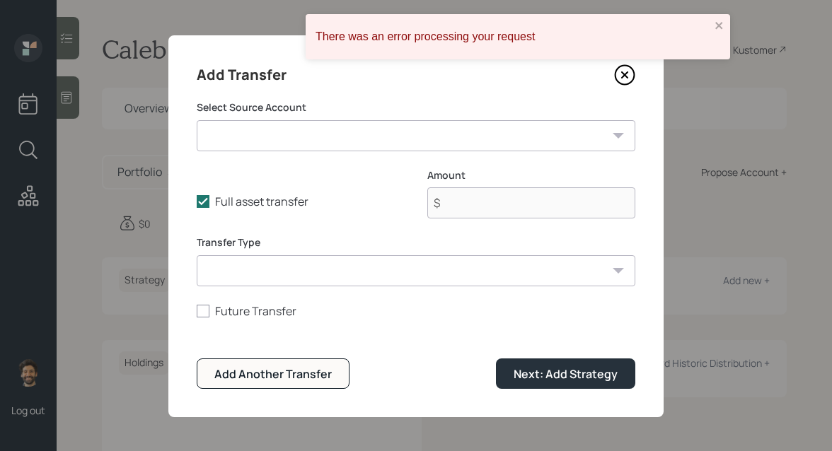
click at [313, 134] on select "Roth IRA ($16,000 | Roth IRA) NVDA ($45,000 | Taxable Investment) Trad IRA ($76…" at bounding box center [416, 135] width 439 height 31
select select "4672d324-00dd-40b7-b3fc-5e5e9d94675e"
click at [197, 120] on select "Roth IRA ($16,000 | Roth IRA) NVDA ($45,000 | Taxable Investment) Trad IRA ($76…" at bounding box center [416, 135] width 439 height 31
type input "$ 766"
click at [274, 278] on select "ACAT Transfer Non ACAT Transfer Capitalize Rollover Rollover Deposit" at bounding box center [416, 270] width 439 height 31
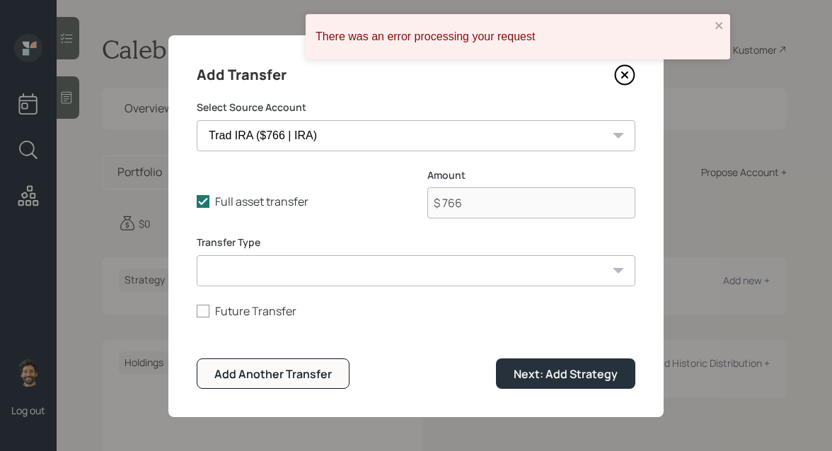
select select "acat_transfer"
click at [197, 255] on select "ACAT Transfer Non ACAT Transfer Capitalize Rollover Rollover Deposit" at bounding box center [416, 270] width 439 height 31
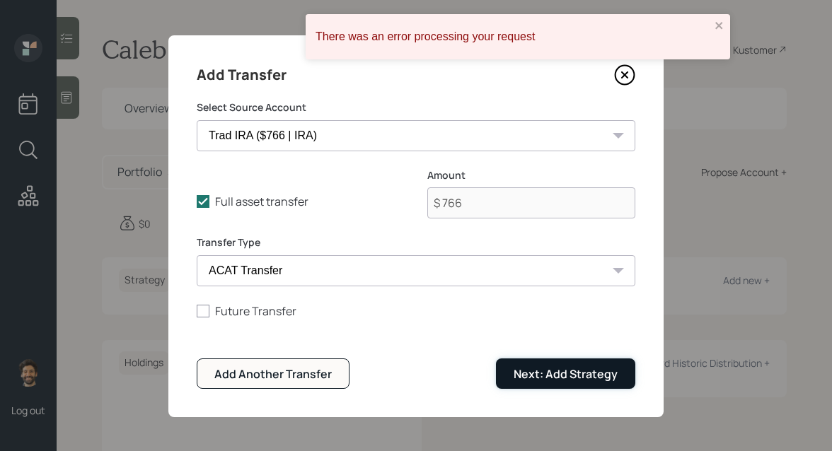
click at [522, 369] on div "Next: Add Strategy" at bounding box center [566, 374] width 104 height 16
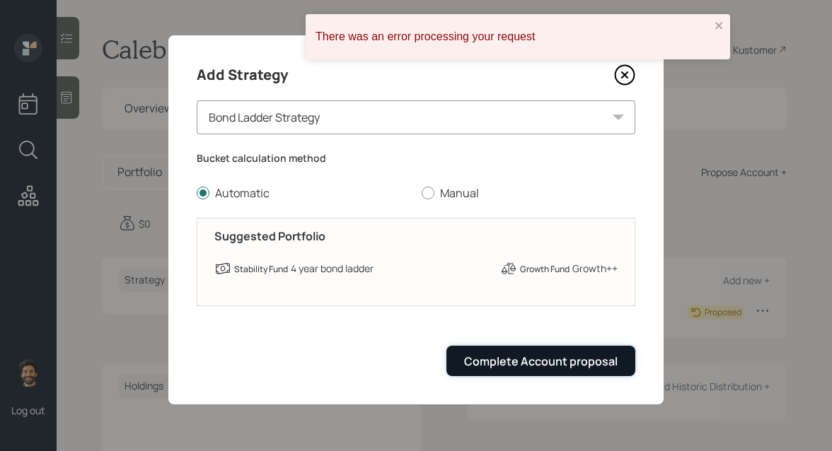
click at [480, 365] on div "Complete Account proposal" at bounding box center [541, 362] width 154 height 16
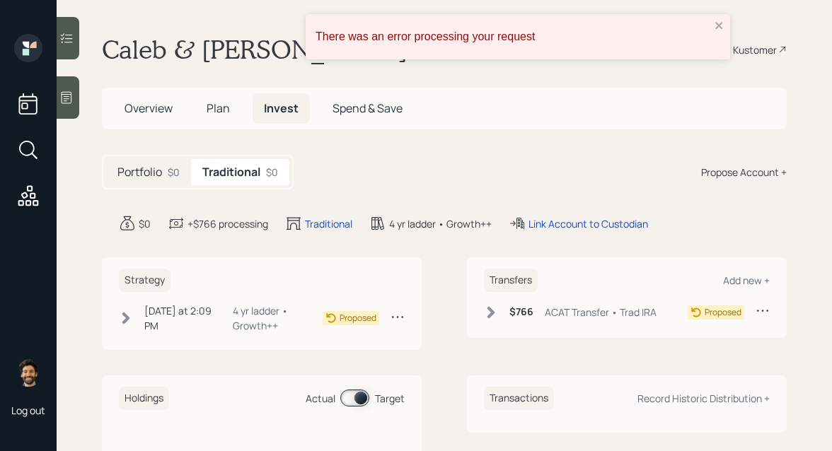
click at [753, 168] on div "Propose Account +" at bounding box center [744, 172] width 86 height 15
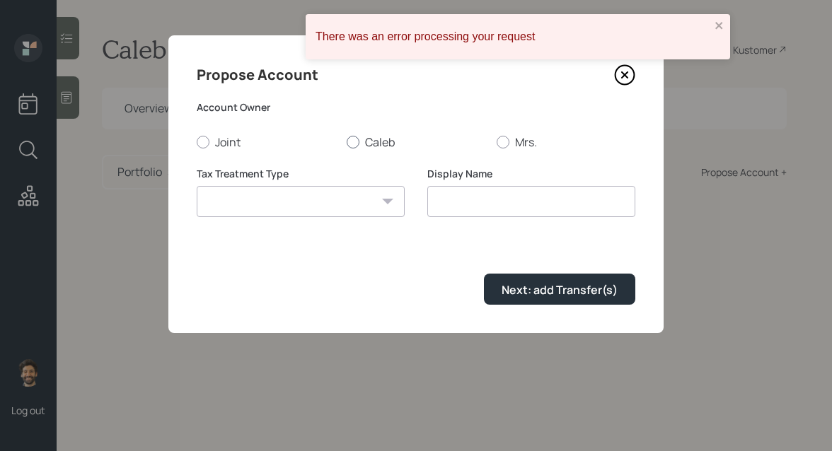
click at [352, 139] on div at bounding box center [353, 142] width 13 height 13
click at [347, 141] on input "Caleb" at bounding box center [346, 141] width 1 height 1
radio input "true"
click at [299, 203] on select "Roth Taxable Traditional" at bounding box center [301, 201] width 208 height 31
select select "taxable"
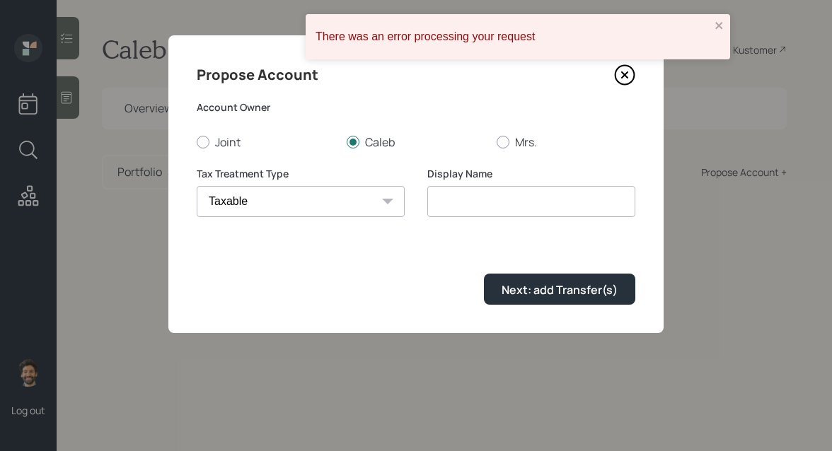
click at [197, 186] on select "Roth Taxable Traditional" at bounding box center [301, 201] width 208 height 31
type input "Taxable"
click at [306, 213] on select "Roth Taxable Traditional" at bounding box center [301, 201] width 208 height 31
select select "traditional"
click at [197, 186] on select "Roth Taxable Traditional" at bounding box center [301, 201] width 208 height 31
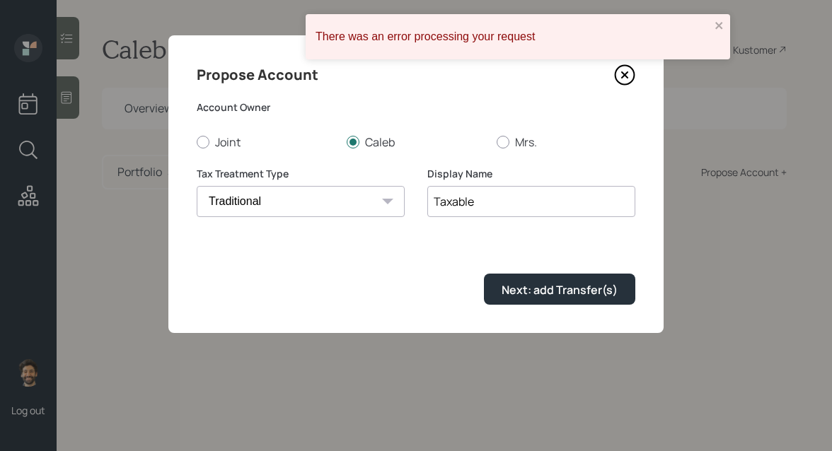
click at [453, 200] on input "Taxable" at bounding box center [531, 201] width 208 height 31
click at [473, 202] on input "Tradional" at bounding box center [531, 201] width 208 height 31
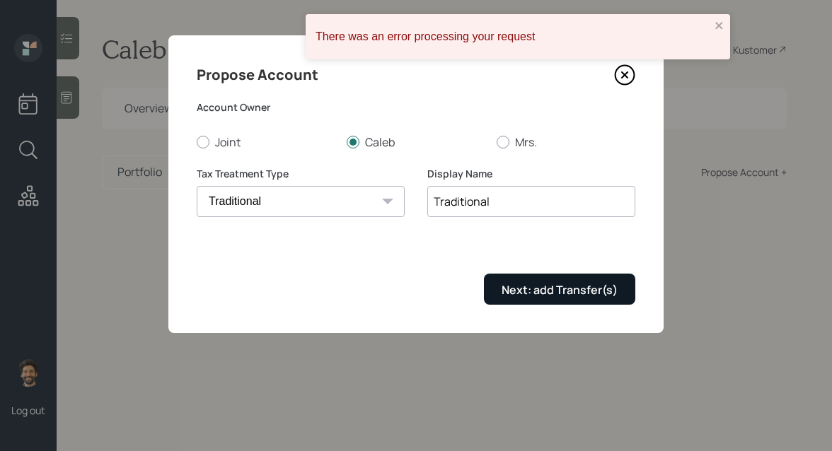
type input "Traditional"
click at [517, 289] on div "Next: add Transfer(s)" at bounding box center [560, 290] width 116 height 16
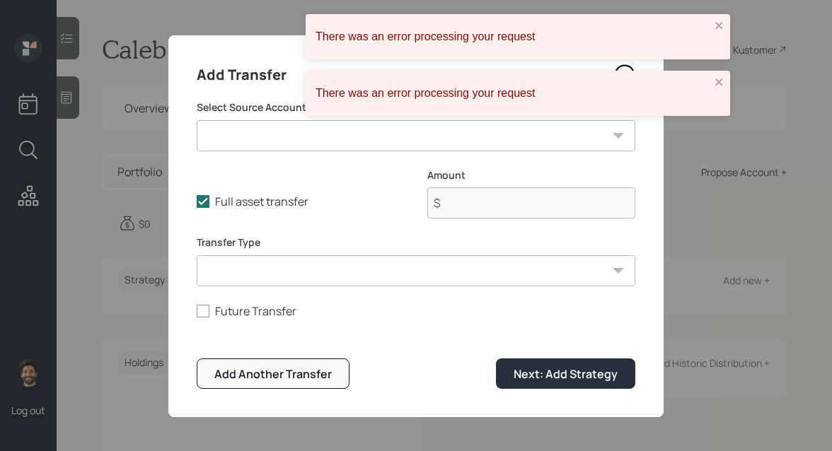
click at [335, 130] on select "Roth IRA ($16,000 | Roth IRA) NVDA ($45,000 | Taxable Investment) Trad IRA ($76…" at bounding box center [416, 135] width 439 height 31
select select "6b146d38-6a7e-4a0a-a863-f4c59c179399"
click at [197, 120] on select "Roth IRA ($16,000 | Roth IRA) NVDA ($45,000 | Taxable Investment) Trad IRA ($76…" at bounding box center [416, 135] width 439 height 31
type input "$ 16,000"
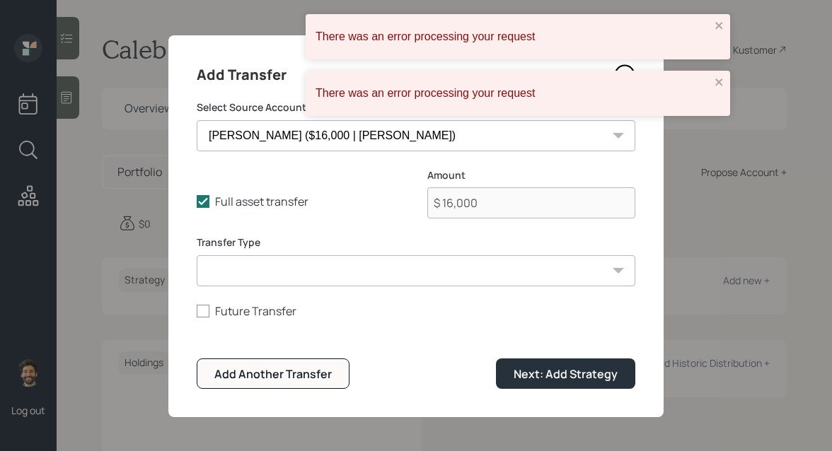
click at [289, 268] on select "ACAT Transfer Non ACAT Transfer Capitalize Rollover Rollover Deposit" at bounding box center [416, 270] width 439 height 31
select select "acat_transfer"
click at [197, 255] on select "ACAT Transfer Non ACAT Transfer Capitalize Rollover Rollover Deposit" at bounding box center [416, 270] width 439 height 31
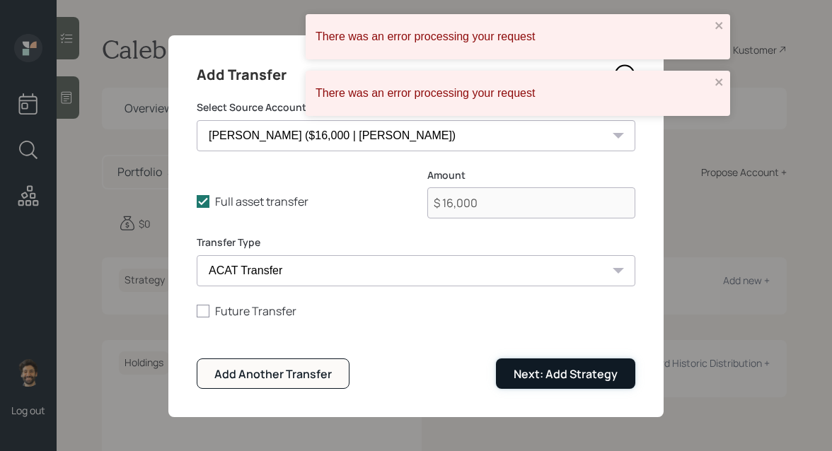
click at [544, 369] on div "Next: Add Strategy" at bounding box center [566, 374] width 104 height 16
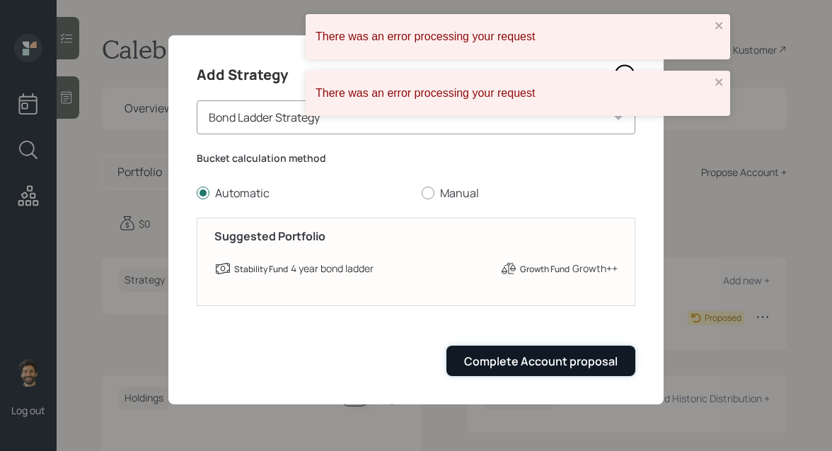
click at [544, 348] on button "Complete Account proposal" at bounding box center [540, 361] width 189 height 30
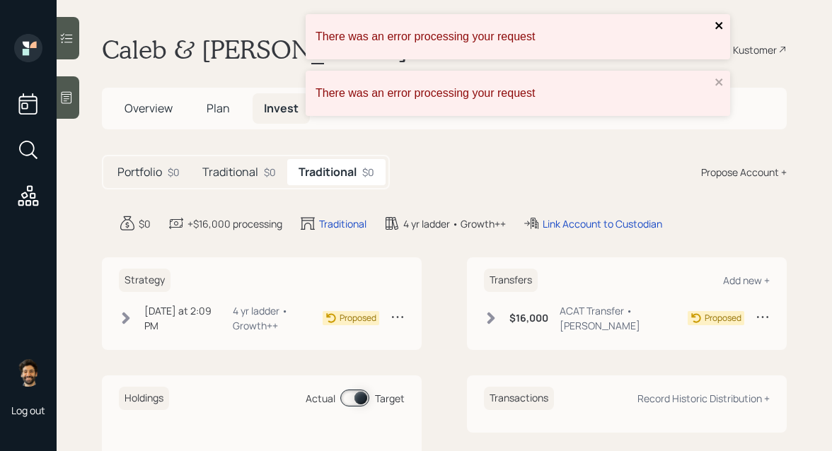
click at [719, 25] on icon "close" at bounding box center [718, 25] width 7 height 7
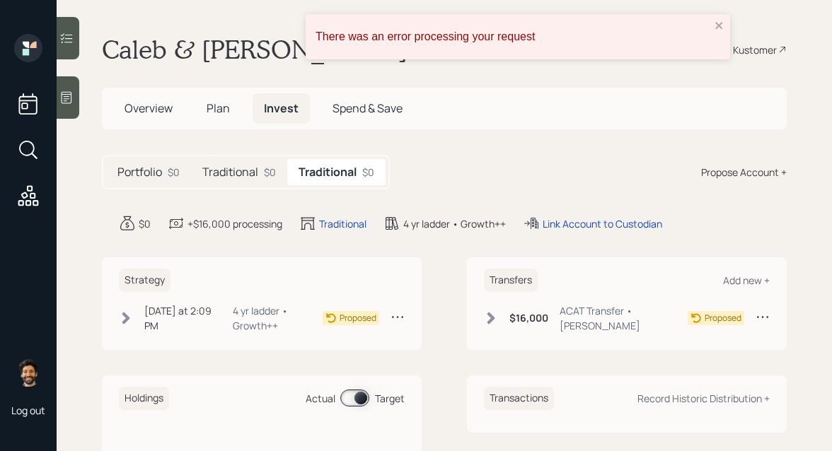
click at [241, 172] on h5 "Traditional" at bounding box center [230, 172] width 56 height 13
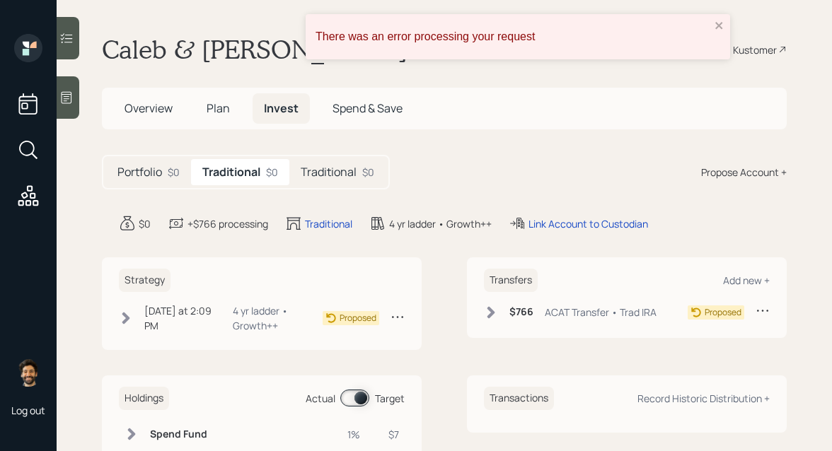
click at [323, 170] on h5 "Traditional" at bounding box center [329, 172] width 56 height 13
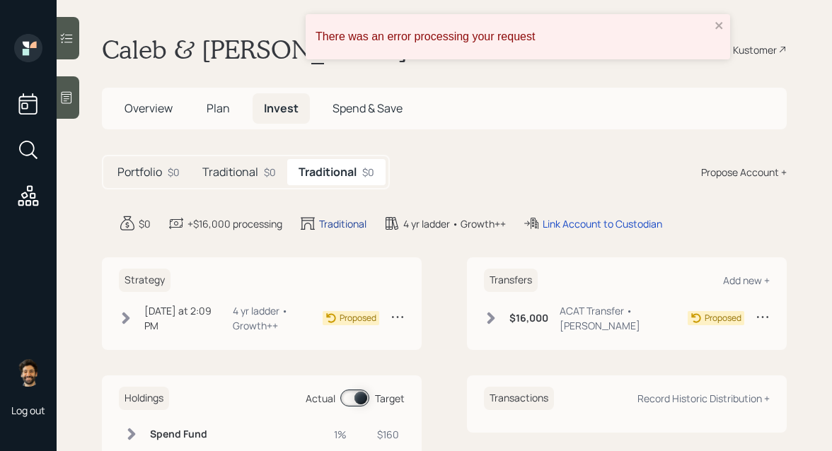
click at [328, 228] on div "Traditional" at bounding box center [342, 223] width 47 height 15
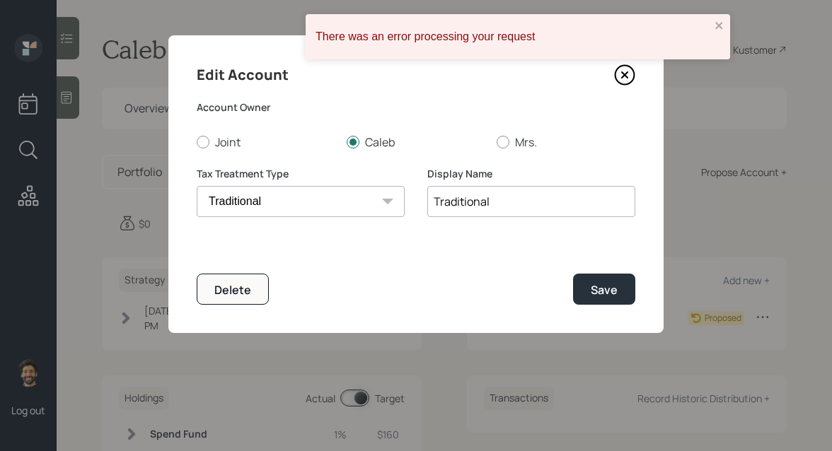
click at [330, 197] on select "Roth Taxable Traditional" at bounding box center [301, 201] width 208 height 31
select select "roth"
click at [197, 186] on select "Roth Taxable Traditional" at bounding box center [301, 201] width 208 height 31
click at [613, 299] on button "Save" at bounding box center [604, 289] width 62 height 30
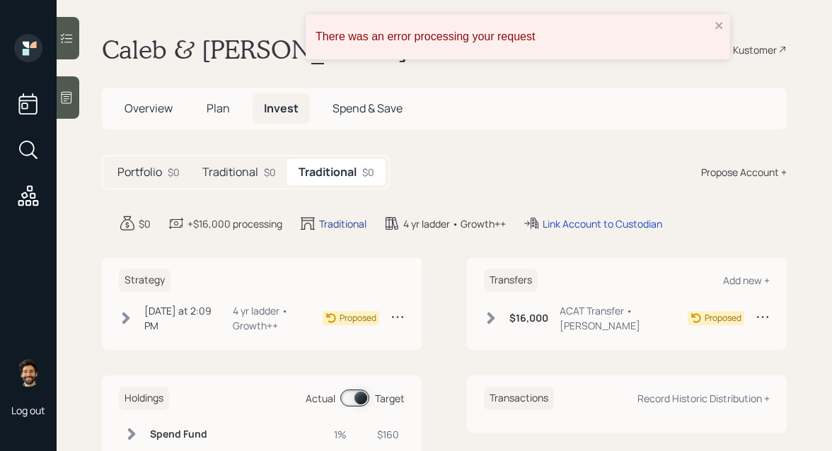
click at [350, 224] on div "Traditional" at bounding box center [342, 223] width 47 height 15
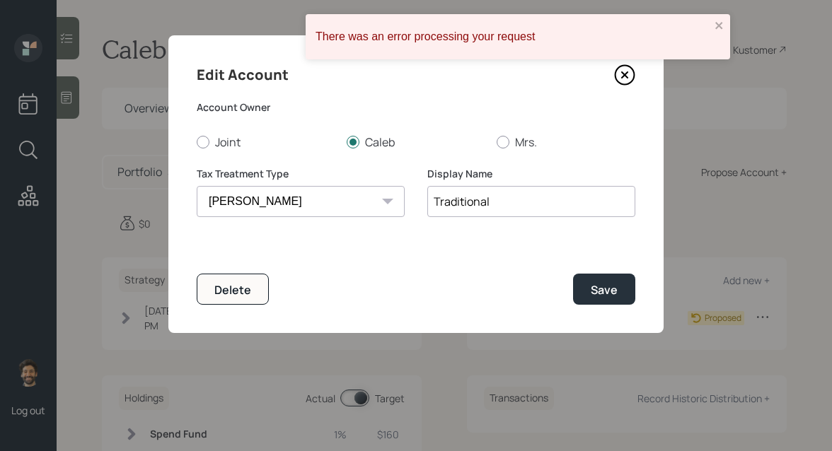
click at [468, 195] on input "Traditional" at bounding box center [531, 201] width 208 height 31
type input "[PERSON_NAME]"
click at [591, 303] on button "Save" at bounding box center [604, 289] width 62 height 30
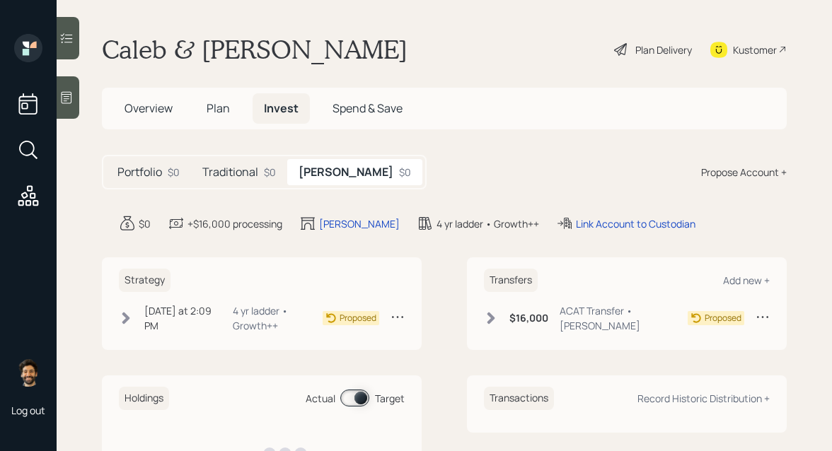
click at [661, 51] on div "Plan Delivery" at bounding box center [663, 49] width 57 height 15
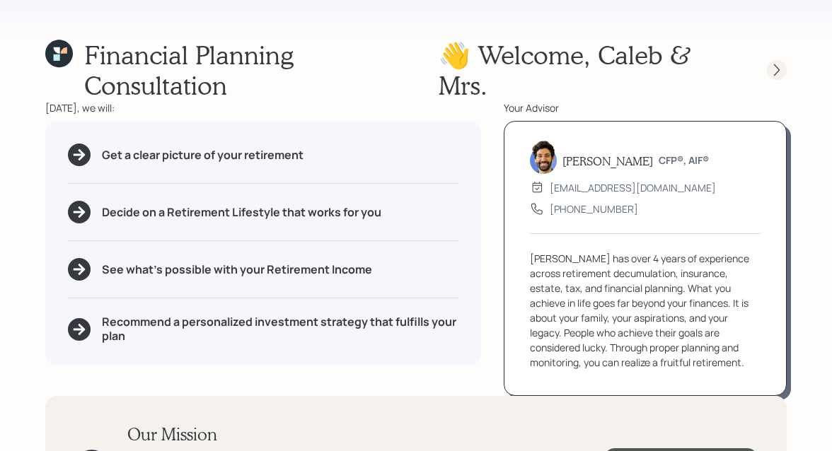
click at [778, 64] on icon at bounding box center [777, 70] width 6 height 12
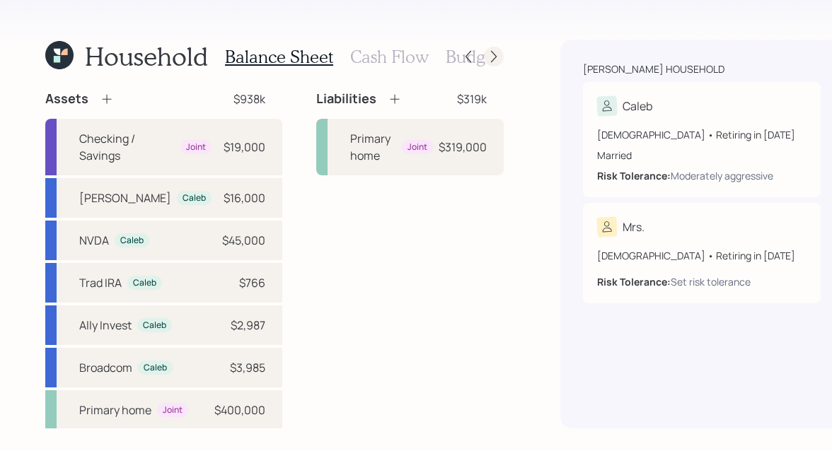
click at [487, 62] on icon at bounding box center [494, 57] width 14 height 14
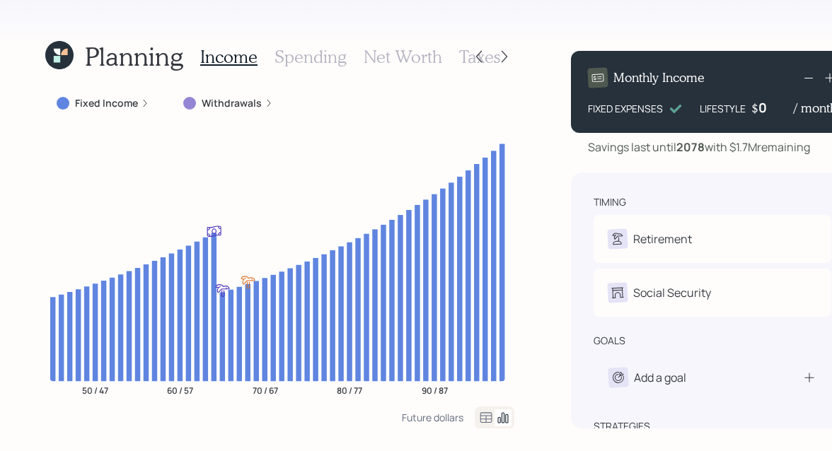
click at [378, 51] on h3 "Net Worth" at bounding box center [403, 57] width 79 height 21
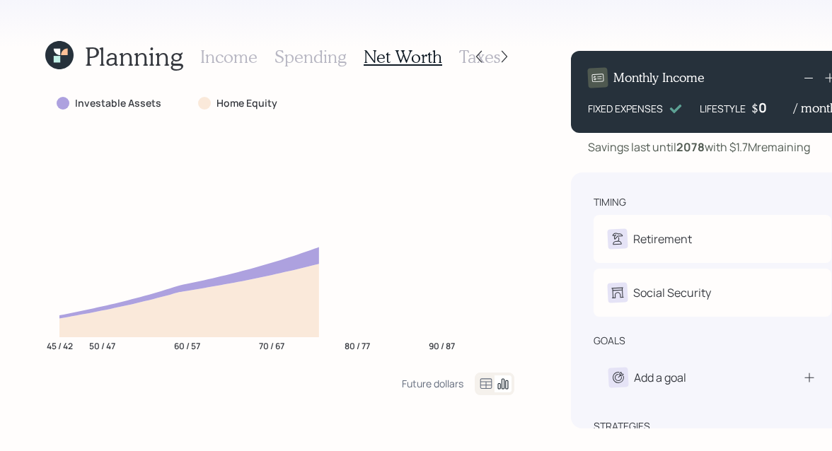
click at [453, 55] on div "Income Spending Net Worth Taxes" at bounding box center [350, 57] width 300 height 34
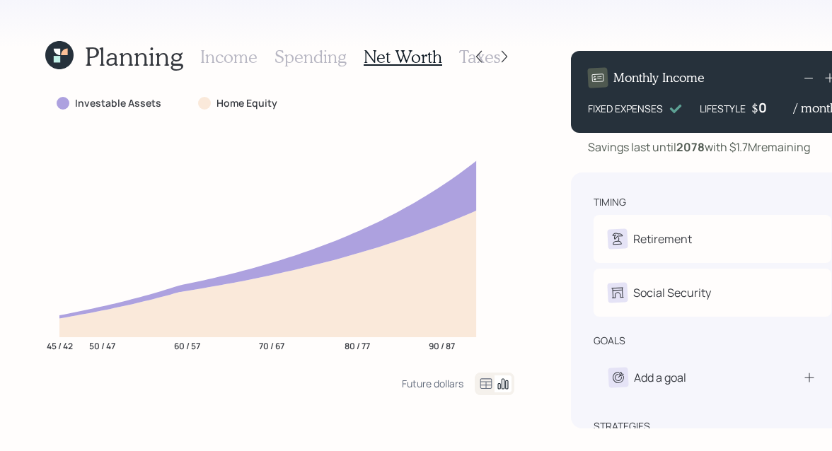
click at [460, 58] on h3 "Taxes" at bounding box center [479, 57] width 41 height 21
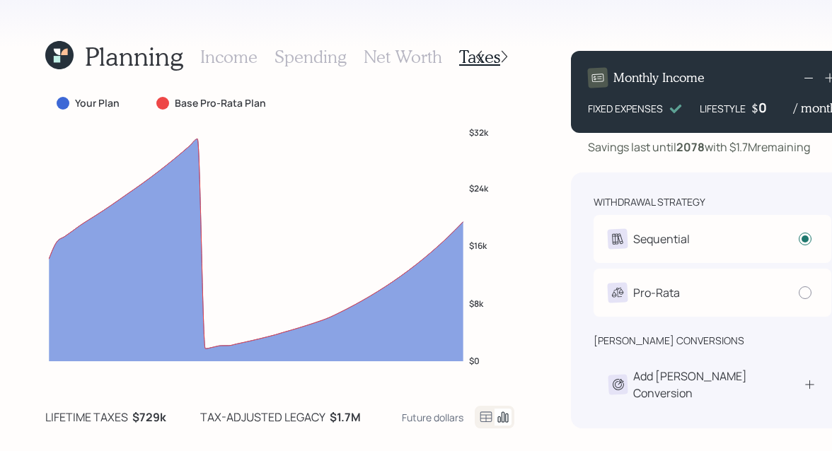
click at [265, 56] on div "Income Spending Net Worth Taxes" at bounding box center [350, 57] width 300 height 34
click at [299, 60] on h3 "Spending" at bounding box center [310, 57] width 72 height 21
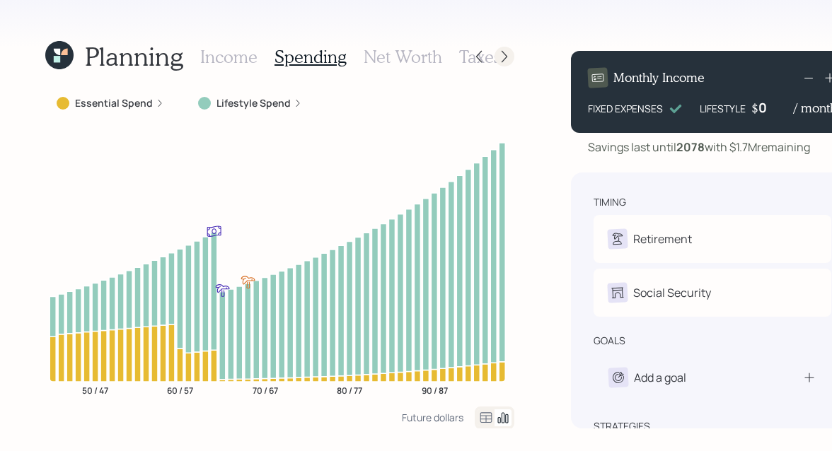
click at [497, 63] on icon at bounding box center [504, 57] width 14 height 14
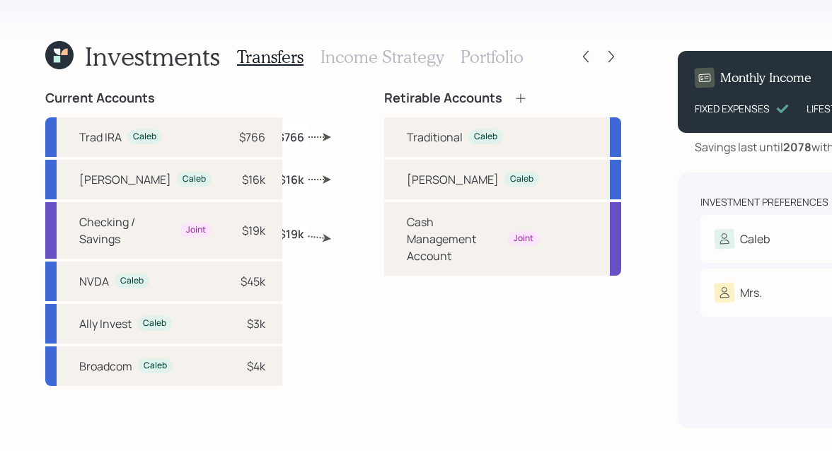
click at [468, 63] on h3 "Portfolio" at bounding box center [492, 57] width 63 height 21
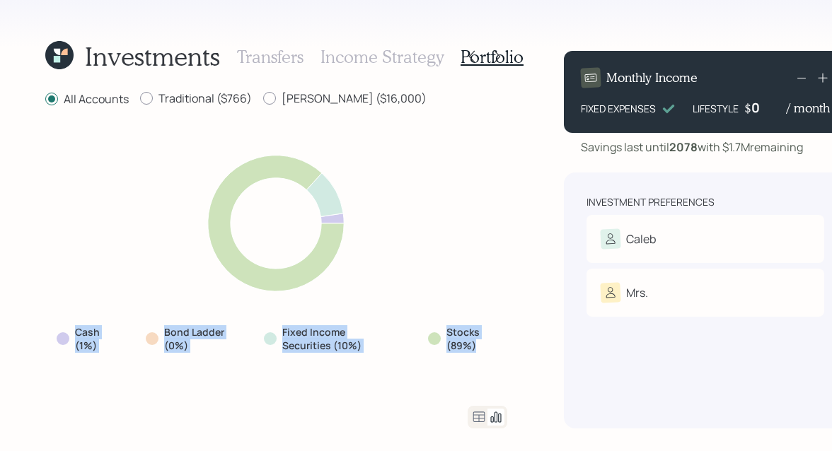
drag, startPoint x: 487, startPoint y: 355, endPoint x: 18, endPoint y: 326, distance: 470.6
click at [18, 326] on div "Investments Transfers Income Strategy Portfolio All Accounts Traditional ($766)…" at bounding box center [416, 225] width 832 height 451
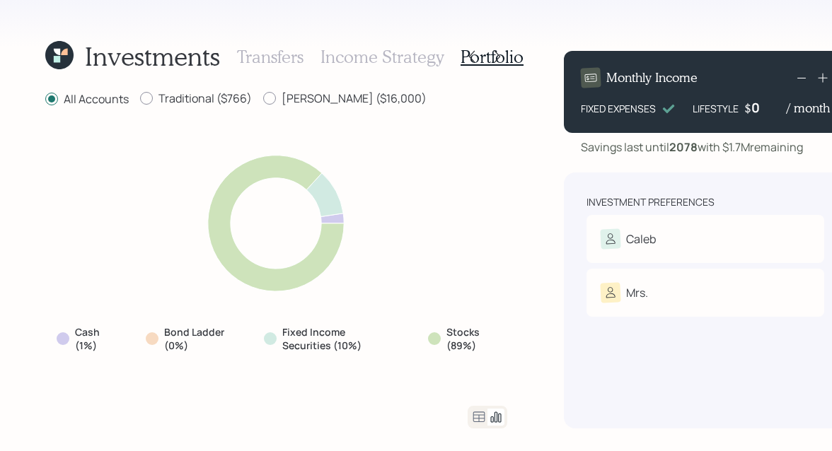
click at [475, 415] on icon at bounding box center [479, 417] width 12 height 11
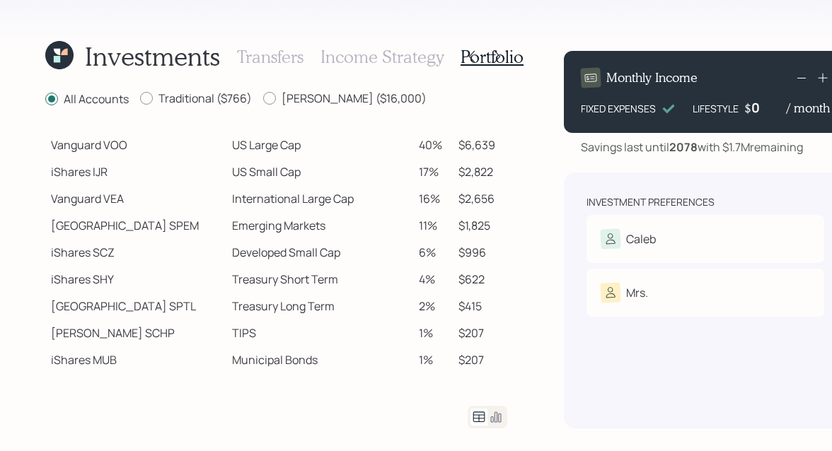
scroll to position [219, 0]
drag, startPoint x: 47, startPoint y: 334, endPoint x: 76, endPoint y: 339, distance: 30.1
click at [76, 339] on td "[PERSON_NAME] SCHP" at bounding box center [135, 334] width 181 height 27
drag, startPoint x: 54, startPoint y: 152, endPoint x: 140, endPoint y: 154, distance: 85.6
click at [140, 154] on td "Vanguard VOO" at bounding box center [135, 146] width 181 height 27
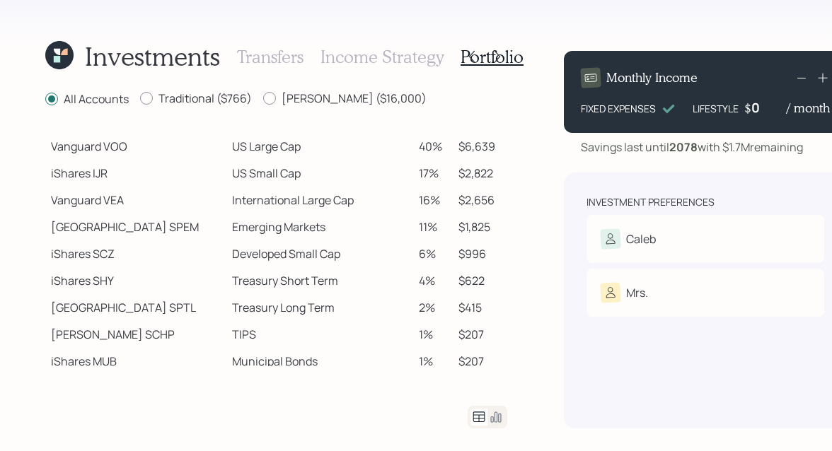
click at [175, 129] on td "Growth Fund" at bounding box center [135, 117] width 181 height 31
drag, startPoint x: 54, startPoint y: 146, endPoint x: 227, endPoint y: 147, distance: 173.3
click at [227, 147] on tr "Vanguard VOO US Large Cap 40% $6,639" at bounding box center [276, 146] width 462 height 27
drag, startPoint x: 189, startPoint y: 145, endPoint x: 266, endPoint y: 148, distance: 77.2
click at [266, 148] on td "US Large Cap" at bounding box center [319, 146] width 187 height 27
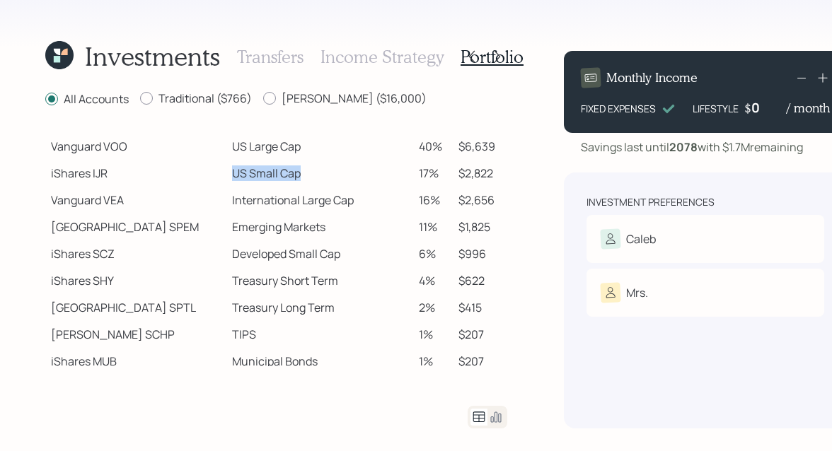
drag, startPoint x: 187, startPoint y: 175, endPoint x: 287, endPoint y: 175, distance: 99.7
click at [287, 175] on td "US Small Cap" at bounding box center [319, 173] width 187 height 27
drag, startPoint x: 194, startPoint y: 199, endPoint x: 352, endPoint y: 196, distance: 157.8
click at [352, 196] on td "International Large Cap" at bounding box center [319, 200] width 187 height 27
drag, startPoint x: 194, startPoint y: 226, endPoint x: 294, endPoint y: 226, distance: 100.5
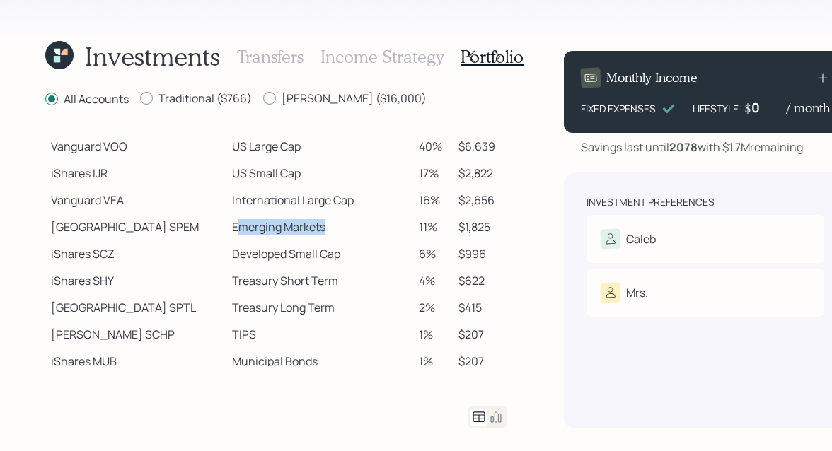
click at [294, 226] on td "Emerging Markets" at bounding box center [319, 227] width 187 height 27
drag, startPoint x: 190, startPoint y: 142, endPoint x: 255, endPoint y: 149, distance: 64.8
click at [255, 149] on td "US Large Cap" at bounding box center [319, 146] width 187 height 27
click at [372, 54] on h3 "Income Strategy" at bounding box center [381, 57] width 123 height 21
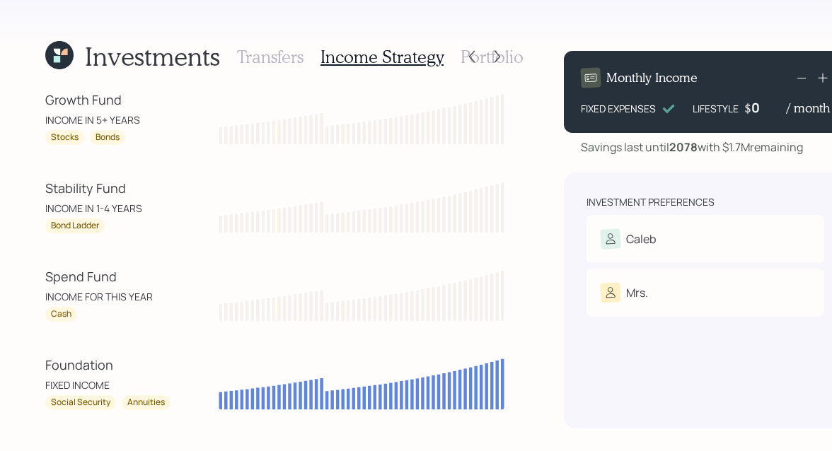
click at [272, 51] on h3 "Transfers" at bounding box center [270, 57] width 66 height 21
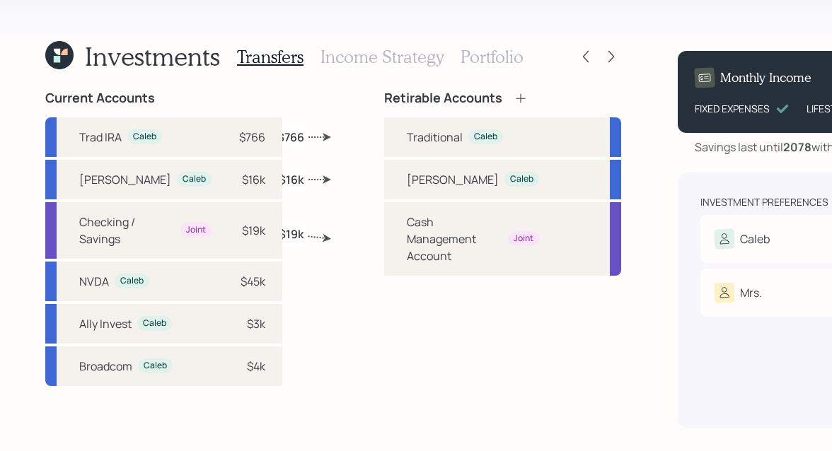
click at [395, 63] on h3 "Income Strategy" at bounding box center [381, 57] width 123 height 21
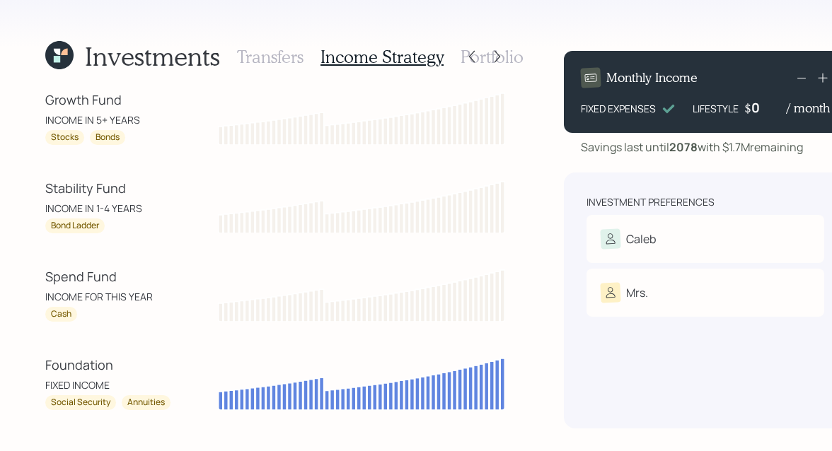
click at [521, 57] on div "Investments Transfers Income Strategy Portfolio Growth Fund INCOME IN 5+ YEARS …" at bounding box center [416, 225] width 832 height 451
click at [516, 57] on h3 "Portfolio" at bounding box center [492, 57] width 63 height 21
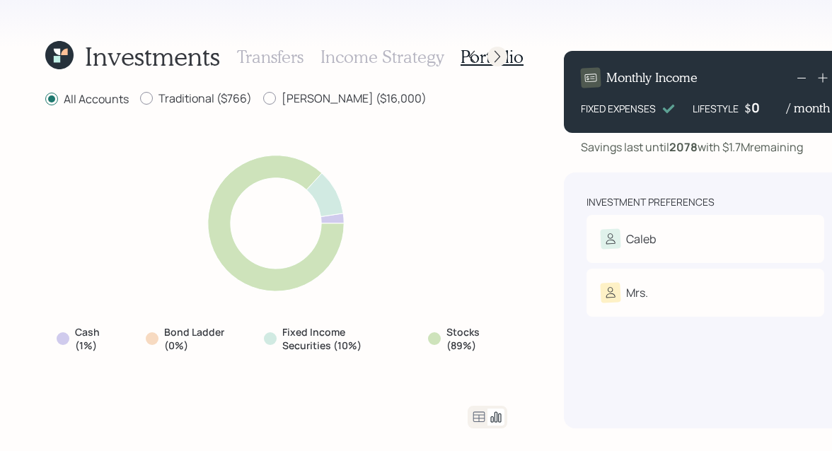
click at [495, 55] on icon at bounding box center [497, 57] width 14 height 14
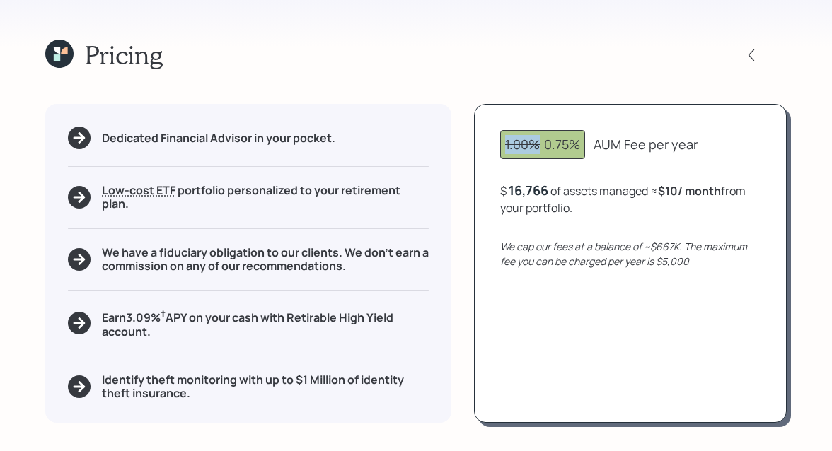
drag, startPoint x: 540, startPoint y: 145, endPoint x: 479, endPoint y: 145, distance: 61.5
click at [479, 145] on div "1.00% 0.75% AUM Fee per year $ 16,766 of assets managed ≈ $10 / month from your…" at bounding box center [630, 263] width 313 height 319
drag, startPoint x: 545, startPoint y: 150, endPoint x: 698, endPoint y: 146, distance: 152.9
click at [698, 146] on div "1.00% 0.75% AUM Fee per year" at bounding box center [630, 144] width 260 height 29
drag, startPoint x: 552, startPoint y: 192, endPoint x: 497, endPoint y: 192, distance: 54.5
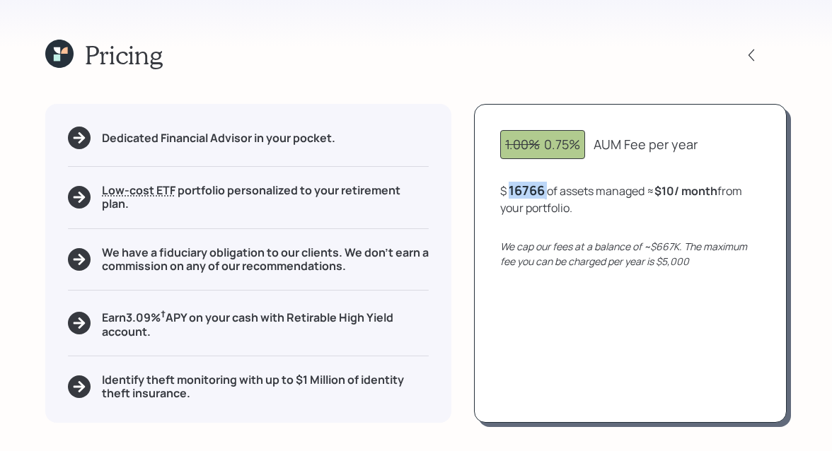
click at [497, 192] on div "1.00% 0.75% AUM Fee per year $ 16766 of assets managed ≈ $10 / month from your …" at bounding box center [630, 263] width 313 height 319
click at [545, 187] on div "16766" at bounding box center [527, 190] width 36 height 17
click at [559, 190] on div "$ 16766 of assets managed ≈ $10 / month from your portfolio ." at bounding box center [630, 199] width 260 height 35
drag, startPoint x: 557, startPoint y: 190, endPoint x: 508, endPoint y: 190, distance: 48.8
click at [508, 190] on div "$ 16766 of assets managed ≈ $10 / month from your portfolio ." at bounding box center [630, 199] width 260 height 35
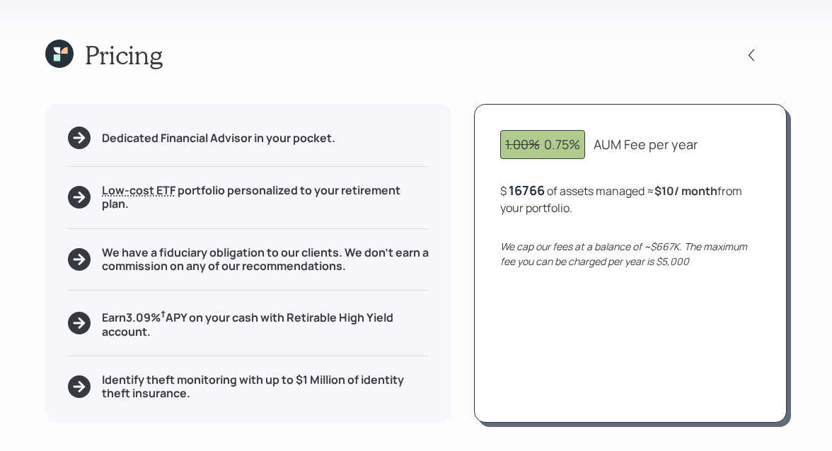
click at [540, 190] on div "16766" at bounding box center [527, 190] width 36 height 17
click at [548, 190] on div "$ 16766 of assets managed ≈ $10 / month from your portfolio ." at bounding box center [630, 199] width 260 height 35
drag, startPoint x: 663, startPoint y: 187, endPoint x: 719, endPoint y: 192, distance: 56.2
click at [719, 192] on b "$10 / month" at bounding box center [689, 191] width 63 height 16
click at [59, 46] on icon at bounding box center [59, 54] width 28 height 28
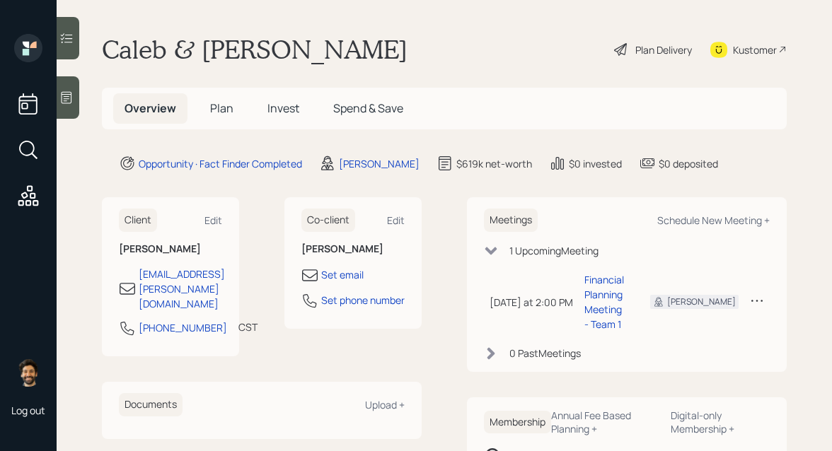
click at [224, 107] on span "Plan" at bounding box center [221, 108] width 23 height 16
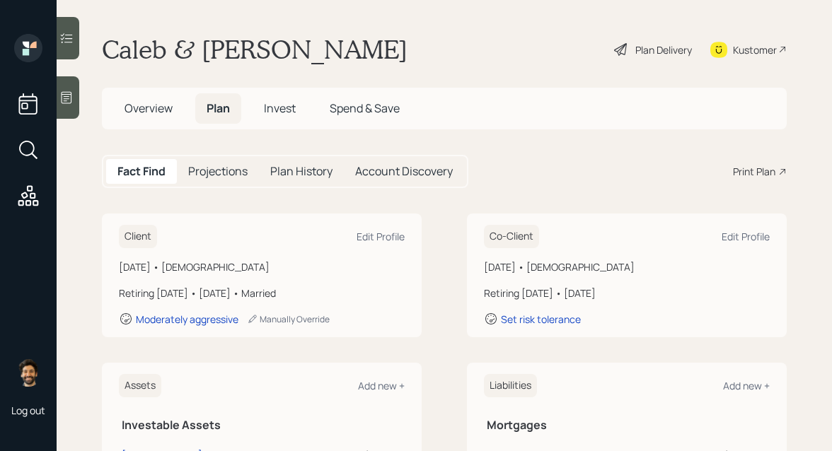
click at [141, 98] on h5 "Overview" at bounding box center [148, 108] width 71 height 30
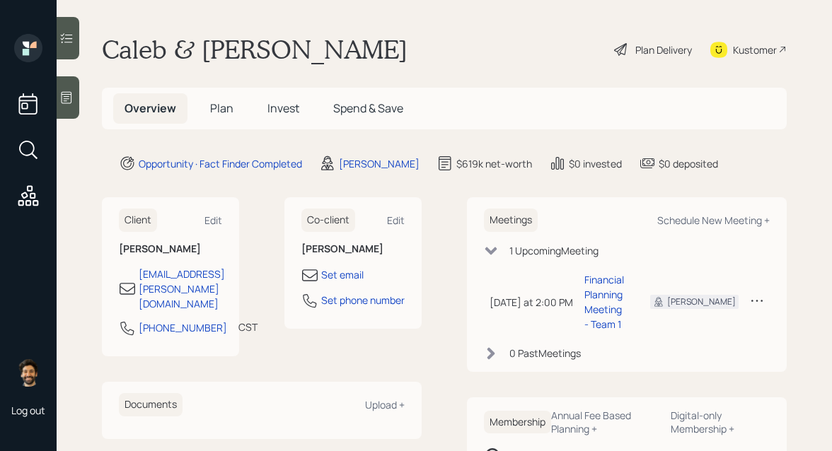
click at [209, 105] on h5 "Plan" at bounding box center [222, 108] width 46 height 30
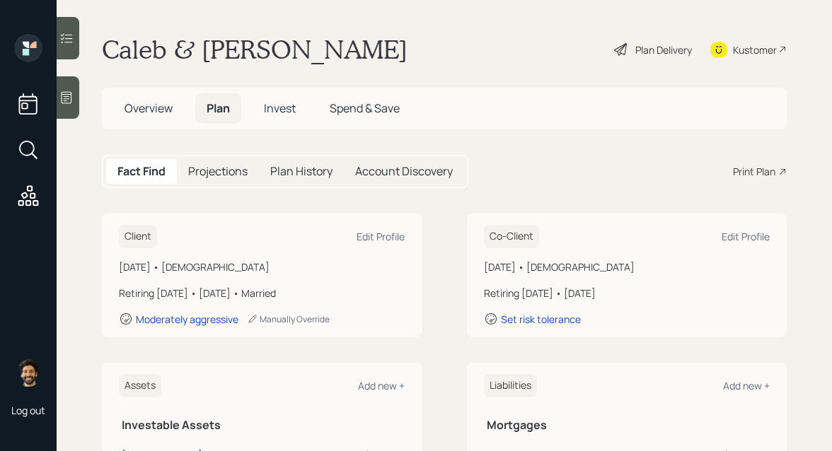
click at [769, 172] on div "Print Plan" at bounding box center [754, 171] width 42 height 15
